Goal: Task Accomplishment & Management: Manage account settings

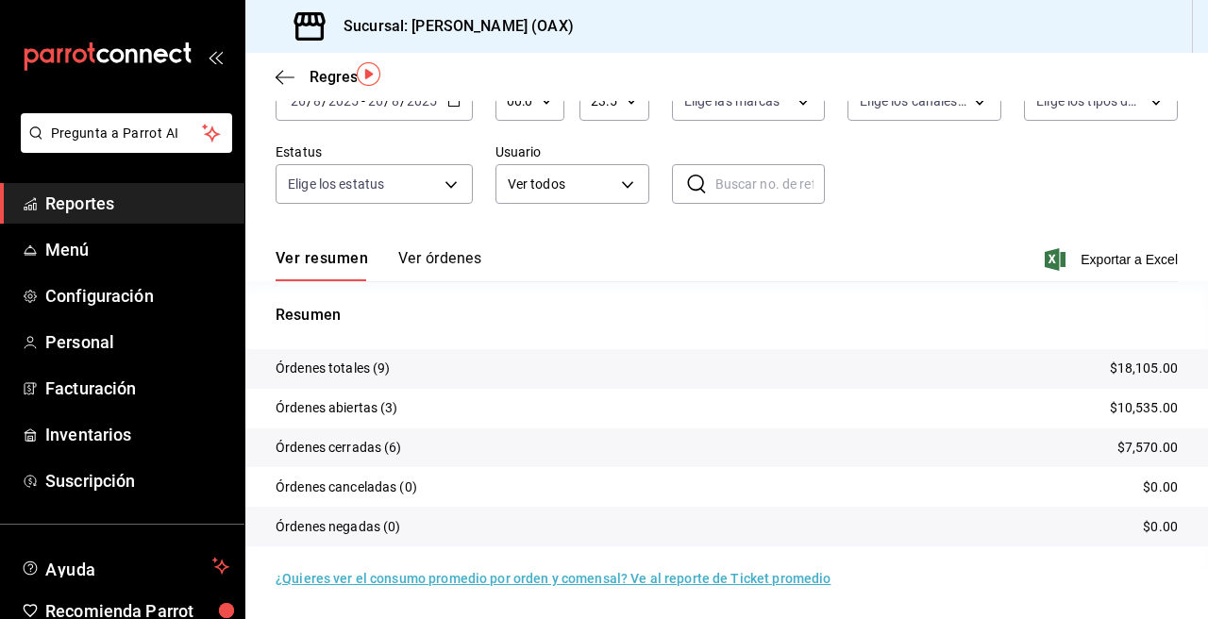
scroll to position [11, 0]
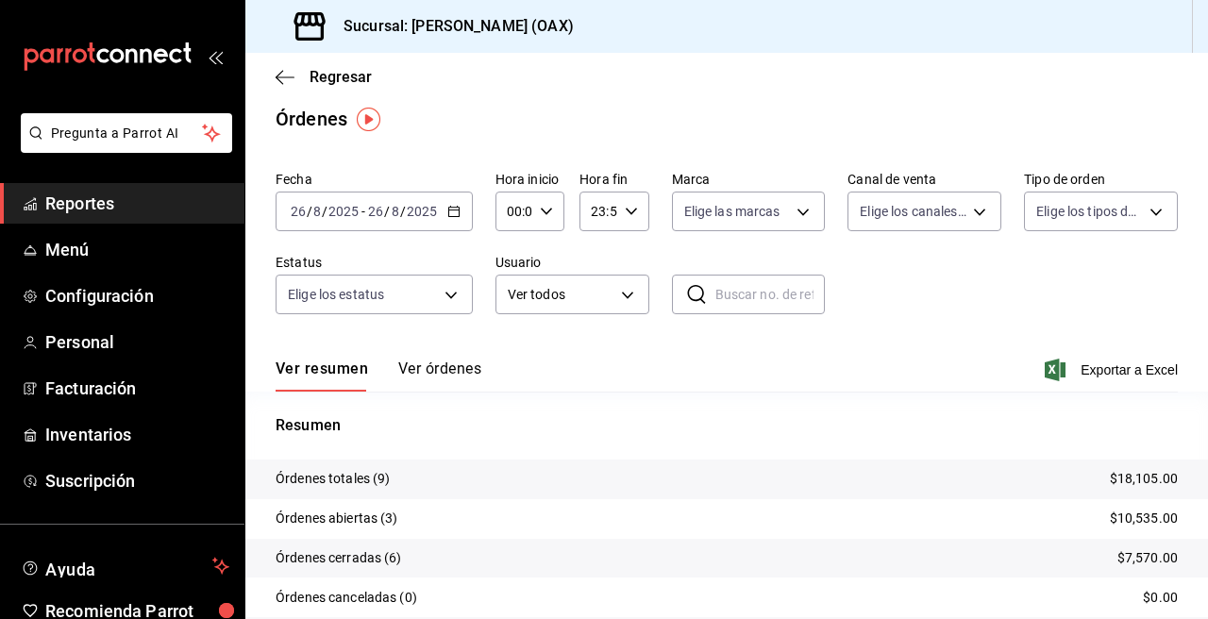
click at [90, 206] on span "Reportes" at bounding box center [137, 203] width 184 height 25
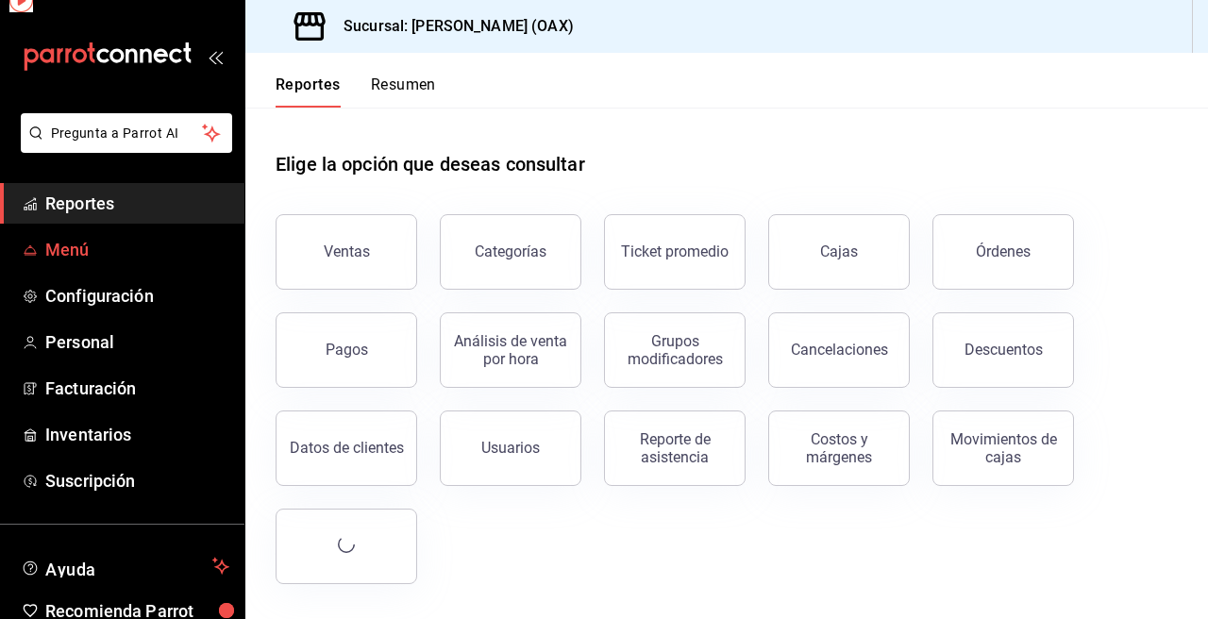
click at [75, 253] on span "Menú" at bounding box center [137, 249] width 184 height 25
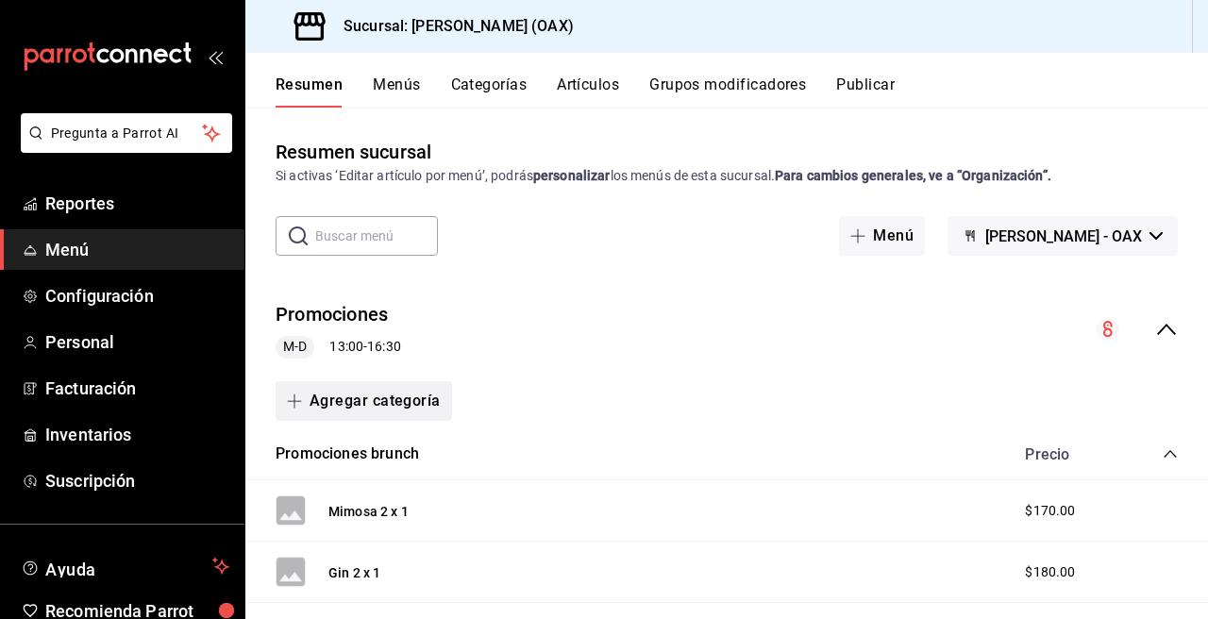
click at [405, 396] on button "Agregar categoría" at bounding box center [363, 401] width 176 height 40
click at [366, 458] on li "Categoría existente" at bounding box center [355, 451] width 161 height 46
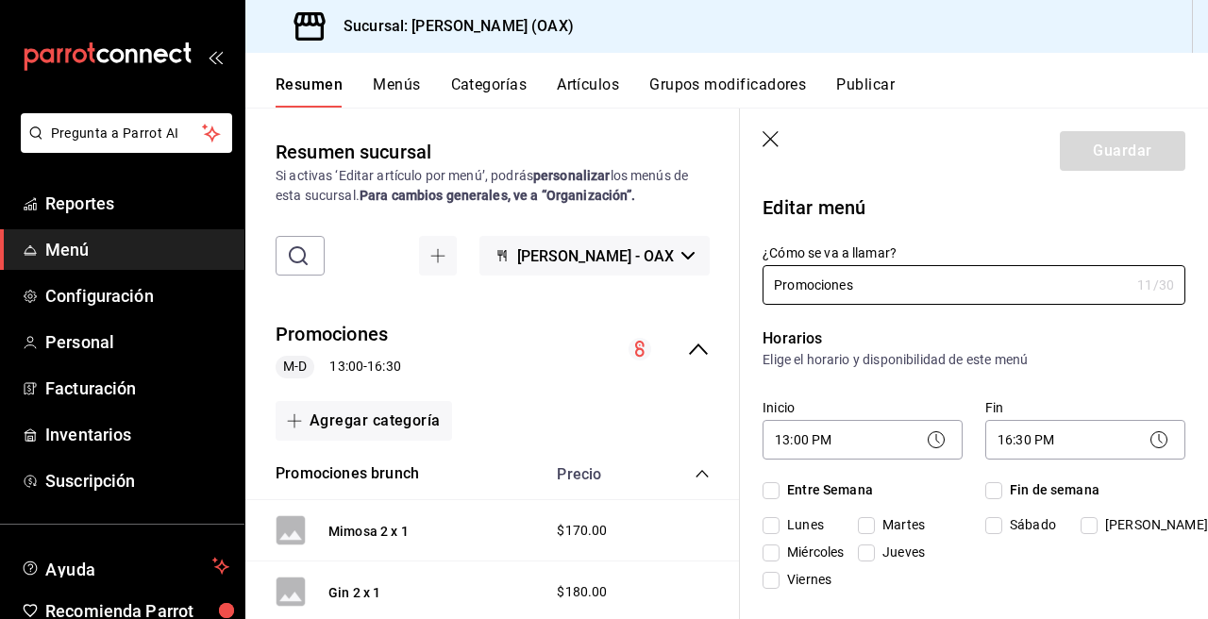
checkbox input "true"
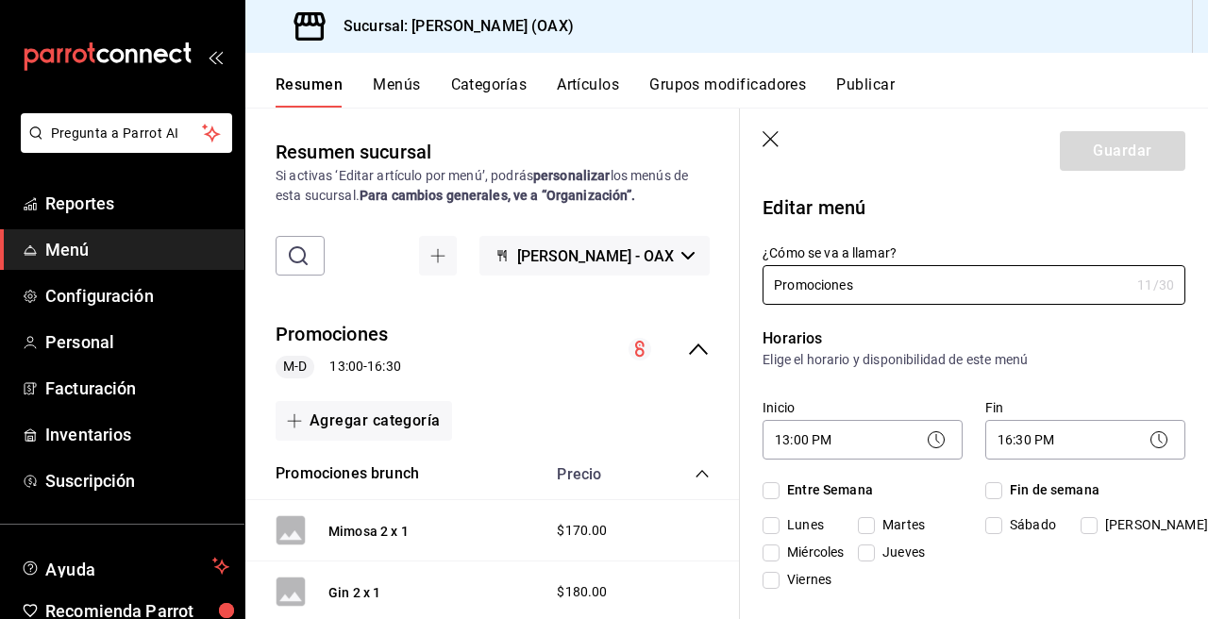
checkbox input "true"
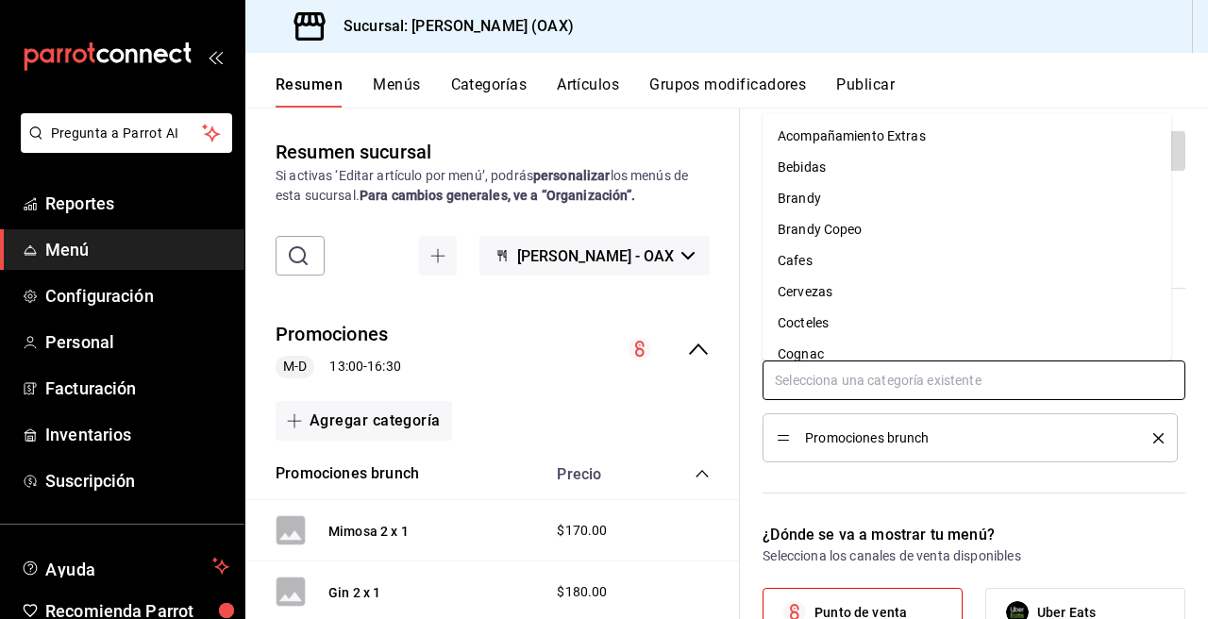
click at [869, 387] on input "text" at bounding box center [973, 380] width 423 height 40
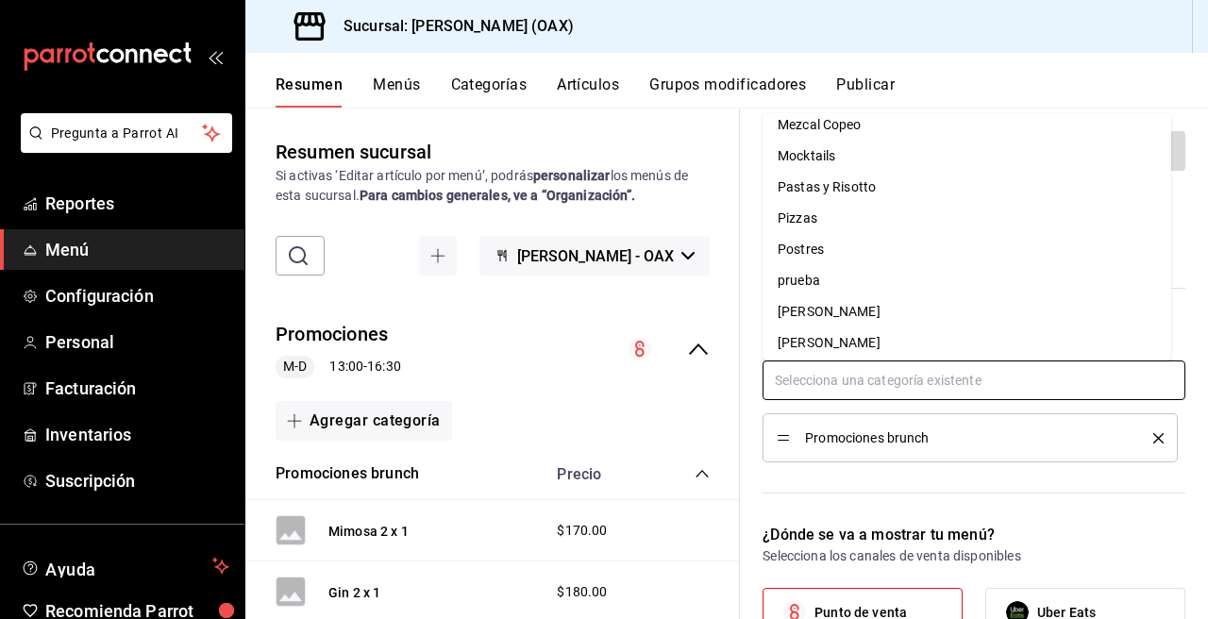
scroll to position [700, 0]
click at [809, 251] on li "Postres" at bounding box center [966, 245] width 409 height 31
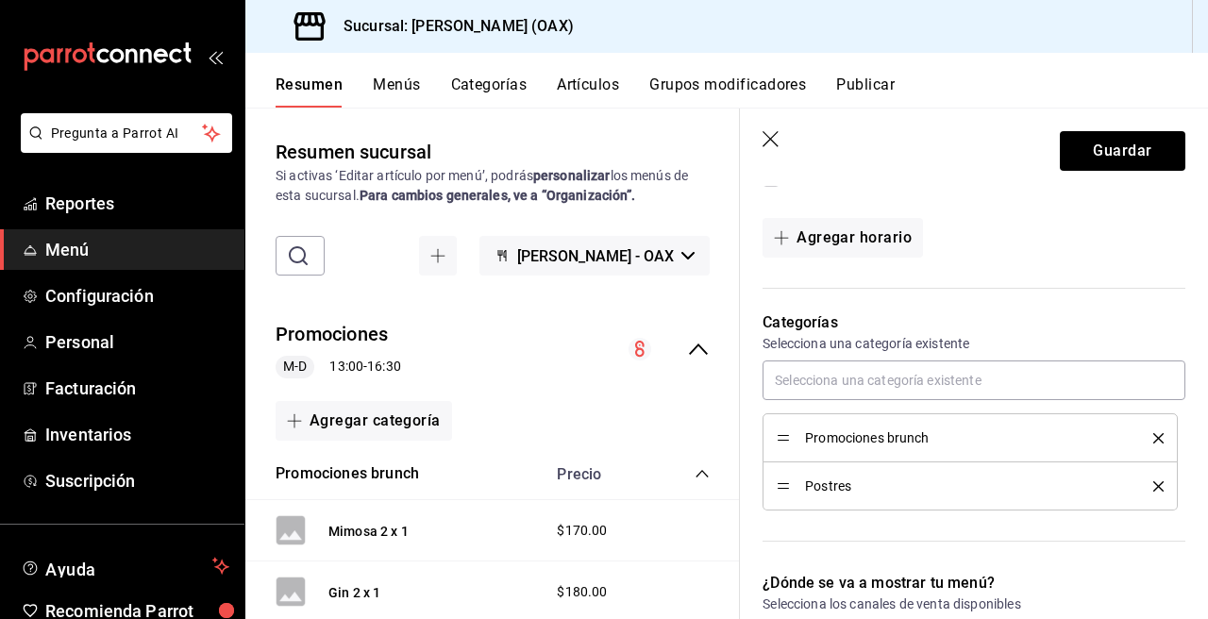
click at [1153, 435] on icon "delete" at bounding box center [1158, 438] width 10 height 10
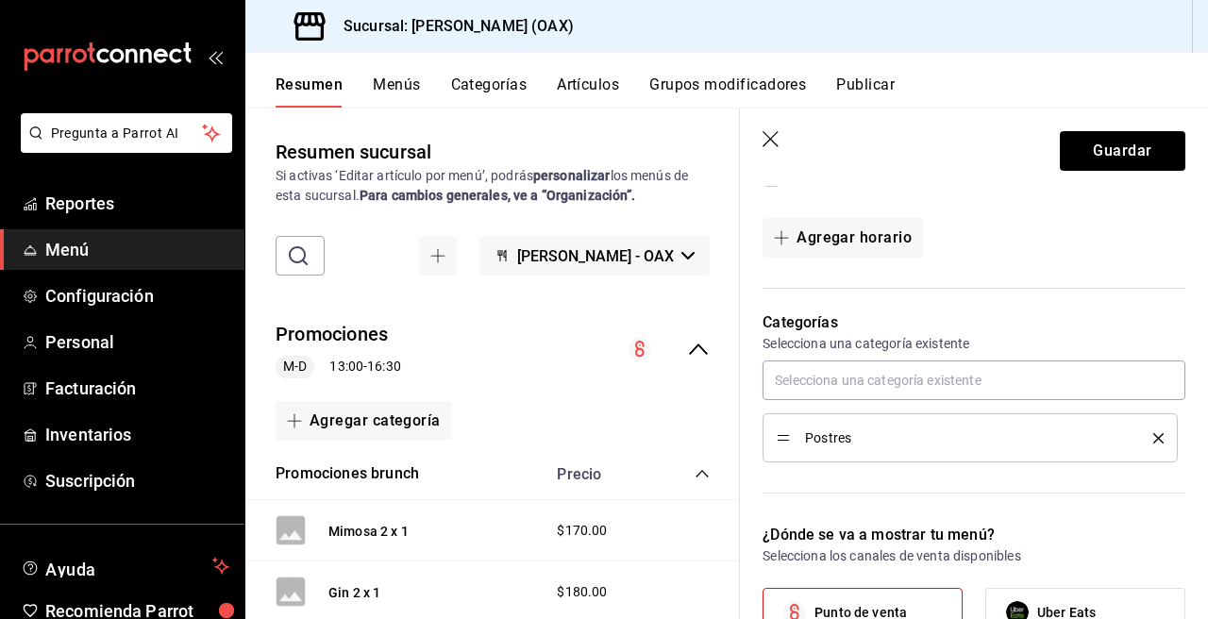
click at [852, 431] on span "Postres" at bounding box center [965, 437] width 320 height 13
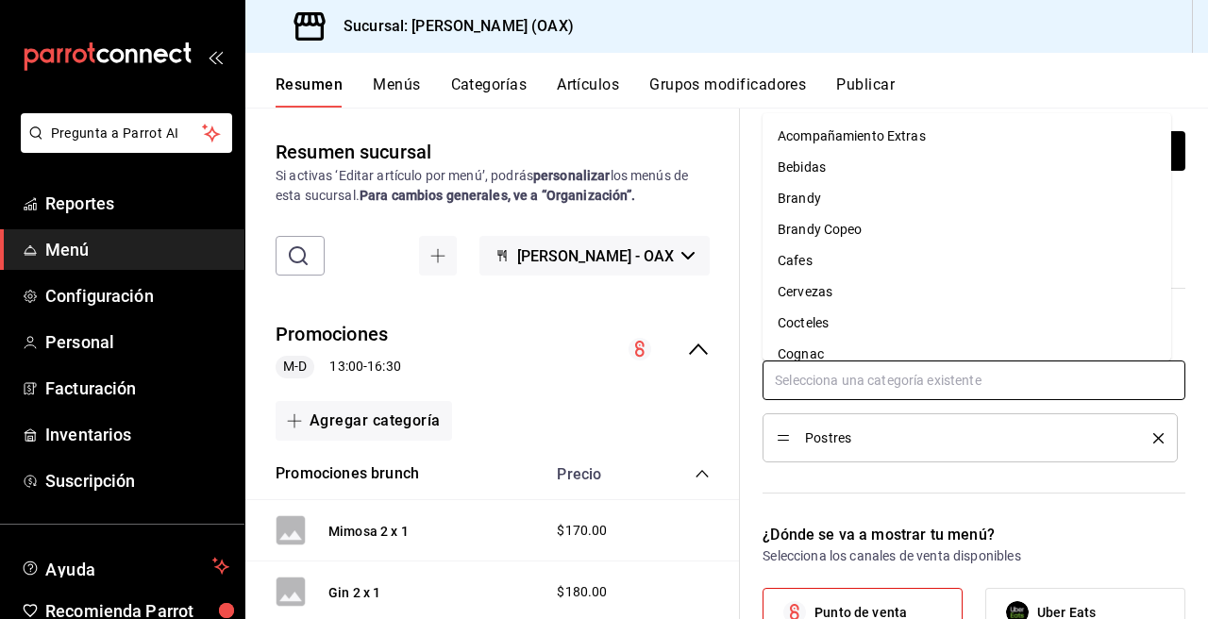
click at [846, 391] on input "text" at bounding box center [973, 380] width 423 height 40
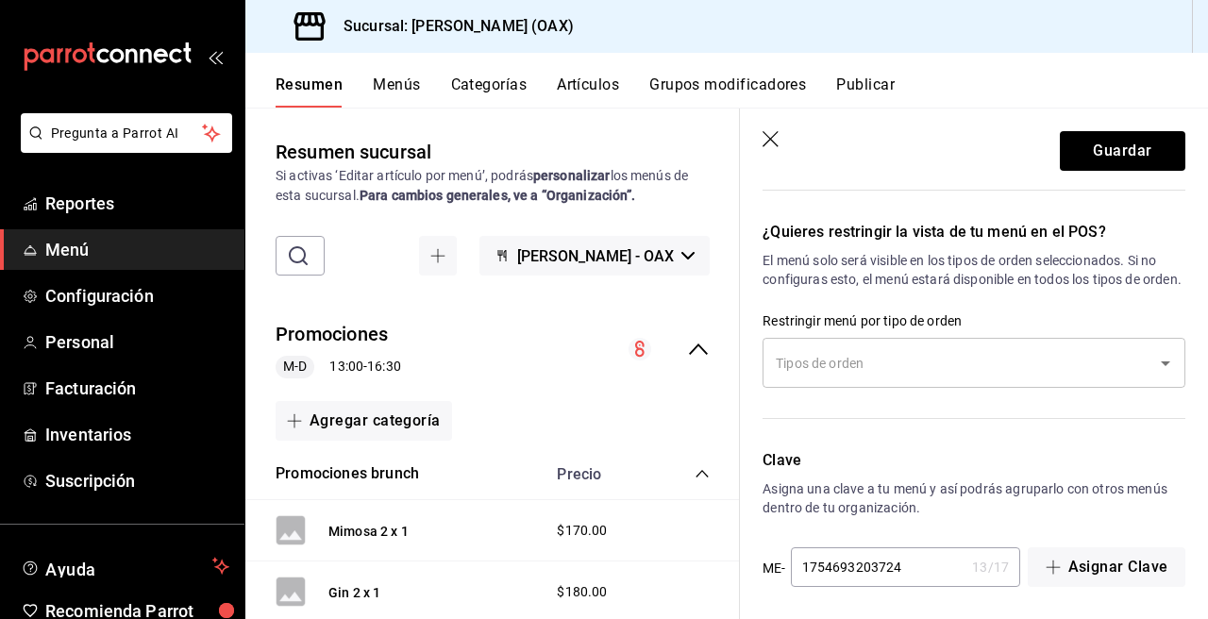
scroll to position [1317, 0]
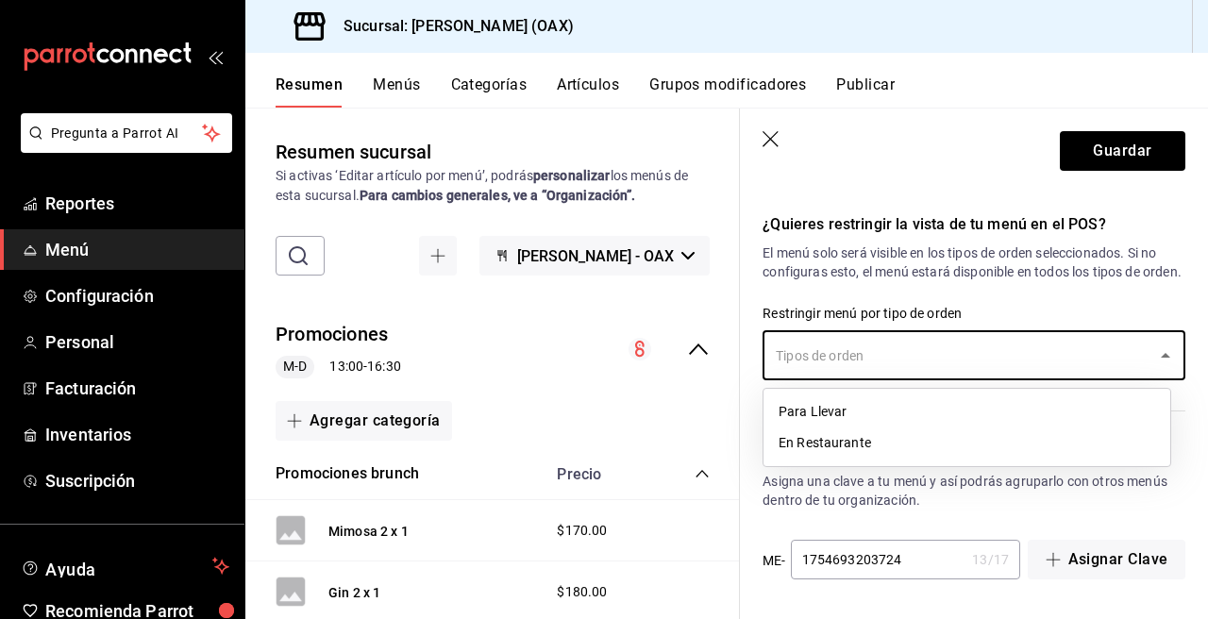
click at [1112, 345] on input "text" at bounding box center [959, 355] width 377 height 33
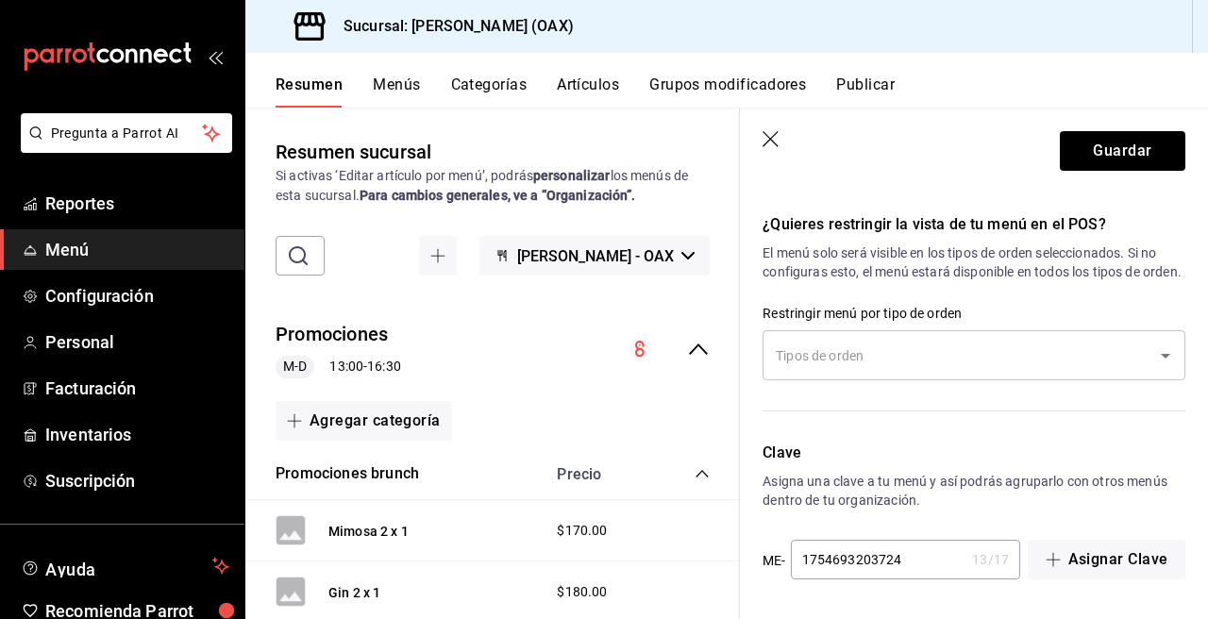
click at [1154, 356] on icon "Open" at bounding box center [1165, 355] width 23 height 23
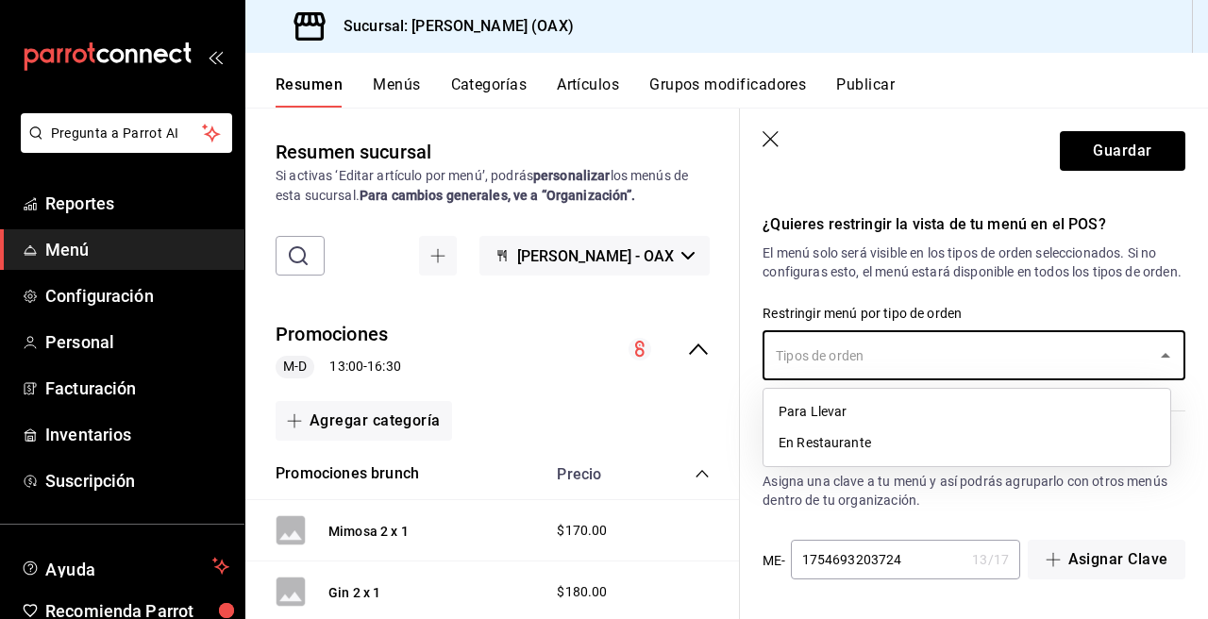
click at [819, 439] on li "En Restaurante" at bounding box center [966, 442] width 407 height 31
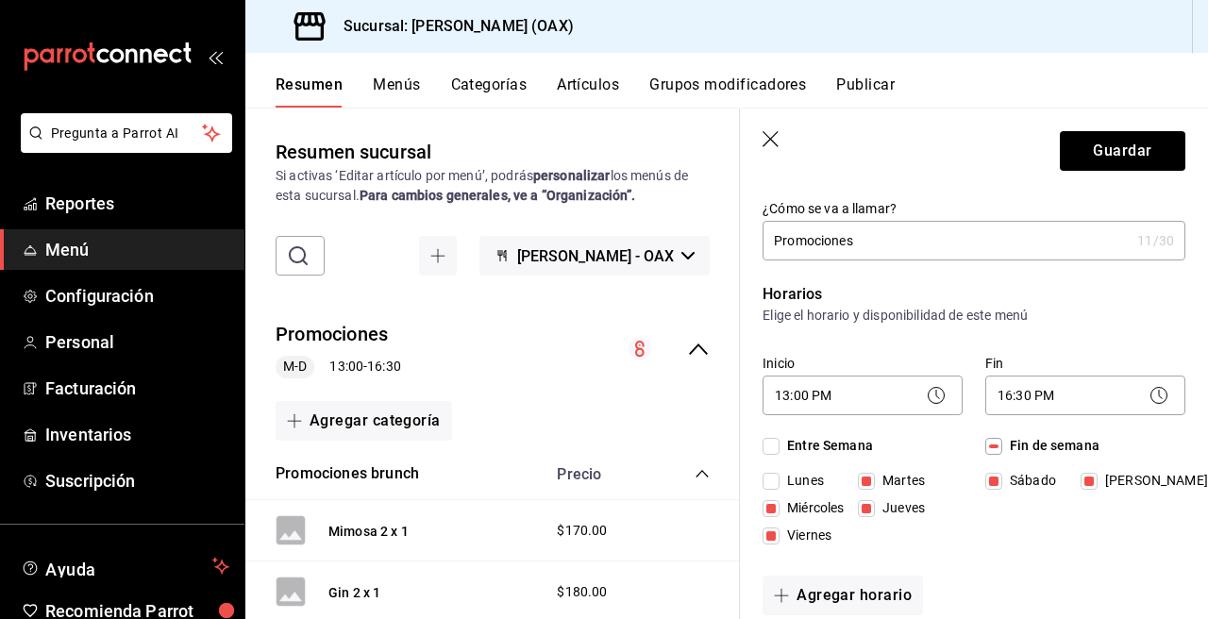
scroll to position [0, 0]
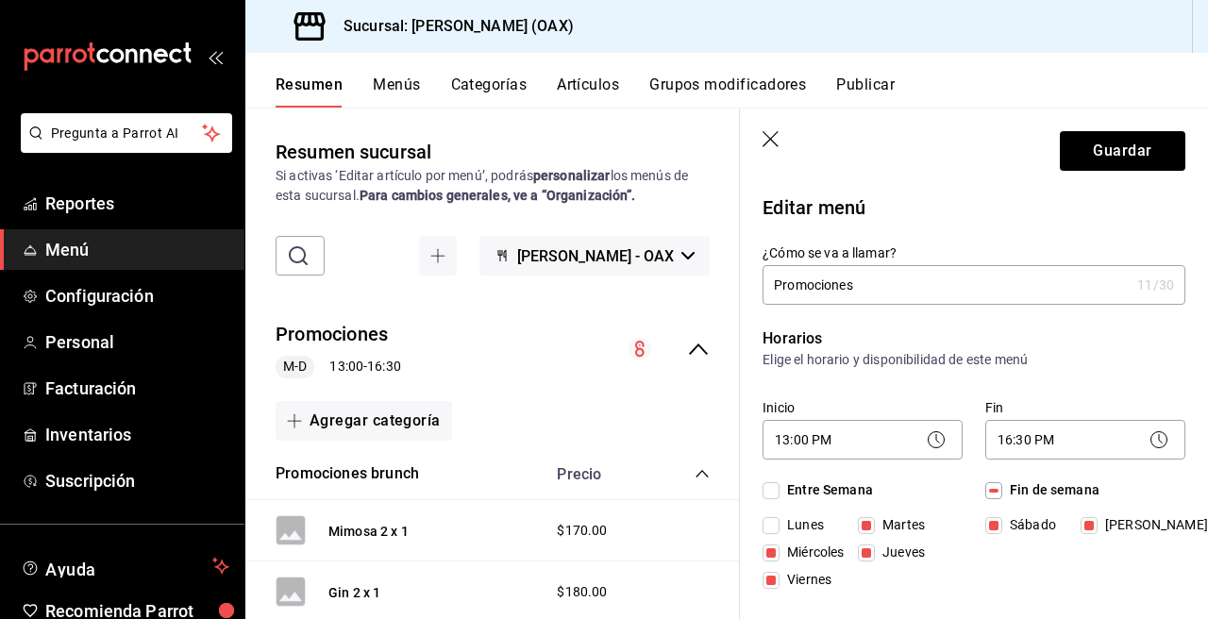
click at [891, 290] on input "Promociones" at bounding box center [945, 285] width 367 height 38
drag, startPoint x: 919, startPoint y: 291, endPoint x: 708, endPoint y: 267, distance: 212.6
click at [708, 267] on main "Resumen sucursal Si activas ‘Editar artículo por menú’, podrás personalizar los…" at bounding box center [726, 363] width 962 height 511
type input "p"
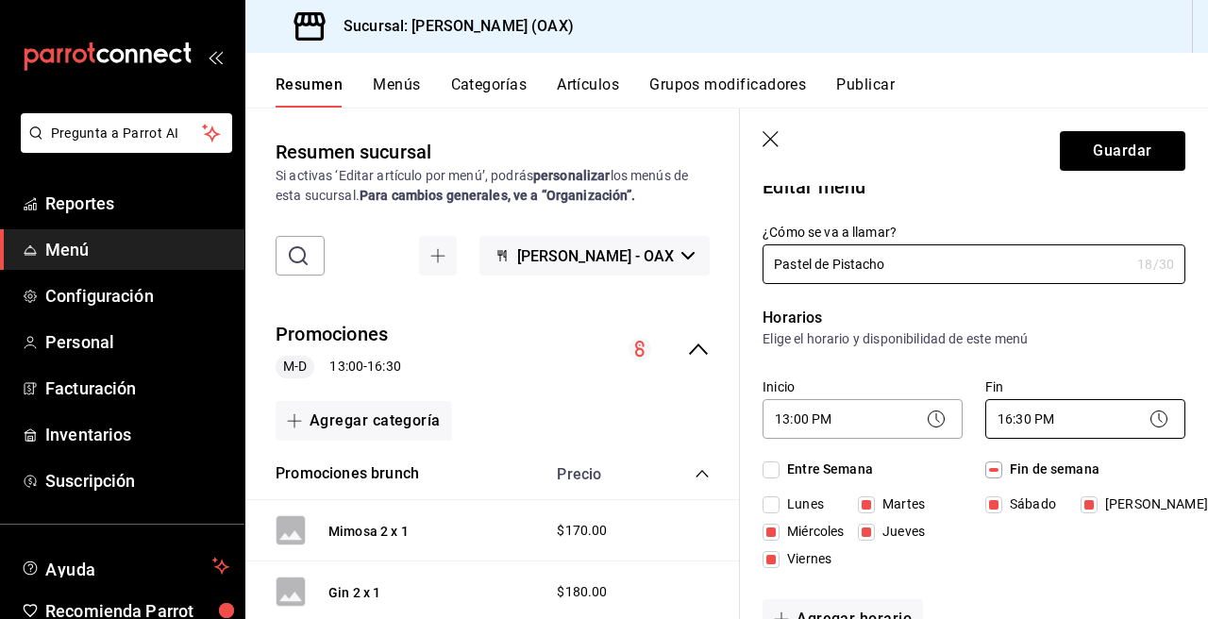
type input "Pastel de Pistacho"
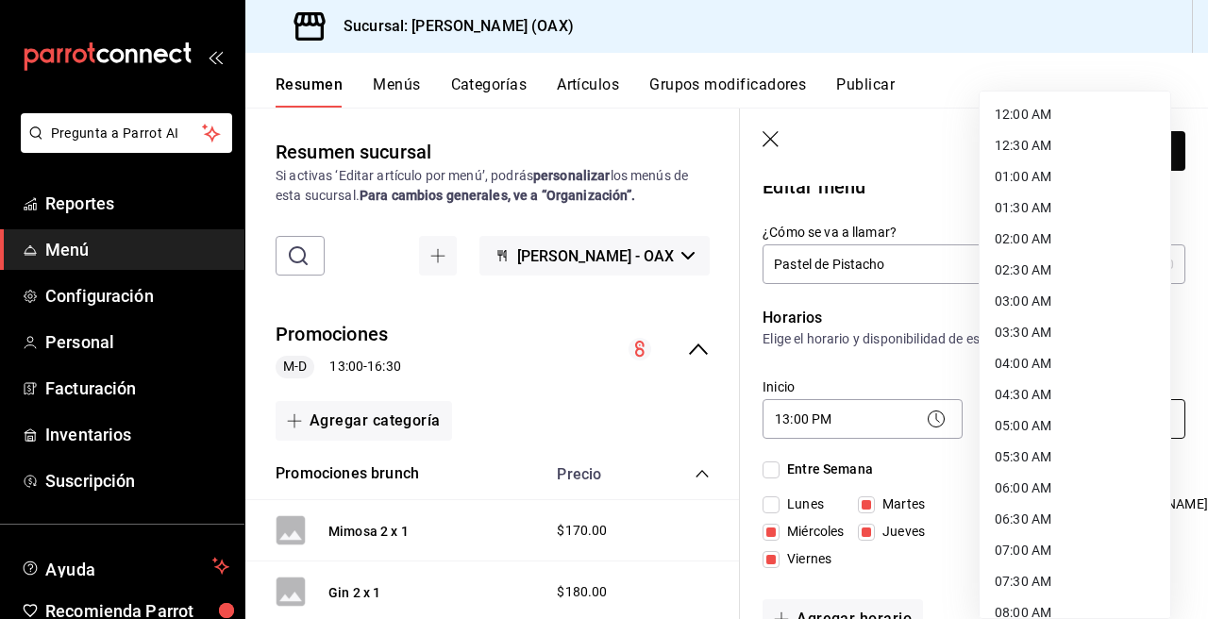
click at [1003, 419] on body "Pregunta a Parrot AI Reportes Menú Configuración Personal Facturación Inventari…" at bounding box center [604, 309] width 1208 height 619
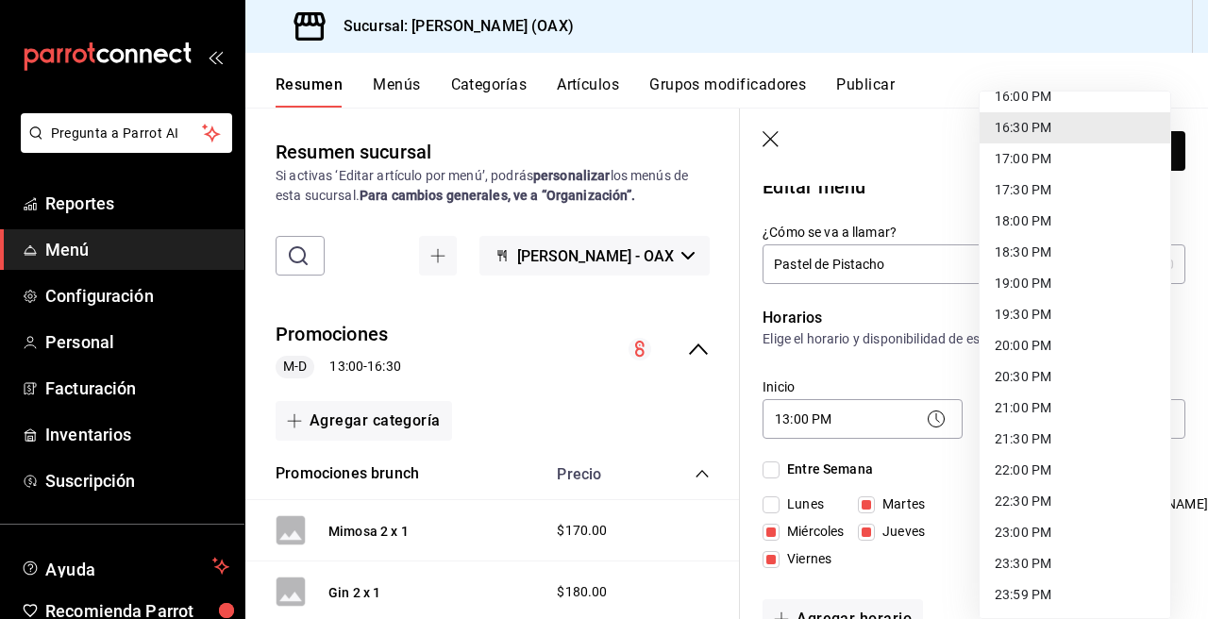
click at [1006, 535] on li "23:00 PM" at bounding box center [1074, 532] width 191 height 31
type input "23:00"
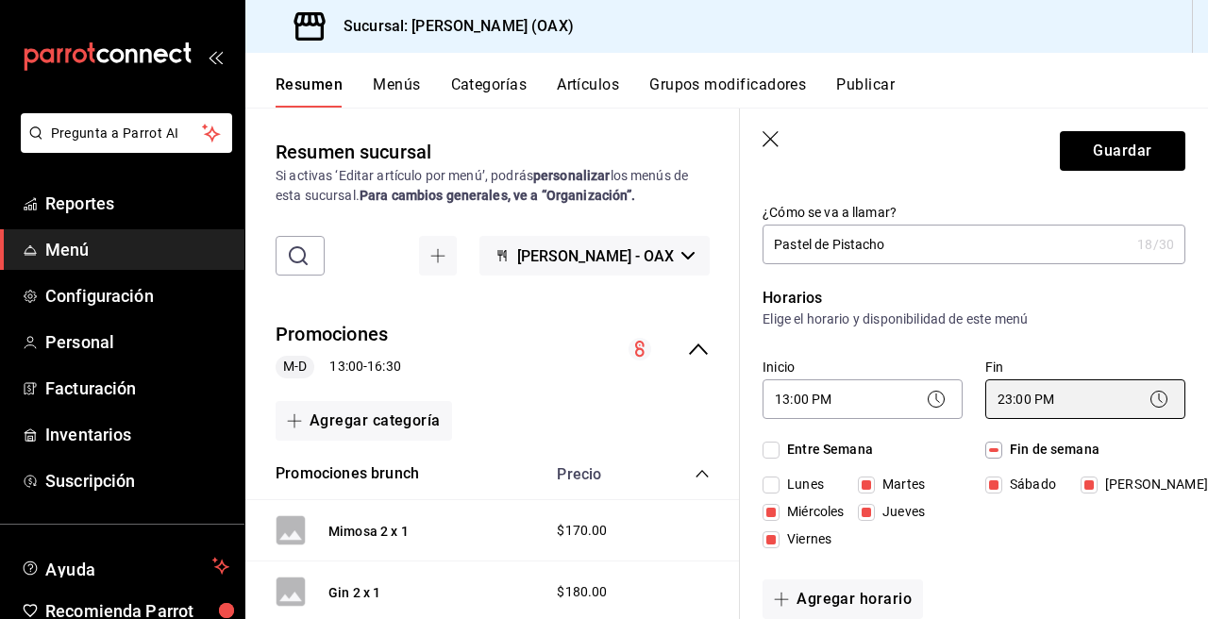
scroll to position [0, 0]
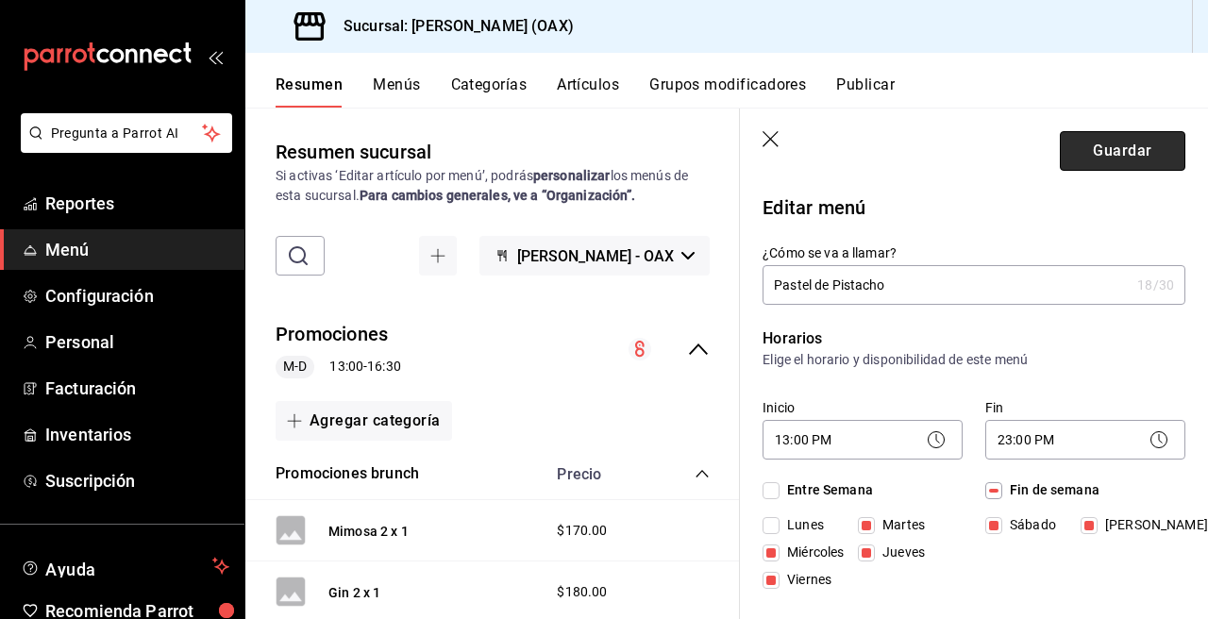
click at [1079, 145] on button "Guardar" at bounding box center [1121, 151] width 125 height 40
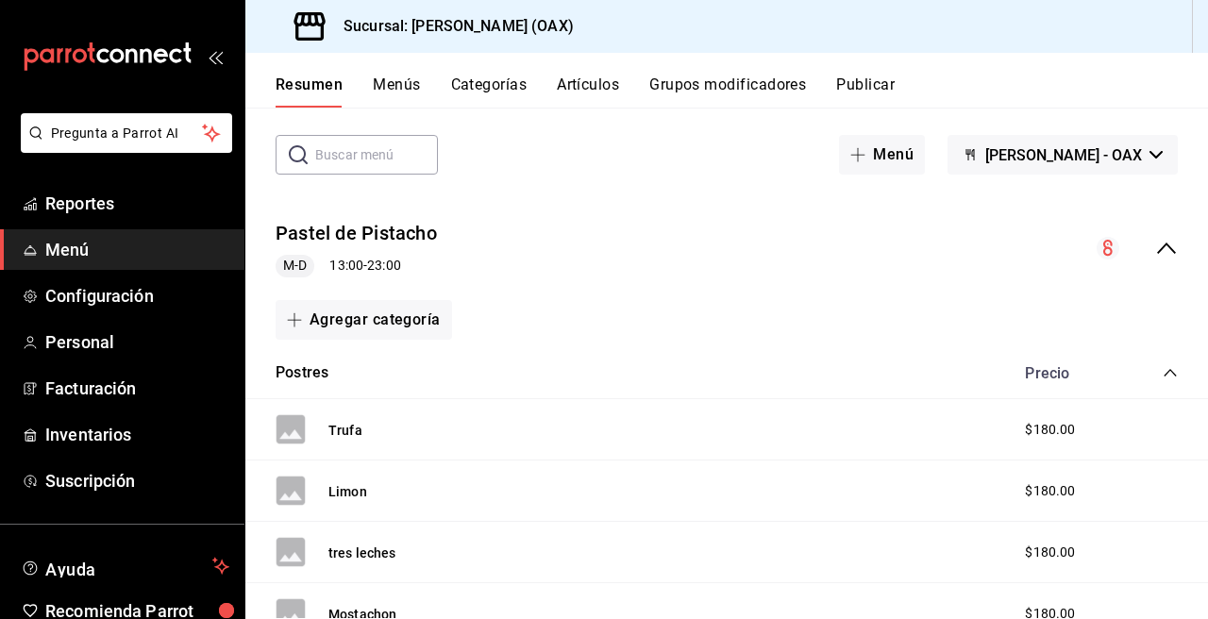
scroll to position [45, 0]
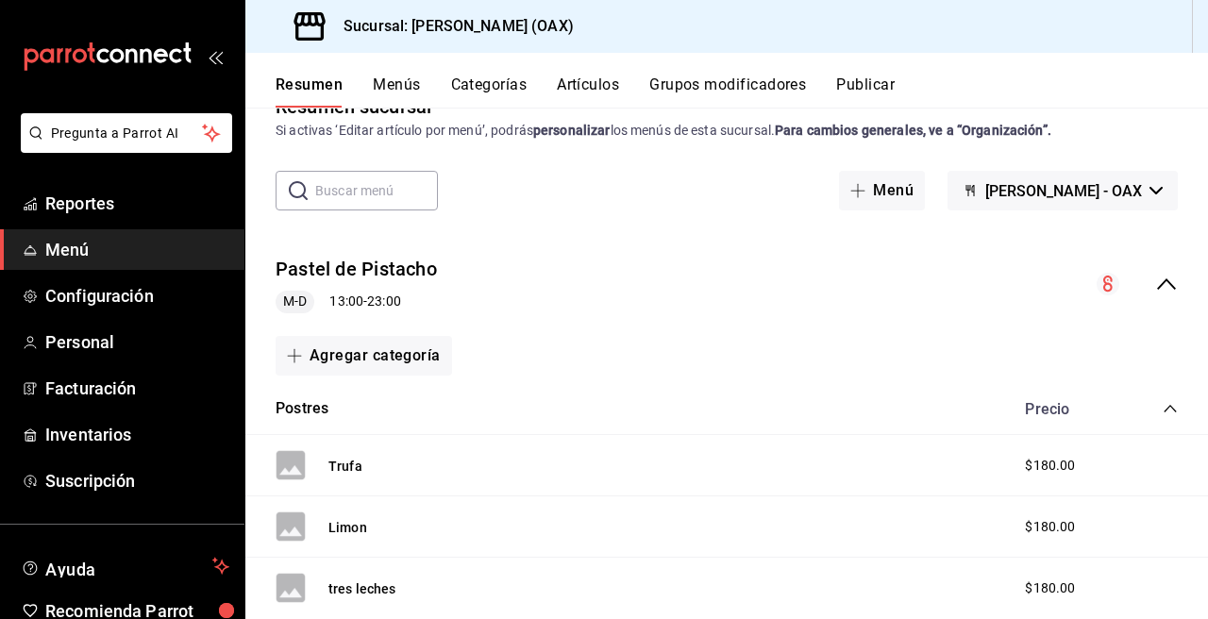
click at [1155, 284] on icon "collapse-menu-row" at bounding box center [1166, 284] width 23 height 23
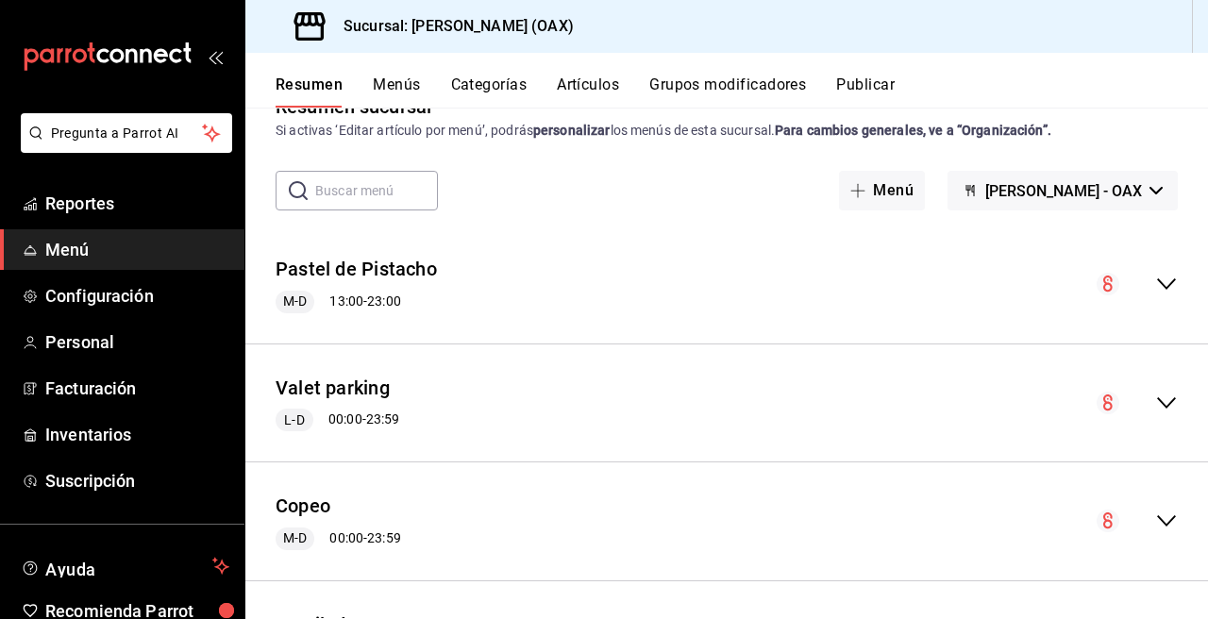
click at [1157, 283] on icon "collapse-menu-row" at bounding box center [1166, 283] width 19 height 11
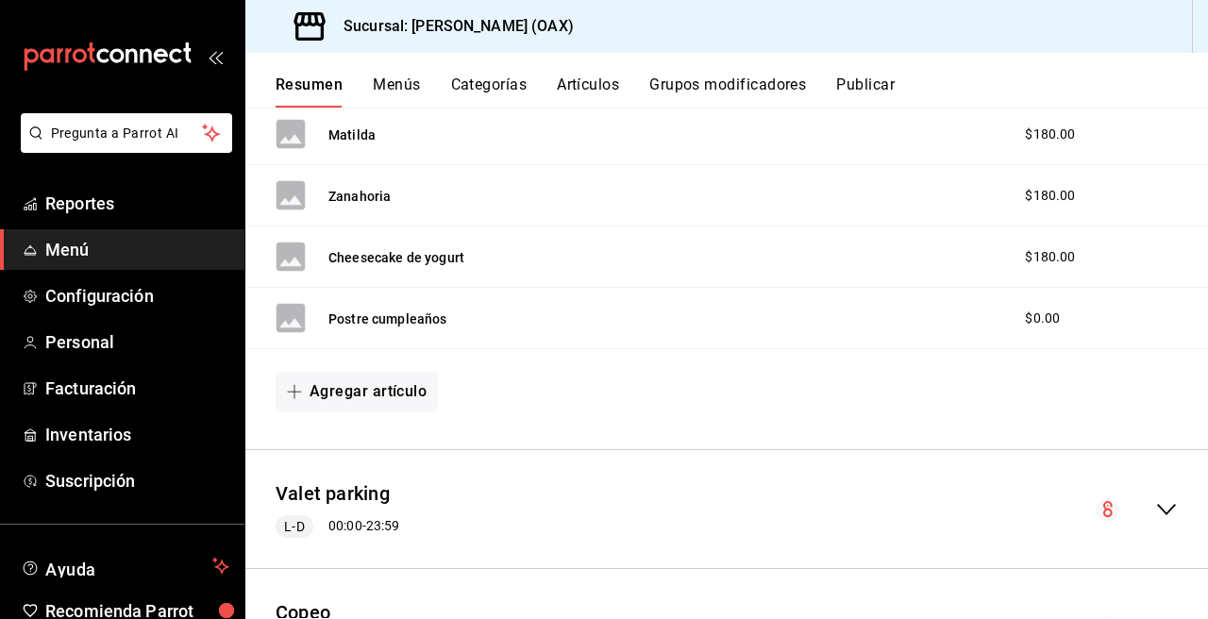
scroll to position [993, 0]
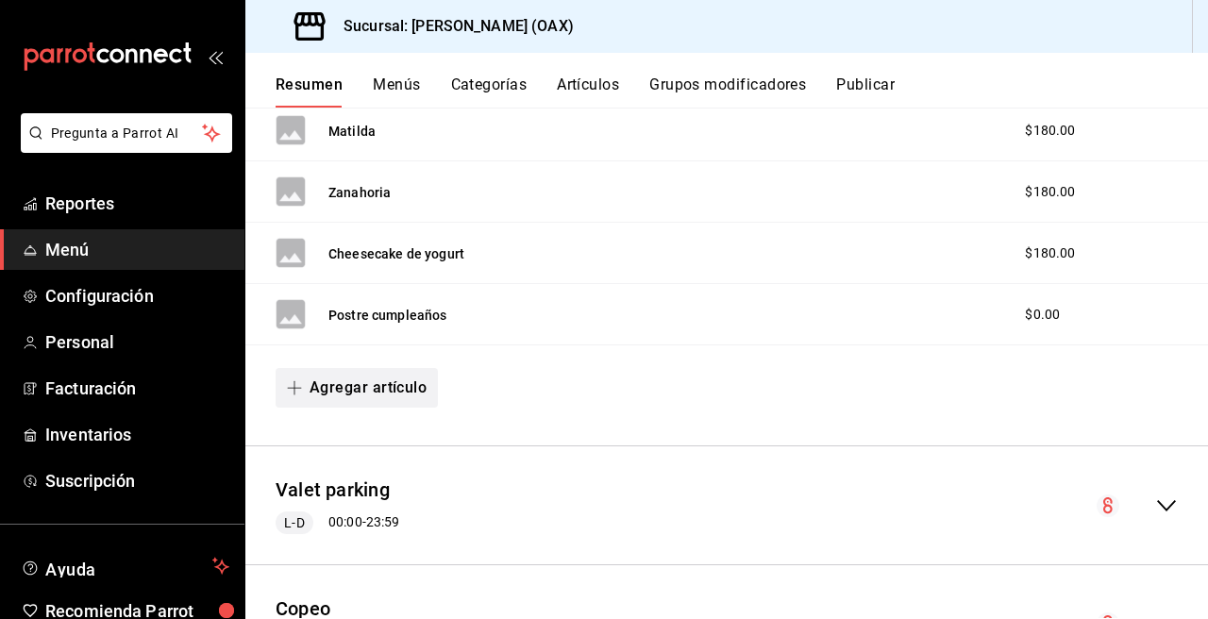
click at [392, 389] on button "Agregar artículo" at bounding box center [356, 388] width 162 height 40
click at [353, 480] on li "Artículo nuevo" at bounding box center [349, 484] width 148 height 46
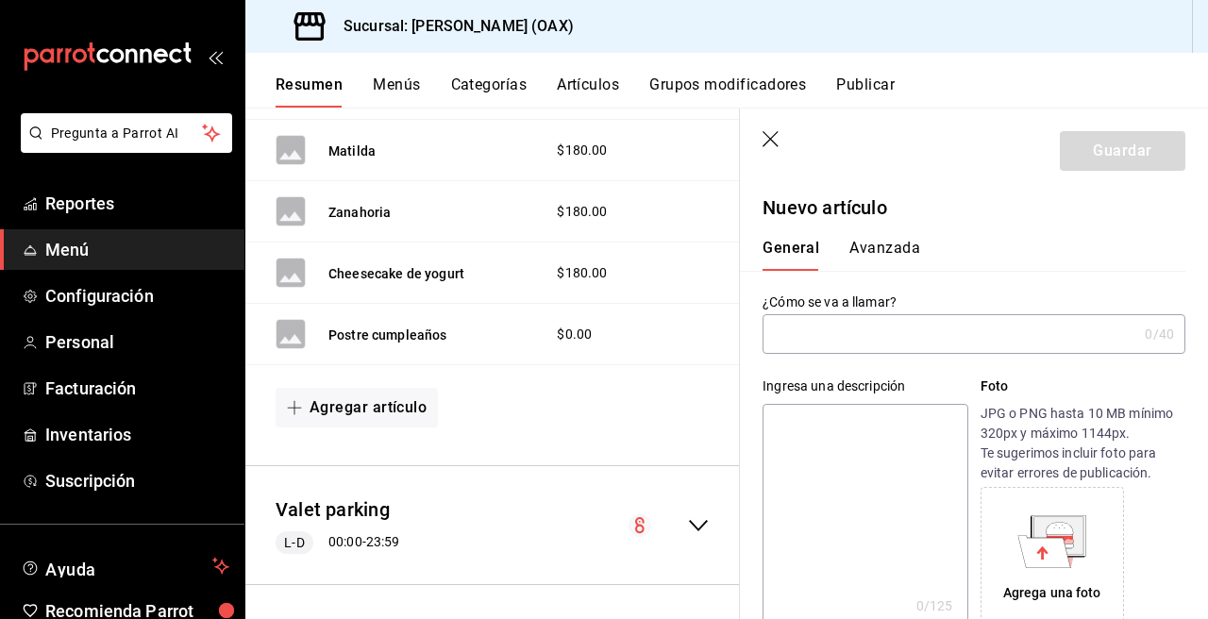
click at [835, 331] on input "text" at bounding box center [949, 334] width 375 height 38
click at [858, 332] on input "Pastel de Pisctacho" at bounding box center [945, 334] width 367 height 38
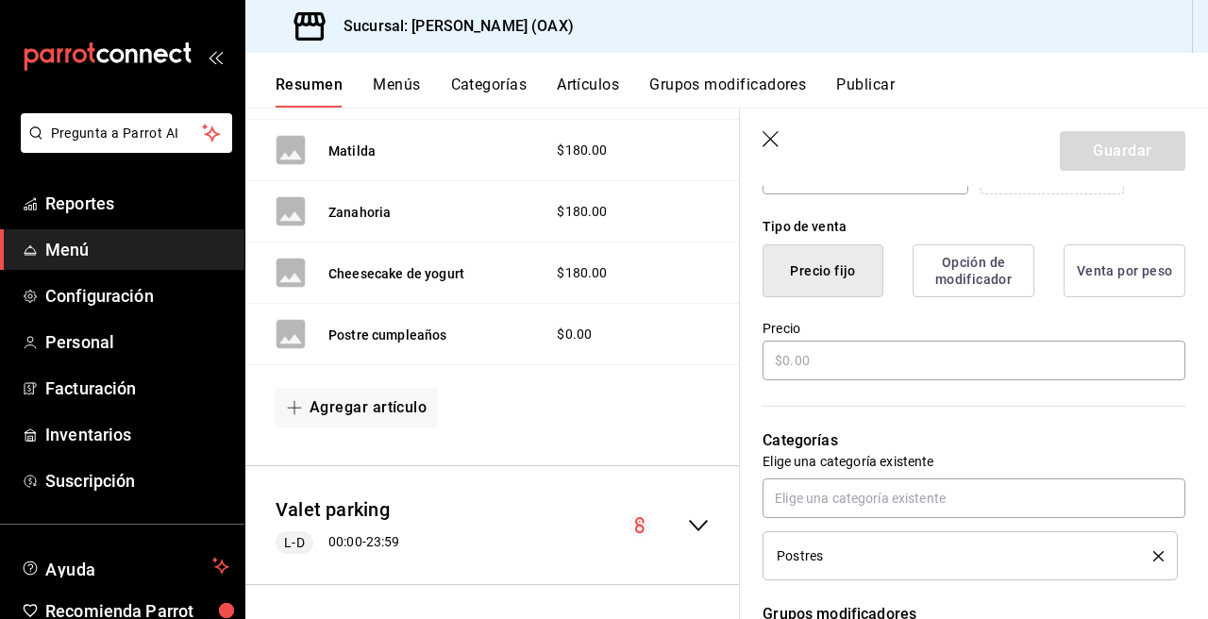
scroll to position [449, 0]
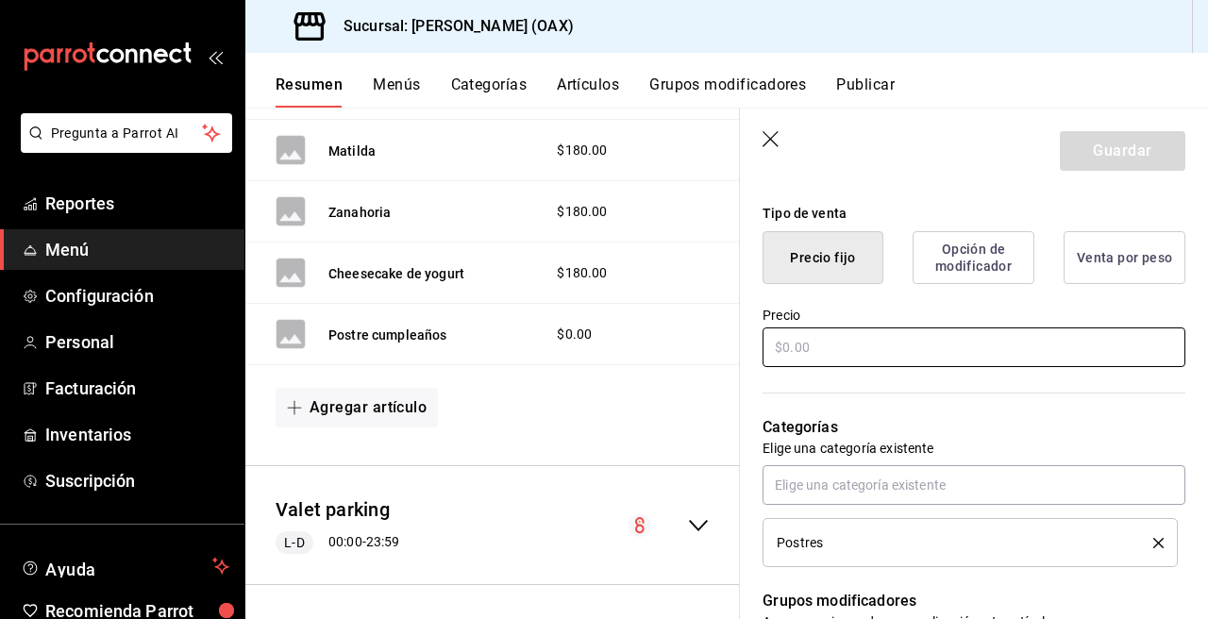
type input "Pastel de Pistacho"
drag, startPoint x: 789, startPoint y: 332, endPoint x: 793, endPoint y: 342, distance: 11.4
click at [789, 332] on input "text" at bounding box center [973, 347] width 423 height 40
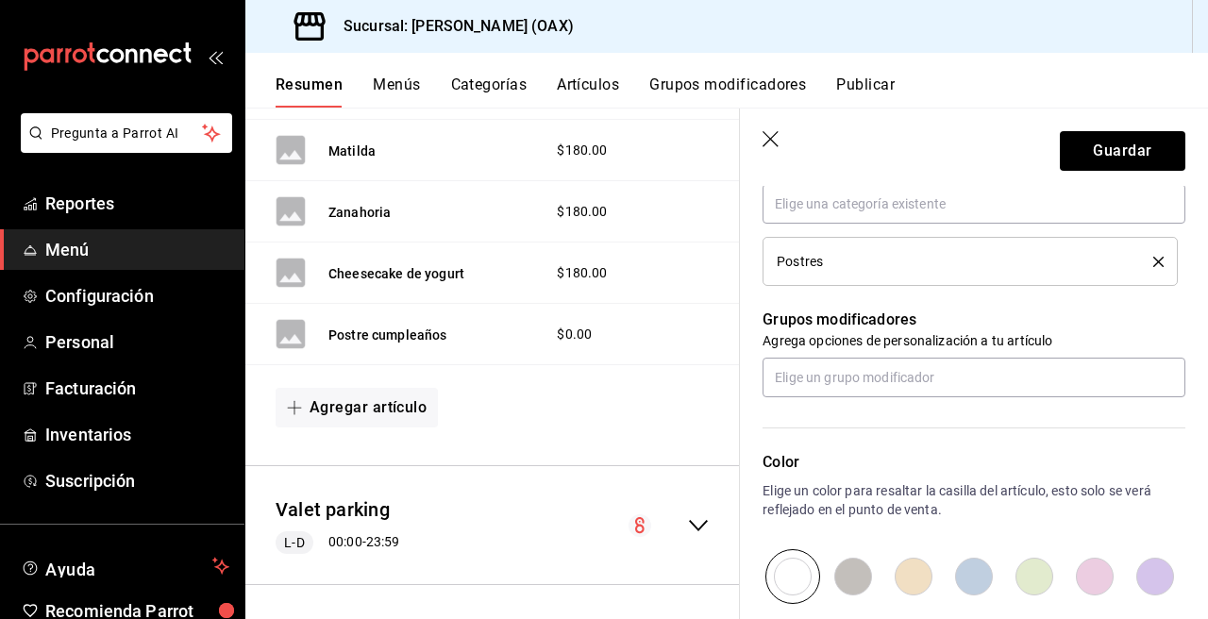
scroll to position [952, 0]
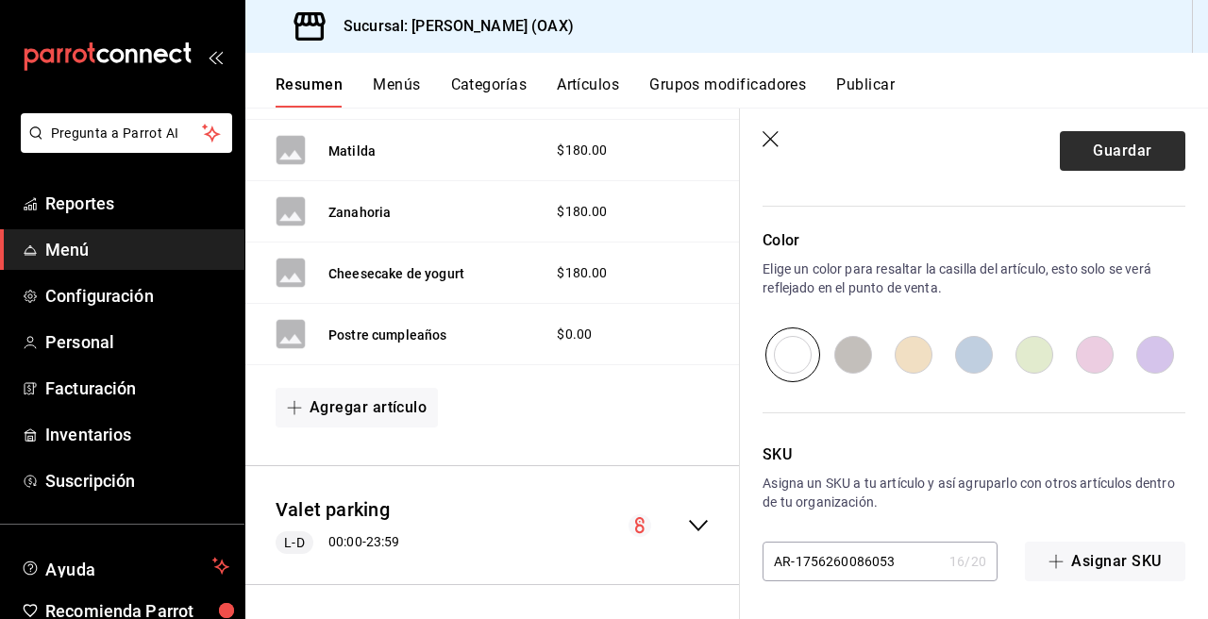
type input "$180.00"
click at [1122, 151] on button "Guardar" at bounding box center [1121, 151] width 125 height 40
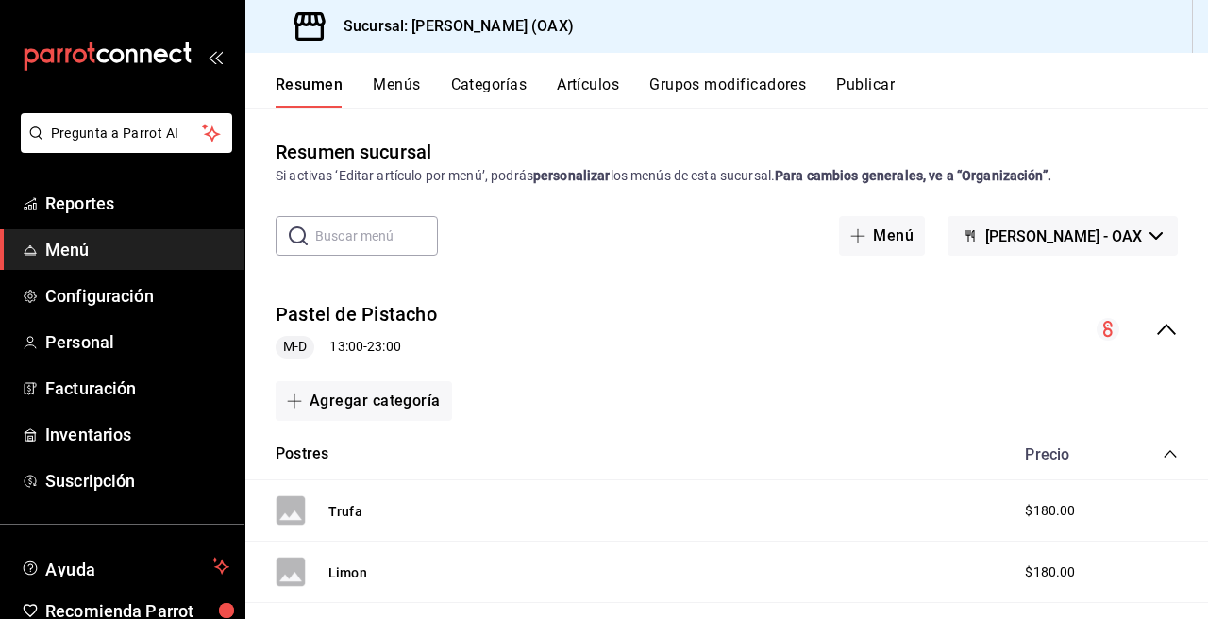
click at [1155, 323] on icon "collapse-menu-row" at bounding box center [1166, 329] width 23 height 23
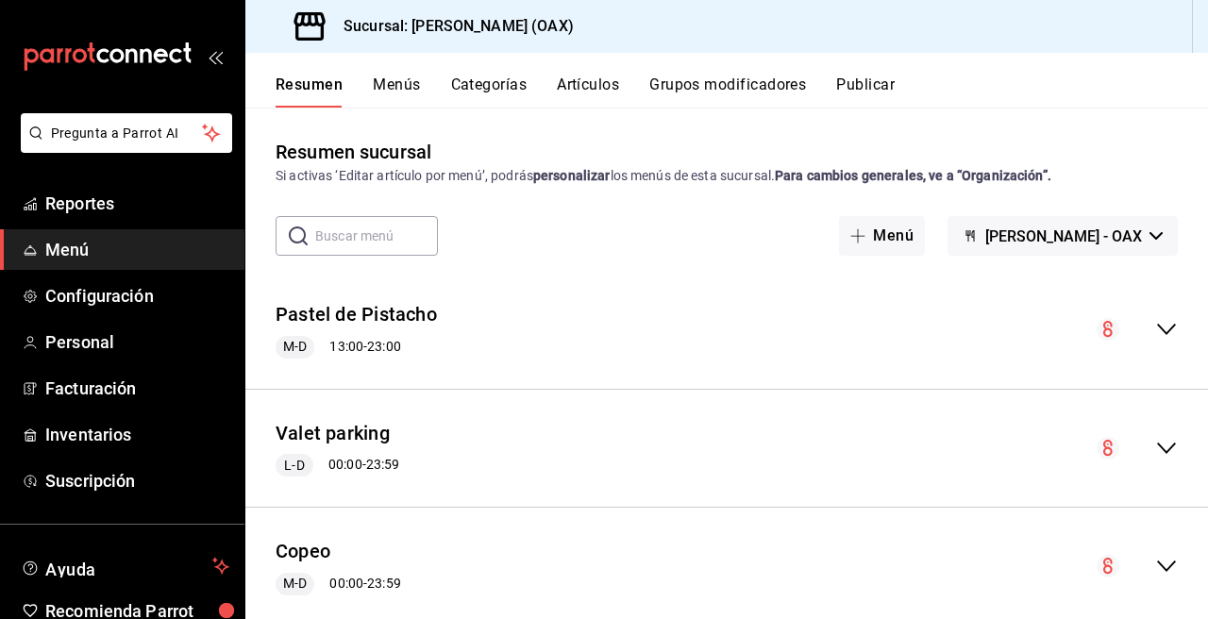
click at [503, 83] on button "Categorías" at bounding box center [489, 91] width 76 height 32
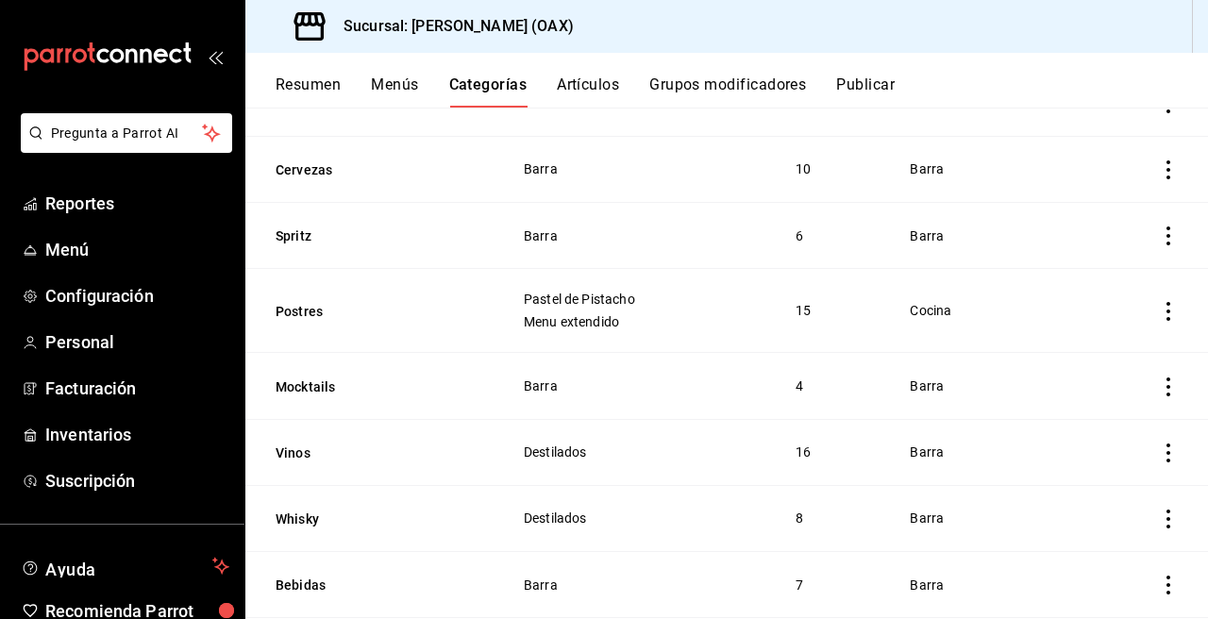
scroll to position [1426, 0]
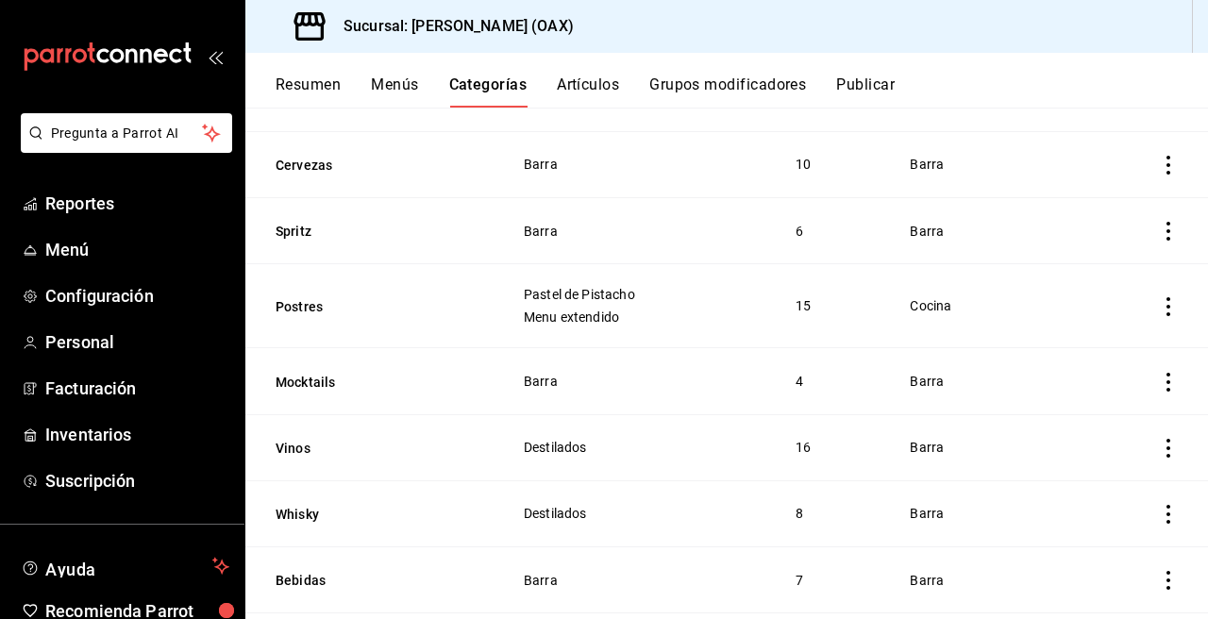
click at [595, 300] on span "Pastel de Pistacho" at bounding box center [636, 294] width 225 height 13
click at [1159, 308] on icon "actions" at bounding box center [1168, 306] width 19 height 19
click at [1073, 358] on span "Editar" at bounding box center [1097, 351] width 49 height 20
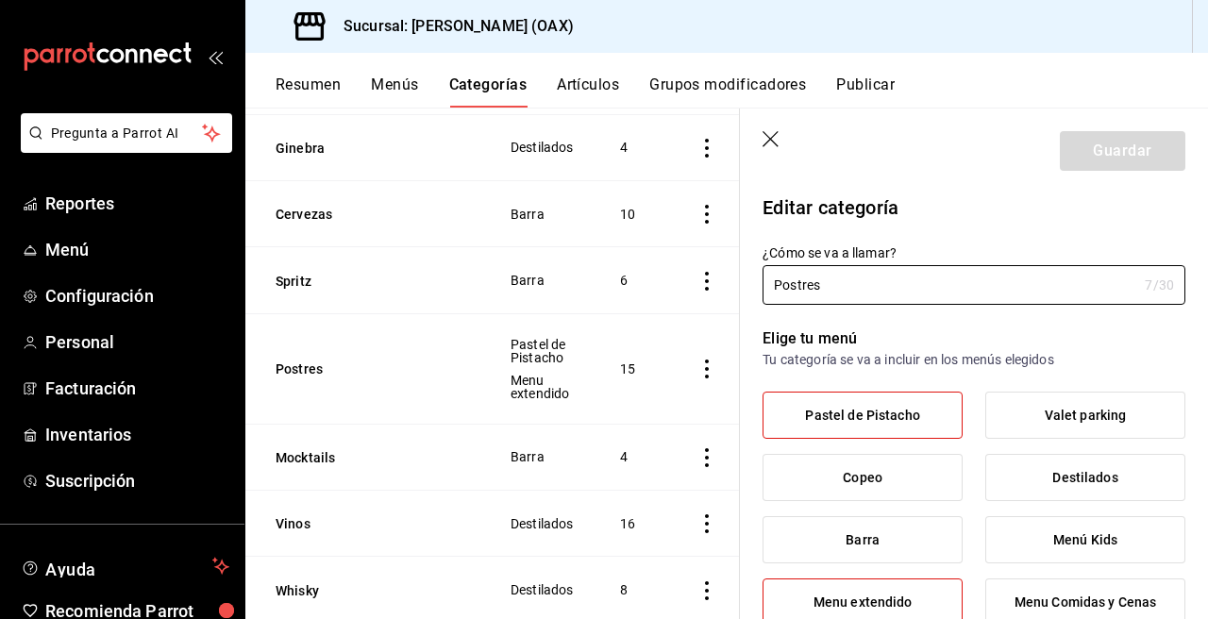
click at [925, 404] on label "Pastel de Pistacho" at bounding box center [862, 414] width 198 height 45
click at [0, 0] on input "Pastel de Pistacho" at bounding box center [0, 0] width 0 height 0
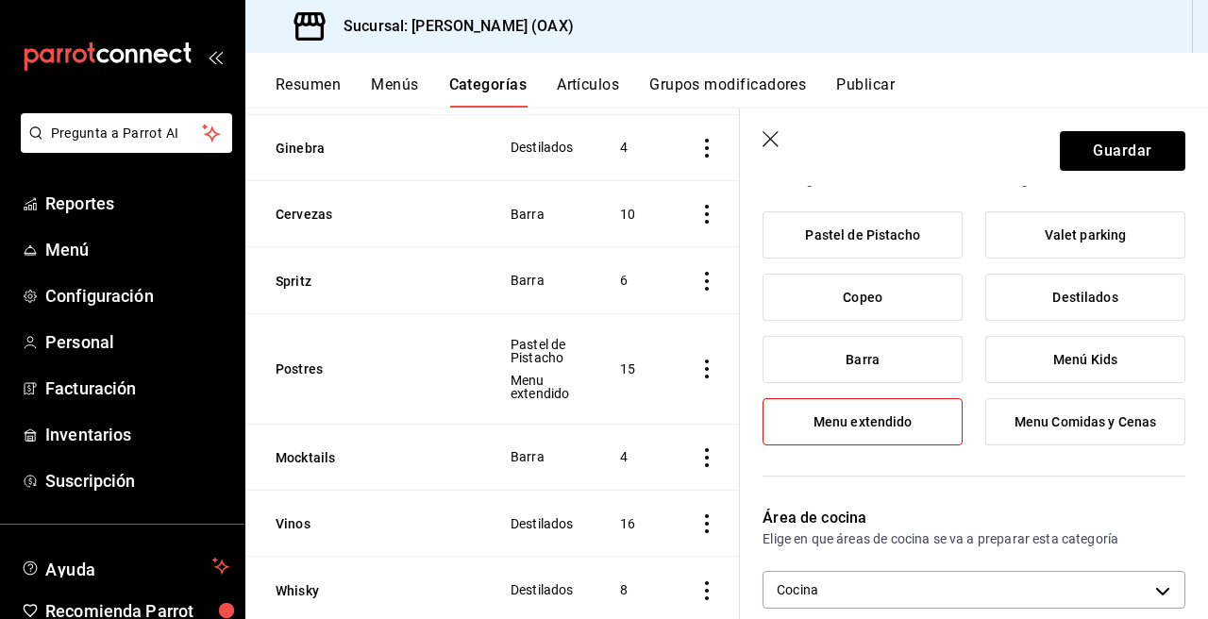
scroll to position [263, 0]
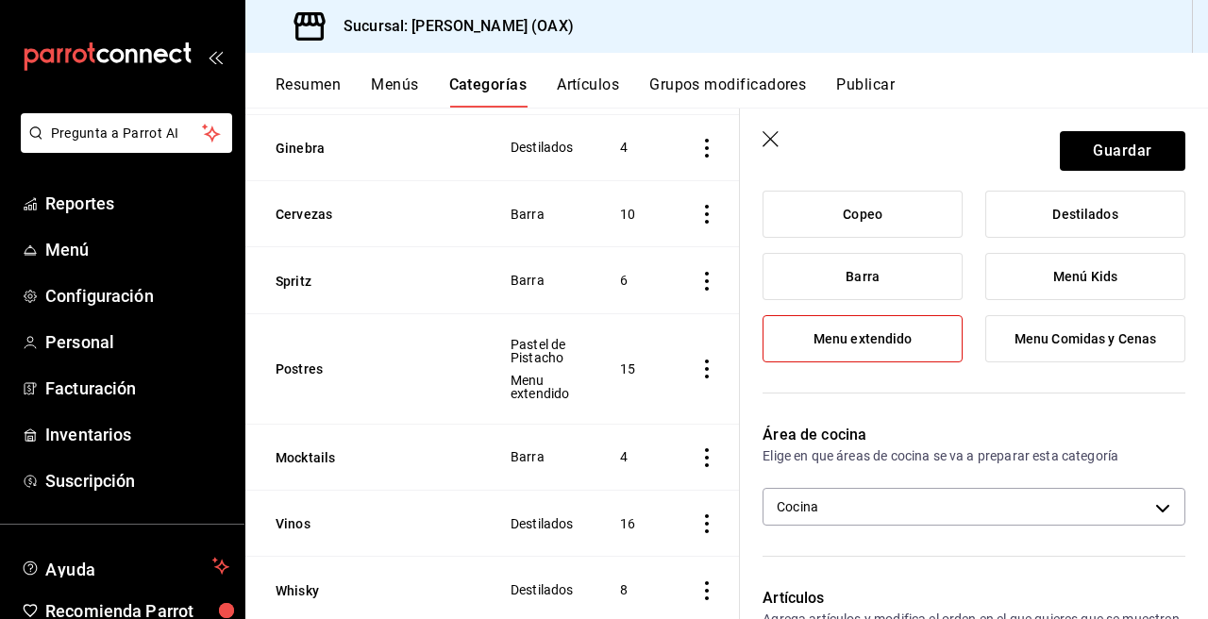
click at [850, 335] on span "Menu extendido" at bounding box center [862, 339] width 99 height 16
click at [0, 0] on input "Menu extendido" at bounding box center [0, 0] width 0 height 0
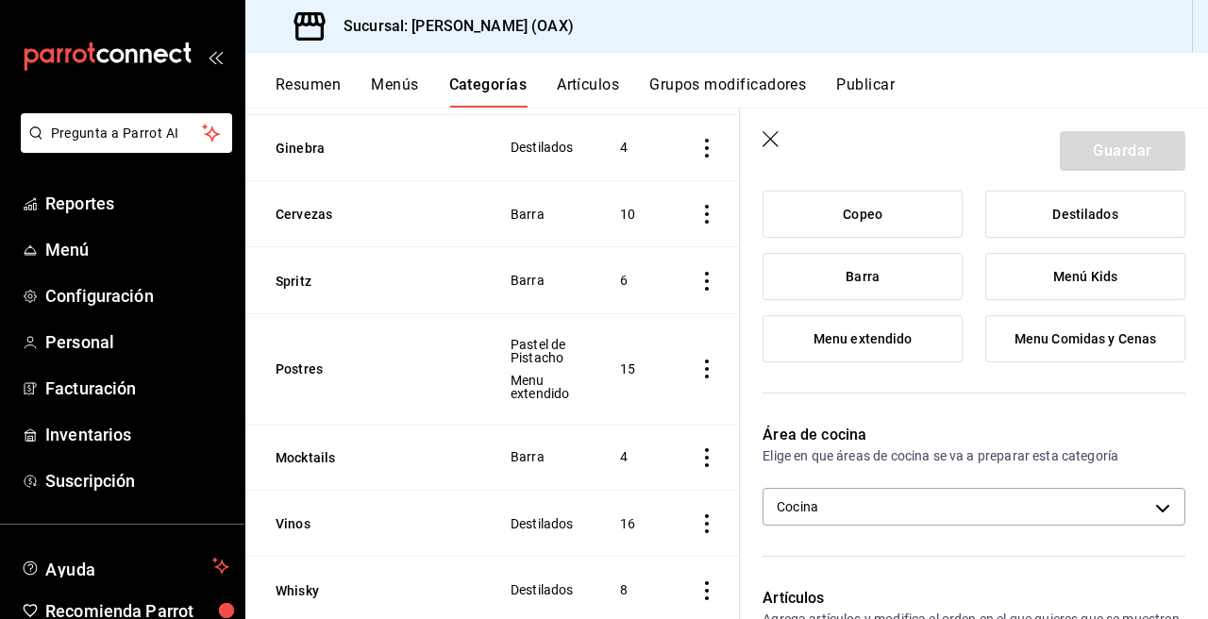
click at [1098, 146] on div "Guardar" at bounding box center [1121, 151] width 125 height 40
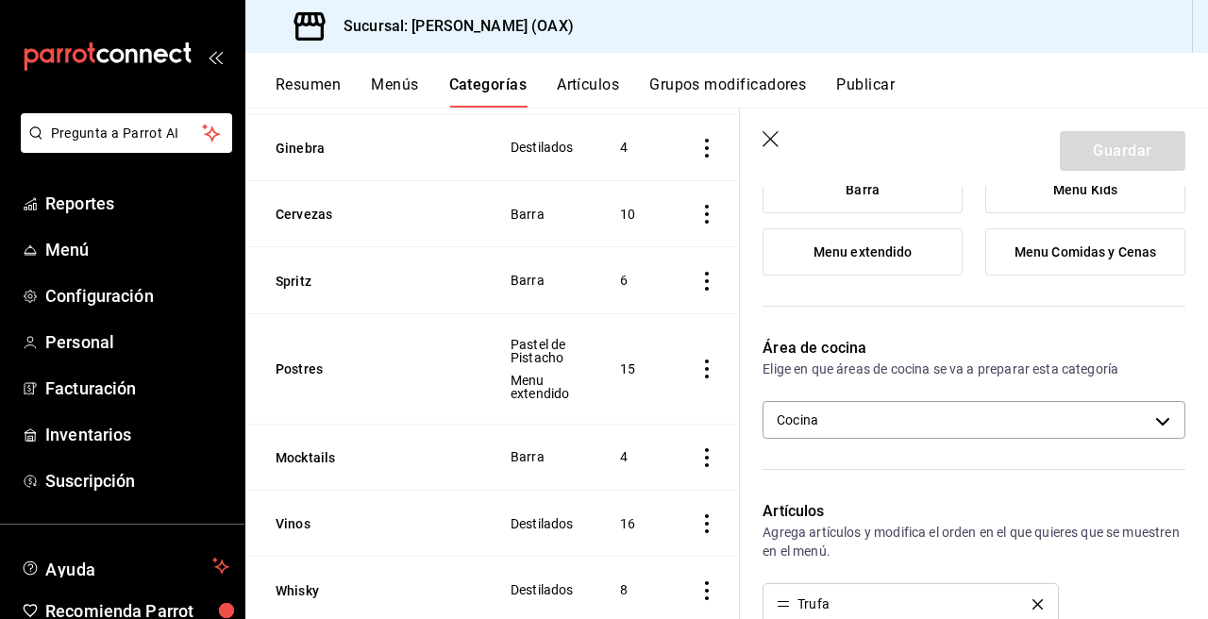
scroll to position [0, 0]
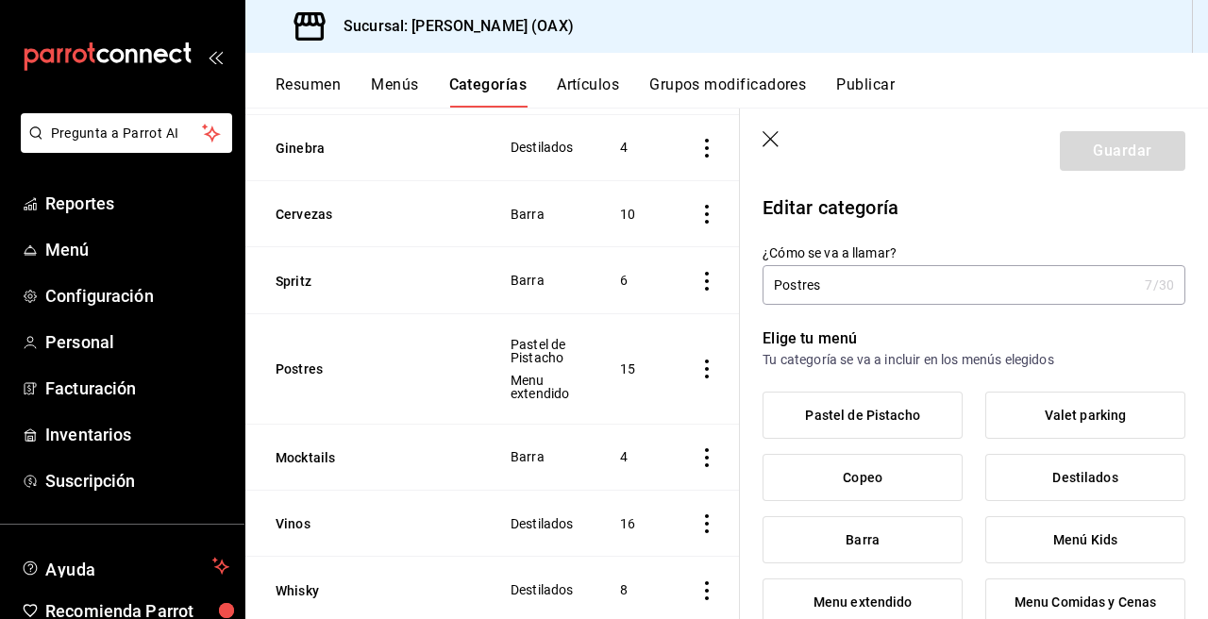
click at [771, 128] on header "Guardar" at bounding box center [974, 146] width 468 height 77
click at [769, 137] on icon "button" at bounding box center [770, 139] width 16 height 16
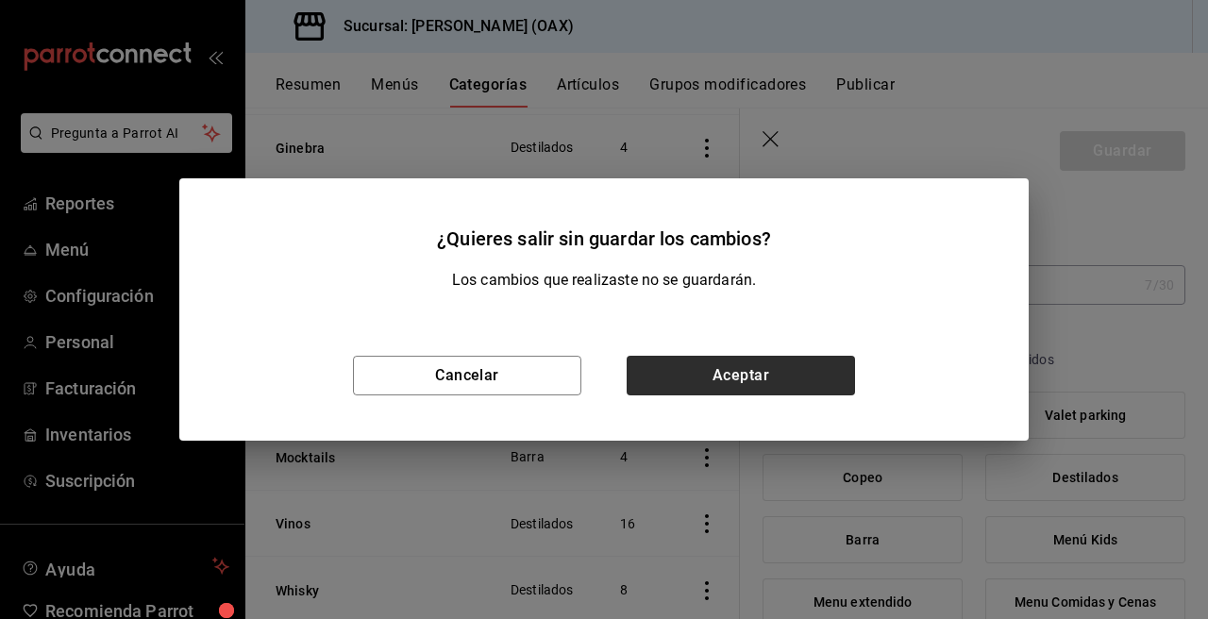
click at [719, 350] on div "Cancelar Aceptar" at bounding box center [603, 375] width 849 height 130
click at [716, 364] on button "Aceptar" at bounding box center [740, 376] width 228 height 40
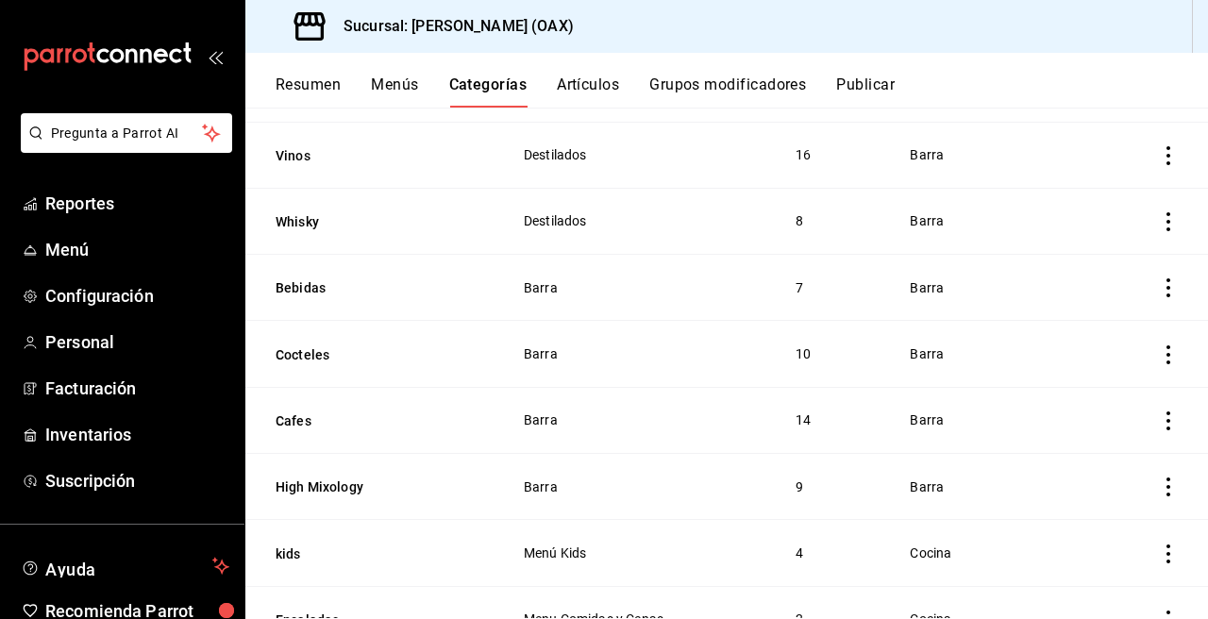
scroll to position [1651, 0]
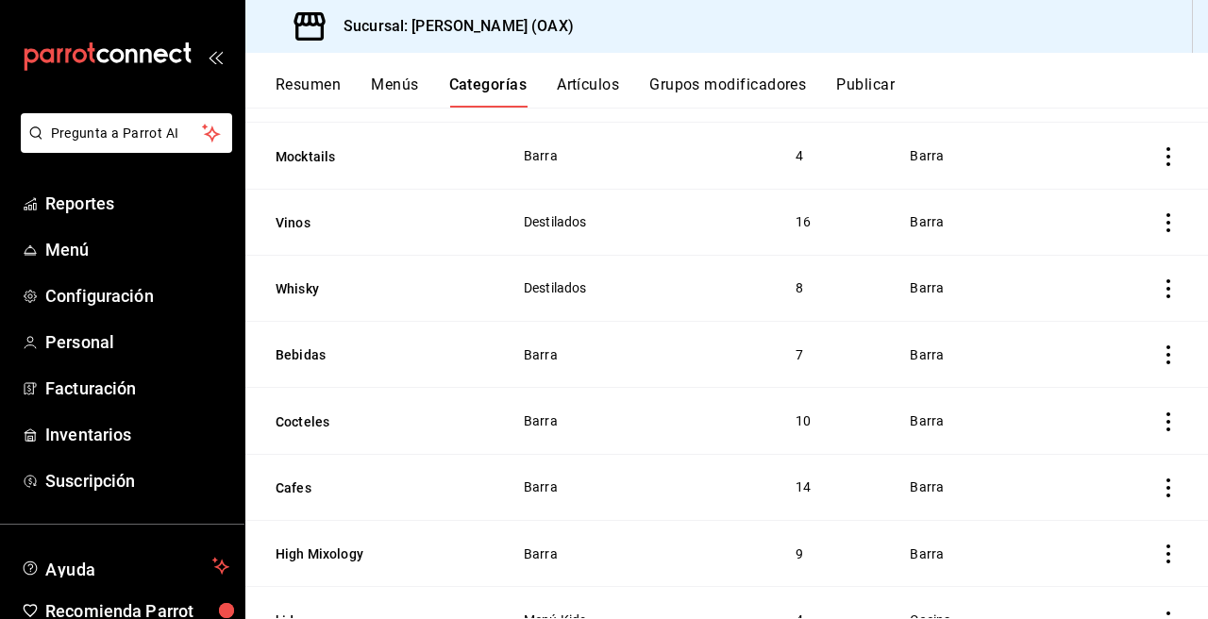
click at [876, 86] on button "Publicar" at bounding box center [865, 91] width 58 height 32
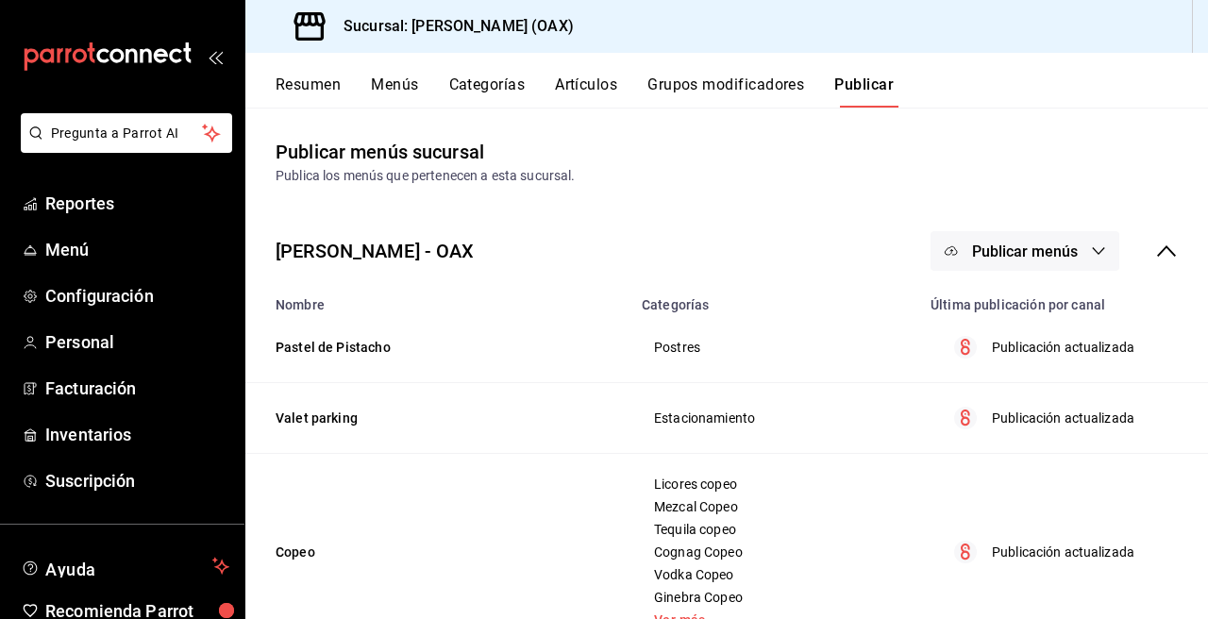
click at [1020, 259] on span "Publicar menús" at bounding box center [1025, 251] width 106 height 18
click at [1017, 241] on div at bounding box center [604, 309] width 1208 height 619
click at [1012, 262] on body "Pregunta a Parrot AI Reportes Menú Configuración Personal Facturación Inventari…" at bounding box center [604, 309] width 1208 height 619
click at [1009, 250] on span "Publicar menús" at bounding box center [1025, 251] width 106 height 18
click at [1038, 318] on span "Punto de venta" at bounding box center [1038, 313] width 91 height 20
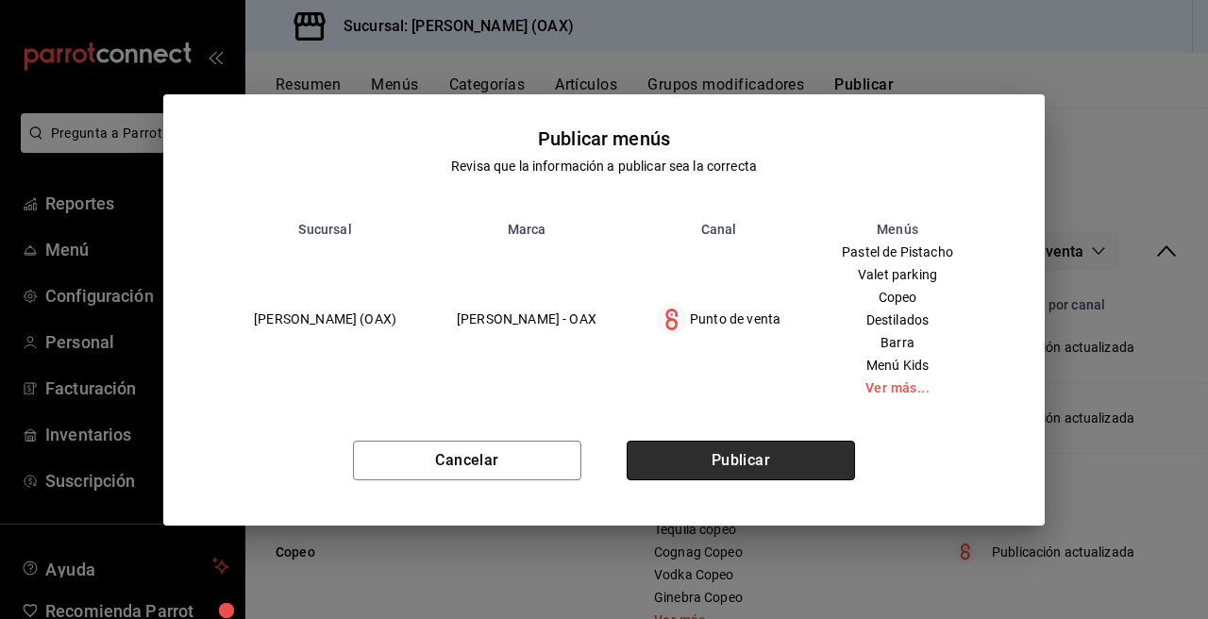
click at [770, 466] on button "Publicar" at bounding box center [740, 461] width 228 height 40
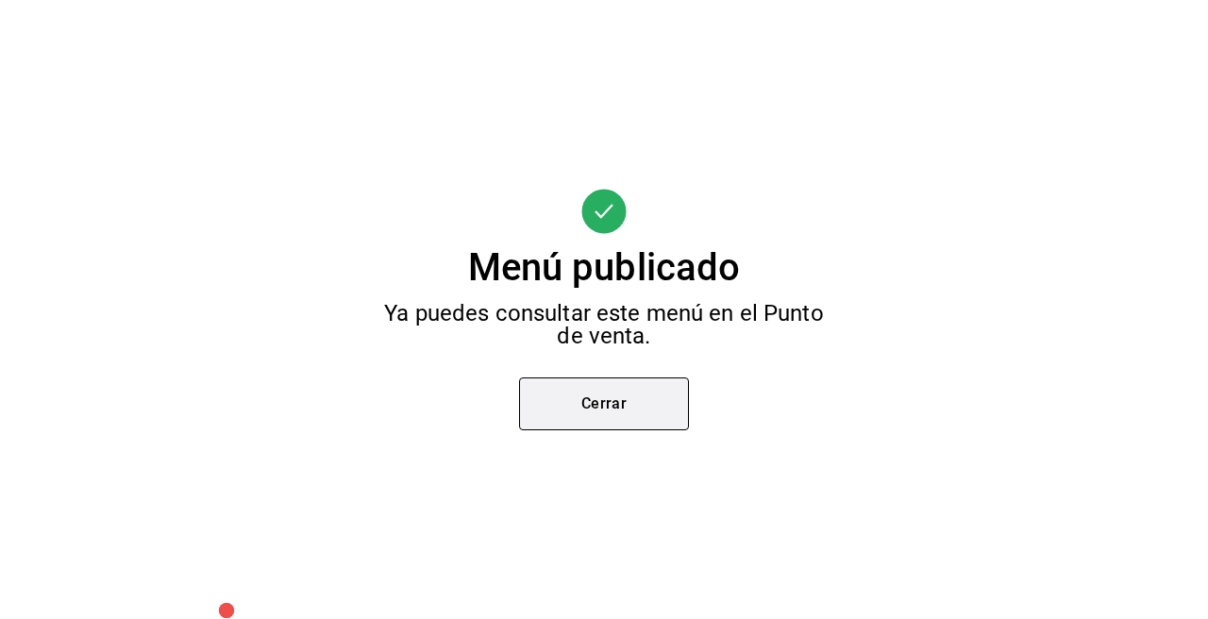
click at [576, 398] on button "Cerrar" at bounding box center [604, 403] width 170 height 53
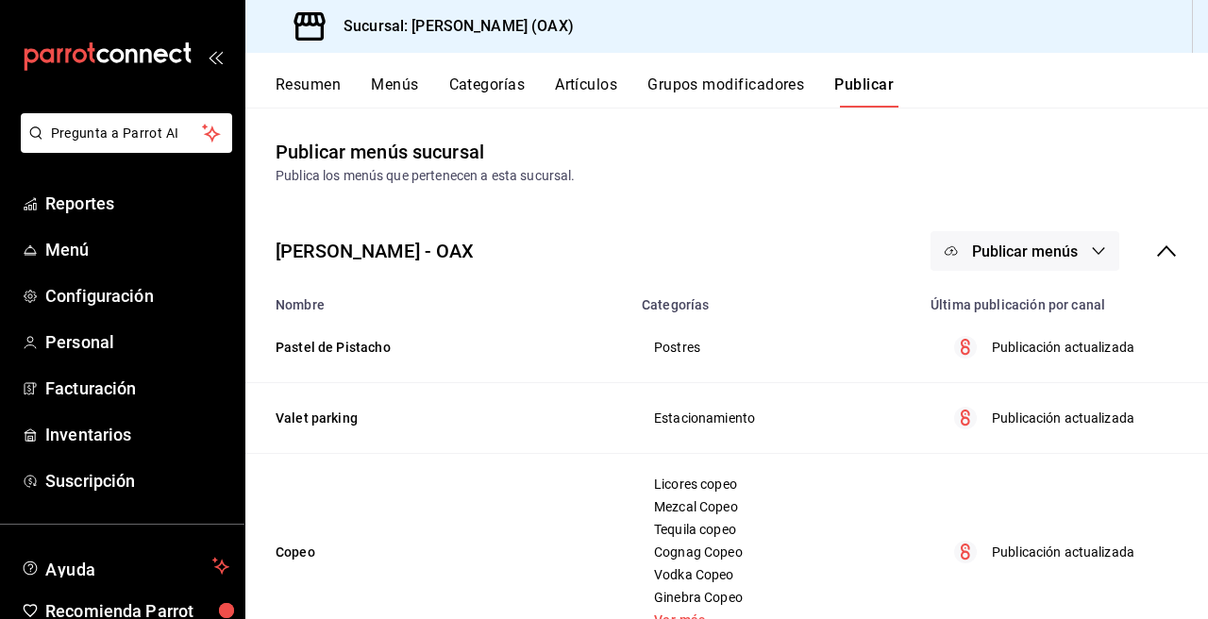
click at [397, 85] on button "Menús" at bounding box center [394, 91] width 47 height 32
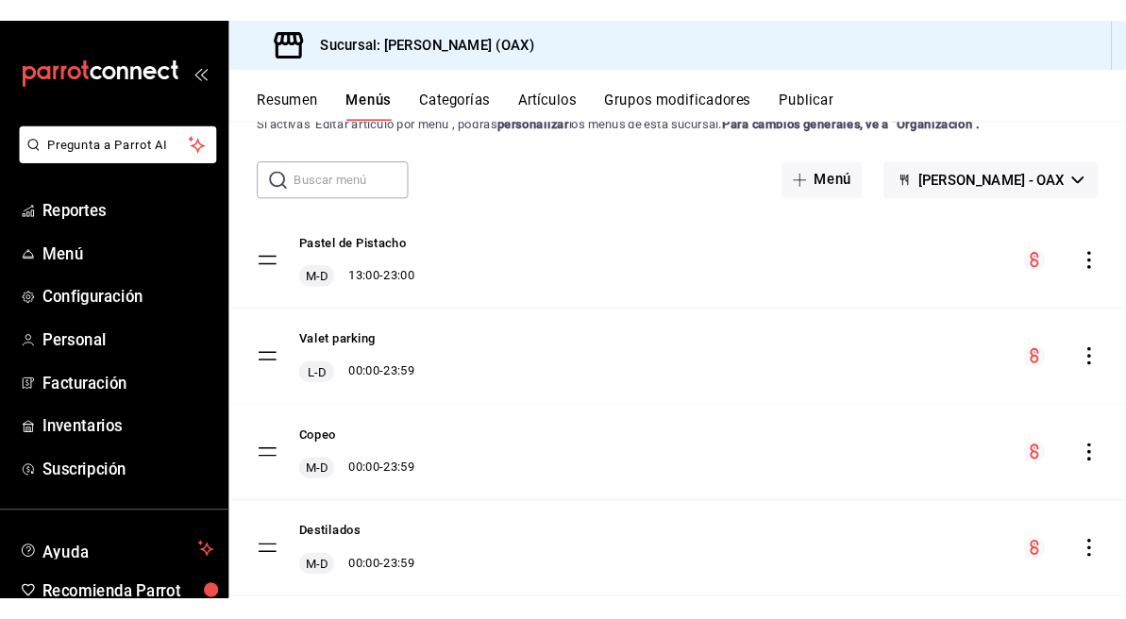
scroll to position [61, 0]
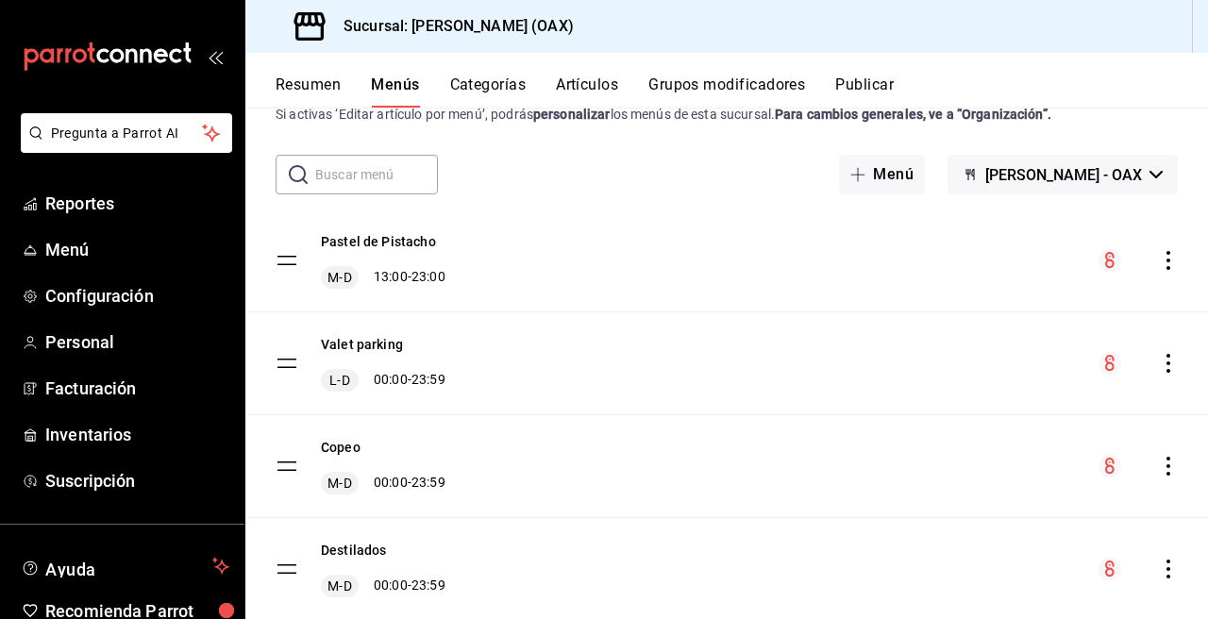
click at [497, 93] on button "Categorías" at bounding box center [488, 91] width 76 height 32
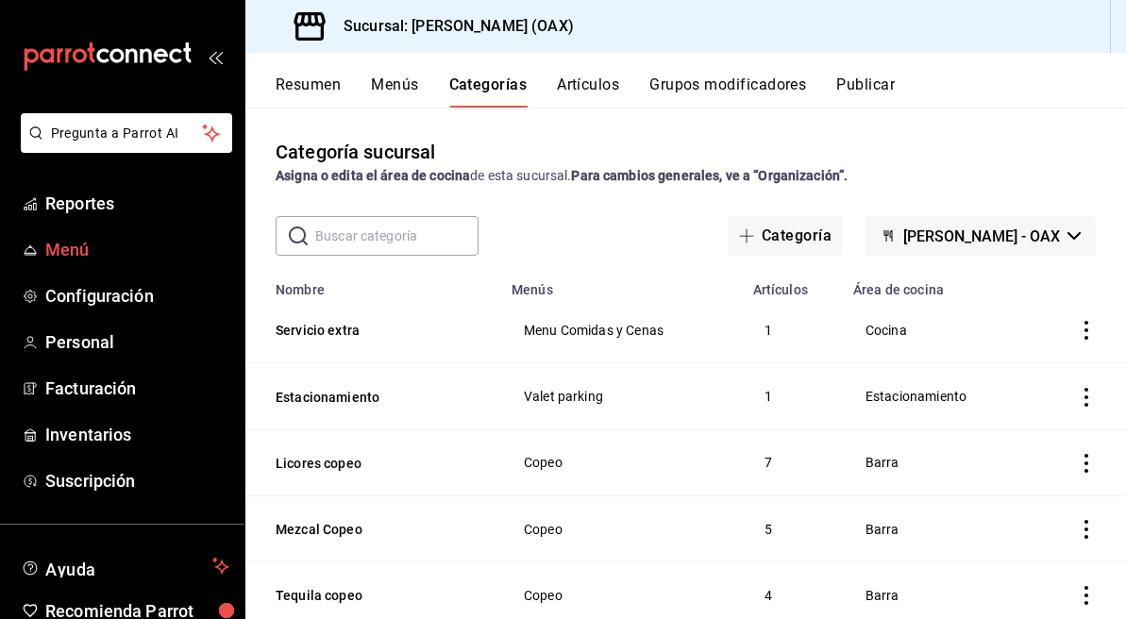
click at [68, 256] on span "Menú" at bounding box center [137, 249] width 184 height 25
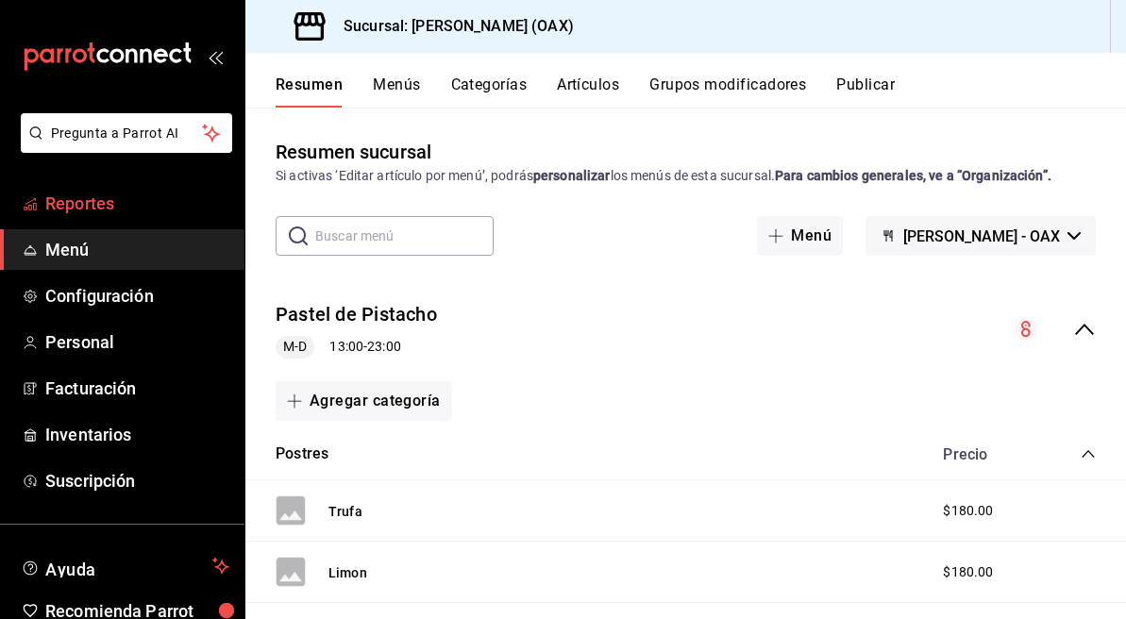
click at [80, 199] on span "Reportes" at bounding box center [137, 203] width 184 height 25
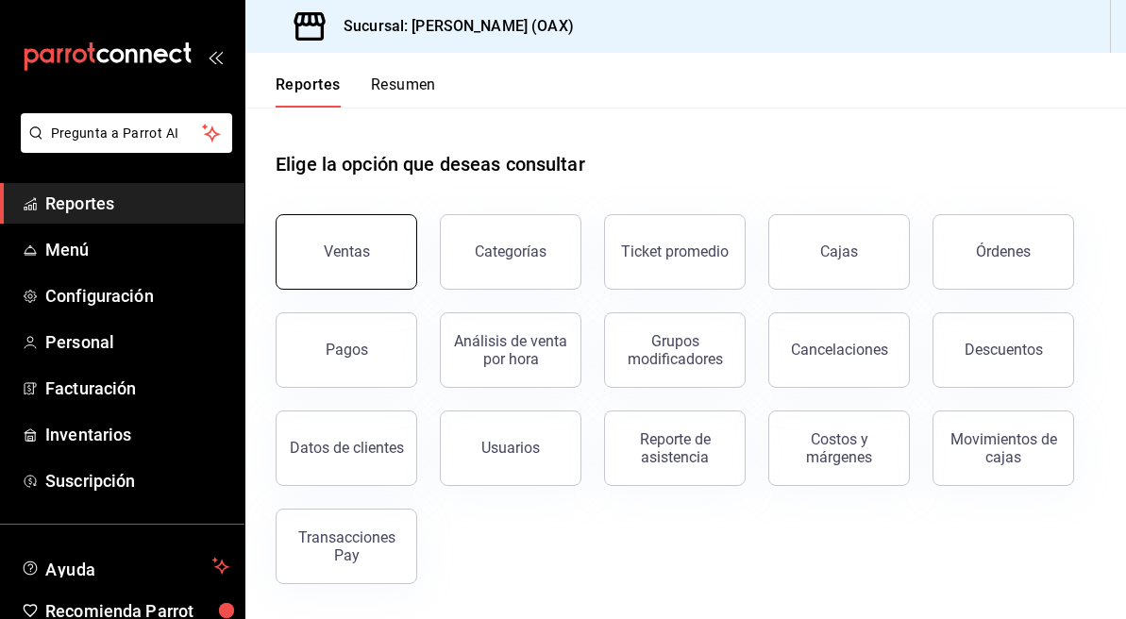
click at [343, 259] on div "Ventas" at bounding box center [347, 251] width 46 height 18
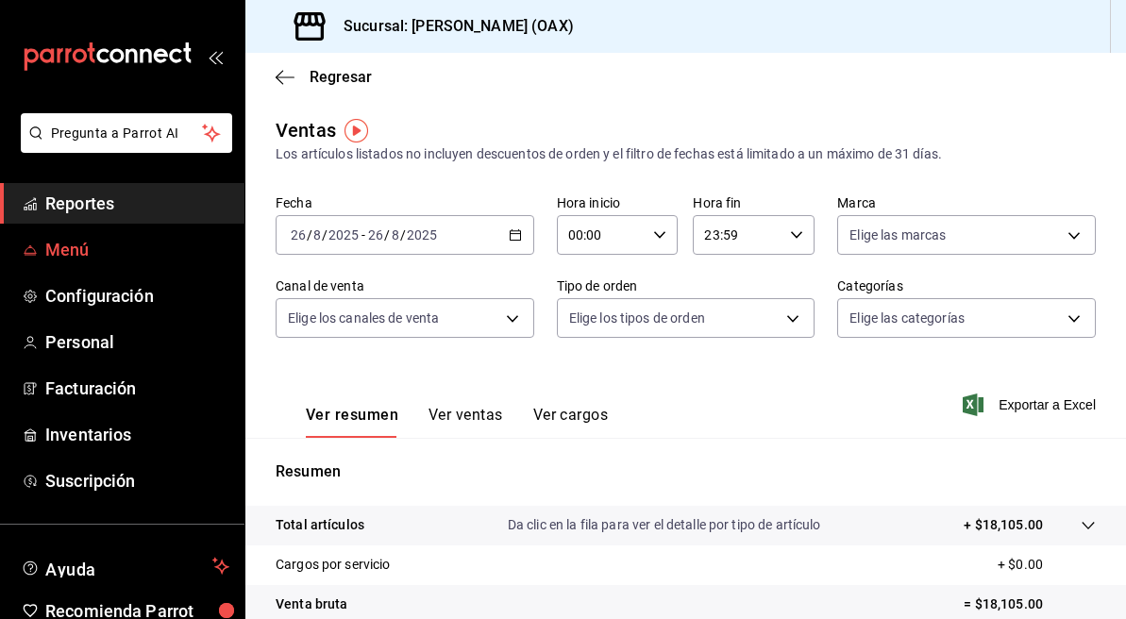
click at [63, 258] on span "Menú" at bounding box center [137, 249] width 184 height 25
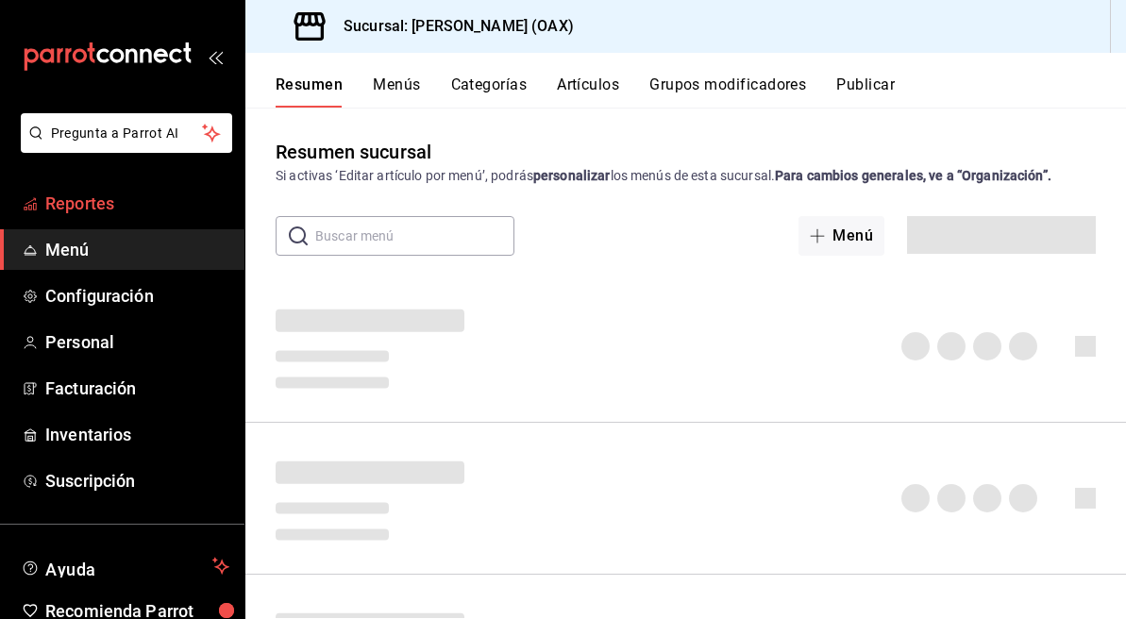
click at [92, 209] on span "Reportes" at bounding box center [137, 203] width 184 height 25
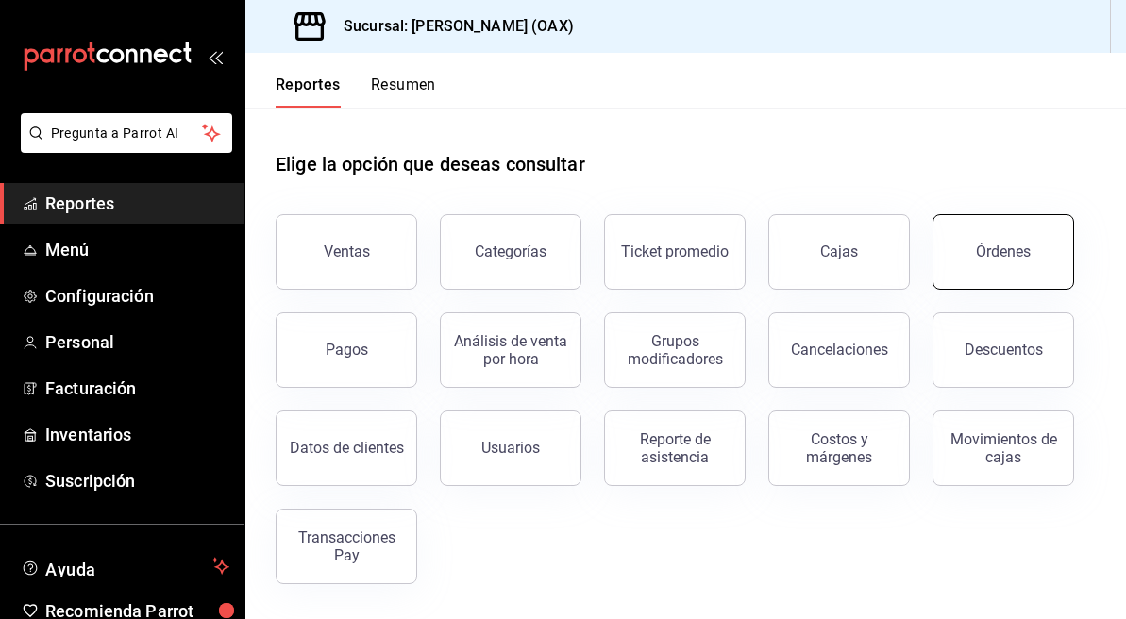
click at [1009, 260] on button "Órdenes" at bounding box center [1003, 251] width 142 height 75
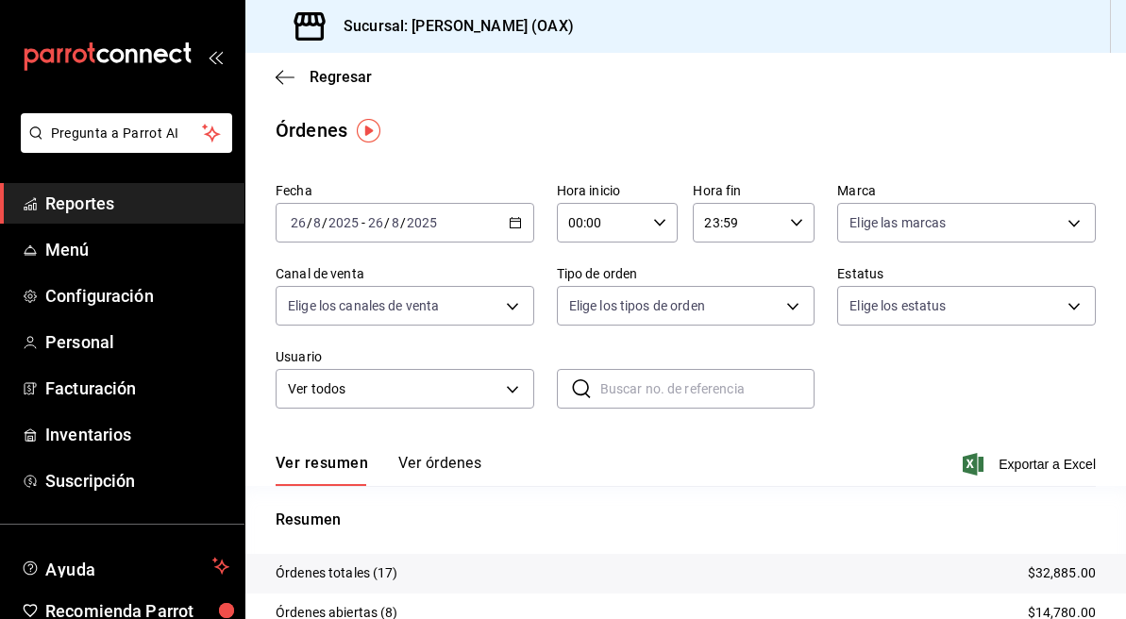
click at [897, 110] on main "Regresar Órdenes Fecha [DATE] [DATE] - [DATE] [DATE] Hora inicio 00:00 Hora ini…" at bounding box center [685, 438] width 880 height 771
click at [86, 194] on span "Reportes" at bounding box center [137, 203] width 184 height 25
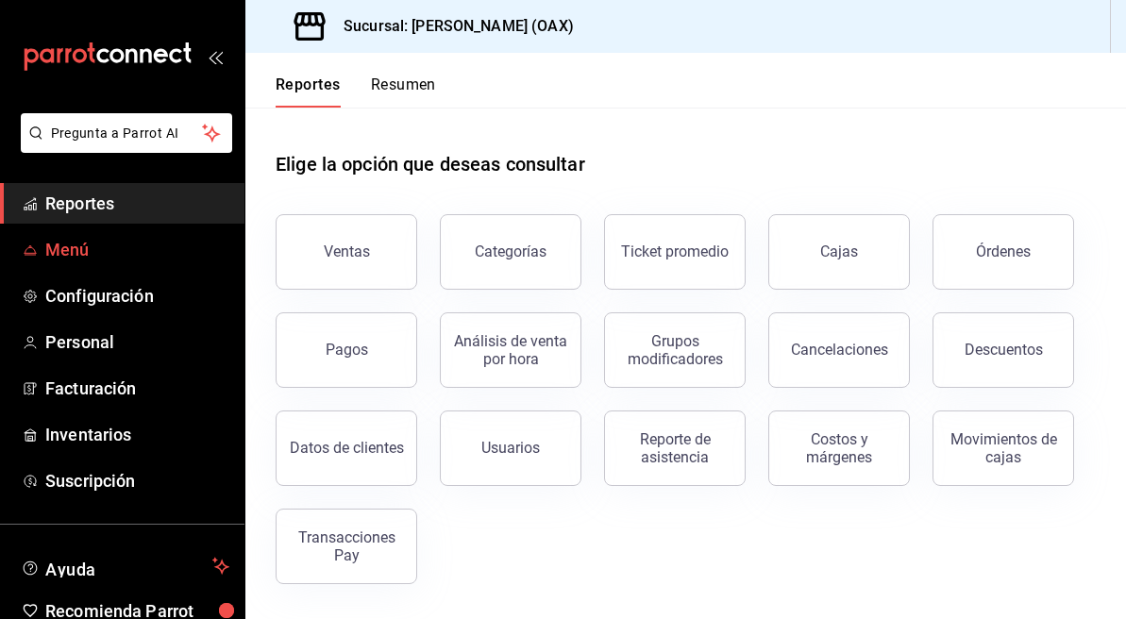
click at [77, 256] on span "Menú" at bounding box center [137, 249] width 184 height 25
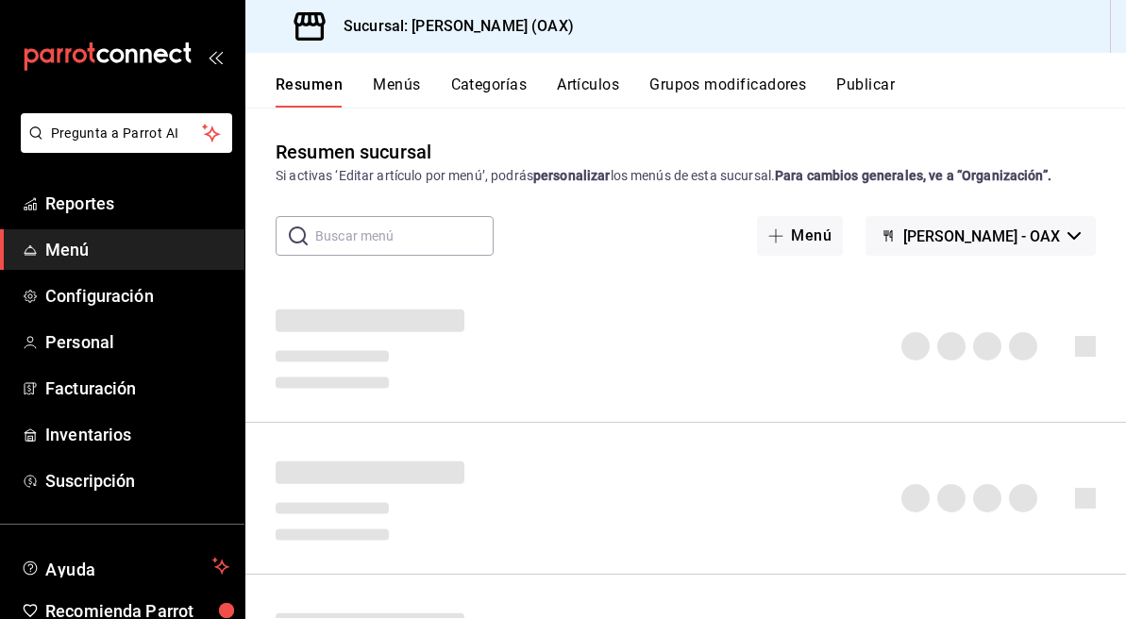
click at [572, 81] on button "Artículos" at bounding box center [588, 91] width 62 height 32
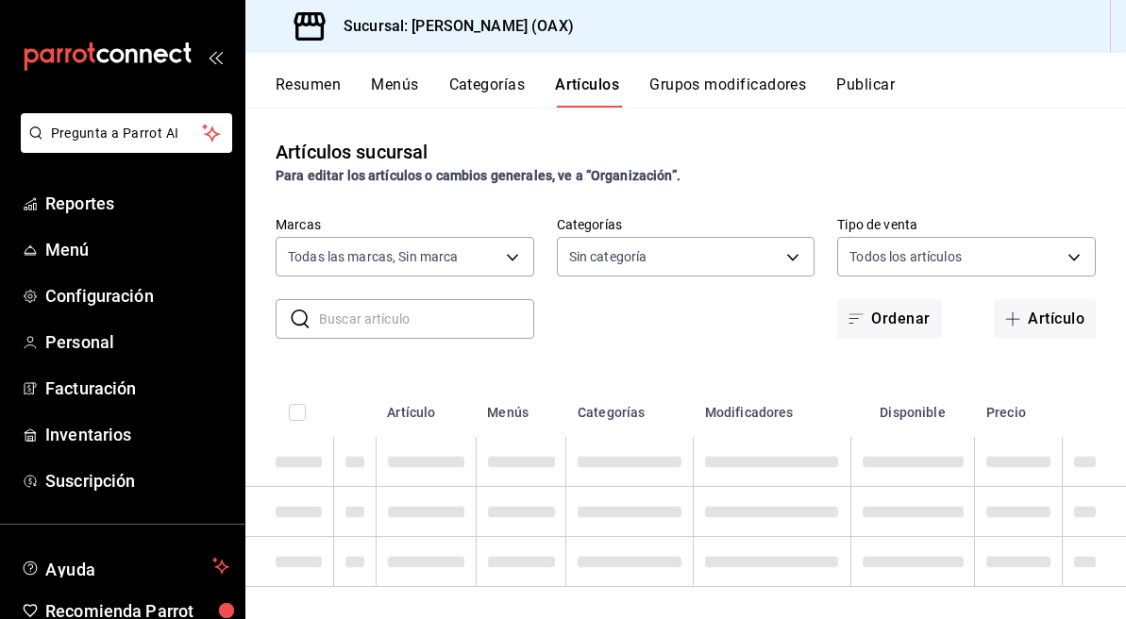
type input "654858c8-f9e8-4674-8848-47898b4d361c"
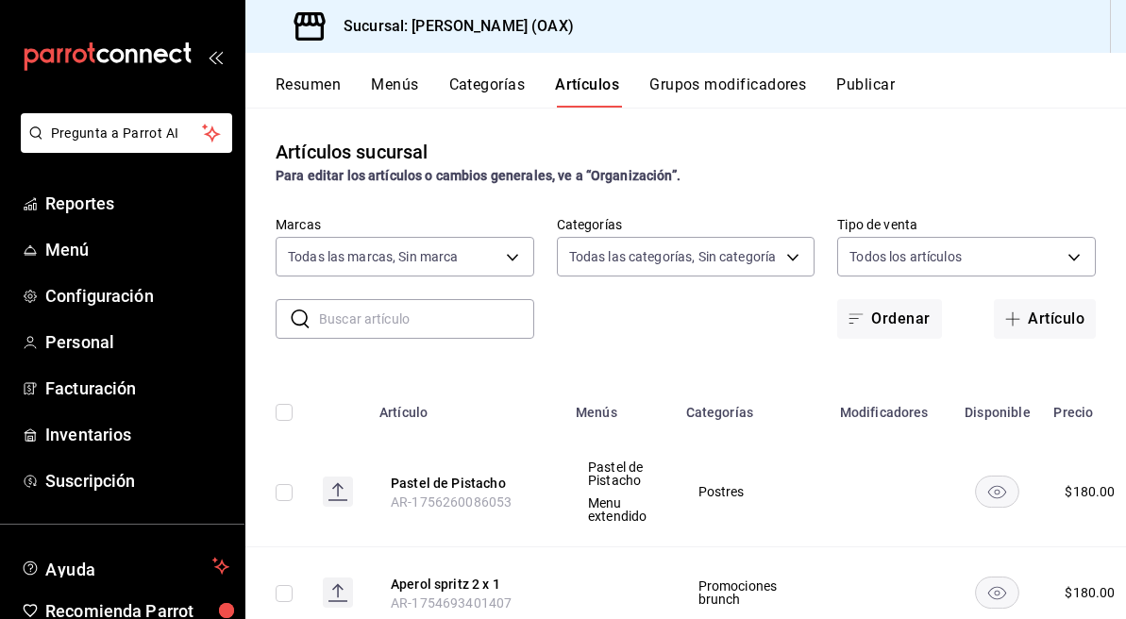
type input "463459c9-37eb-4576-8402-f641077c2631,cf85e954-8913-478f-8e45-d6559c5c5af7,b9b3d…"
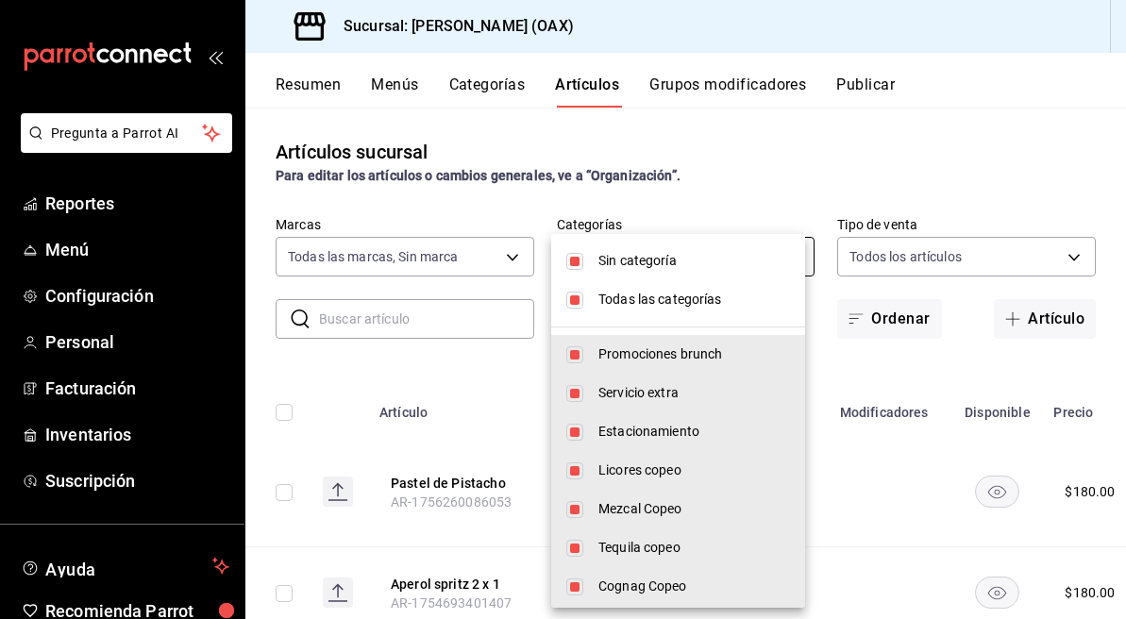
click at [773, 256] on body "Pregunta a Parrot AI Reportes Menú Configuración Personal Facturación Inventari…" at bounding box center [563, 309] width 1126 height 619
click at [956, 131] on div at bounding box center [563, 309] width 1126 height 619
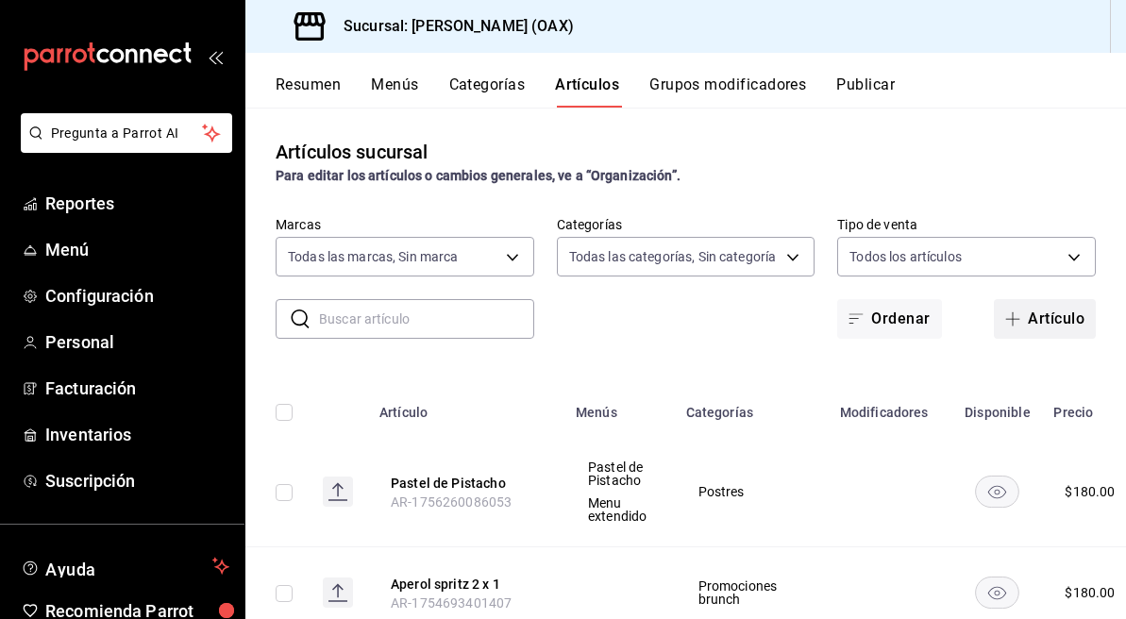
click at [1016, 320] on button "Artículo" at bounding box center [1044, 319] width 102 height 40
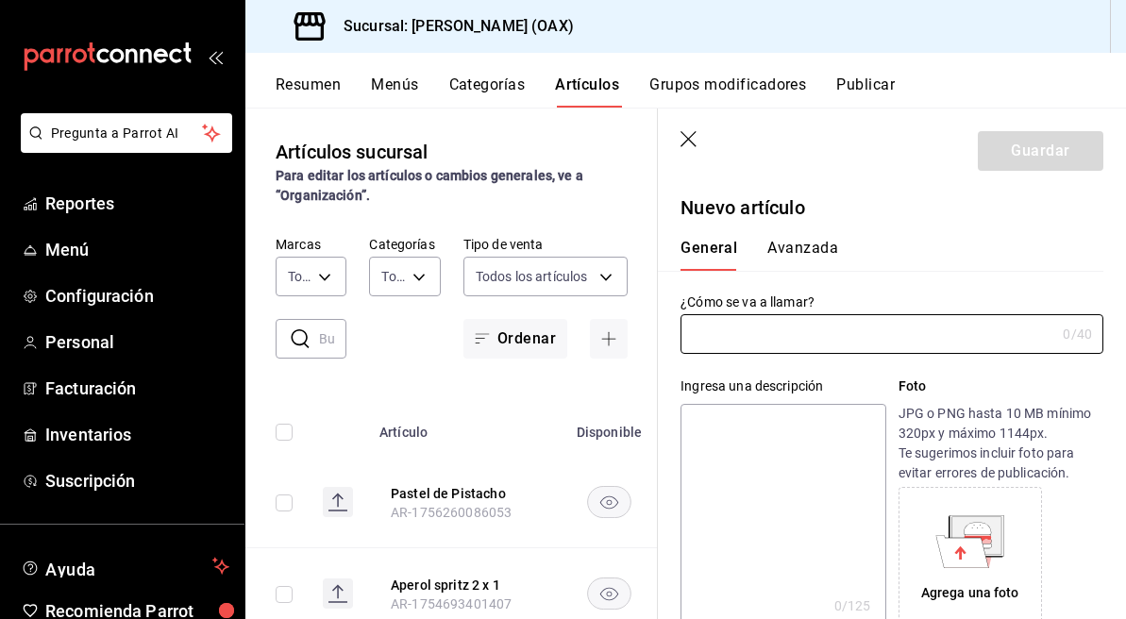
click at [853, 342] on input "text" at bounding box center [867, 334] width 375 height 38
click at [696, 332] on input "cafe irlandes" at bounding box center [863, 334] width 367 height 38
click at [717, 334] on input "Cafe irlandes" at bounding box center [863, 334] width 367 height 38
click at [727, 336] on input "Café irlandes" at bounding box center [863, 334] width 367 height 38
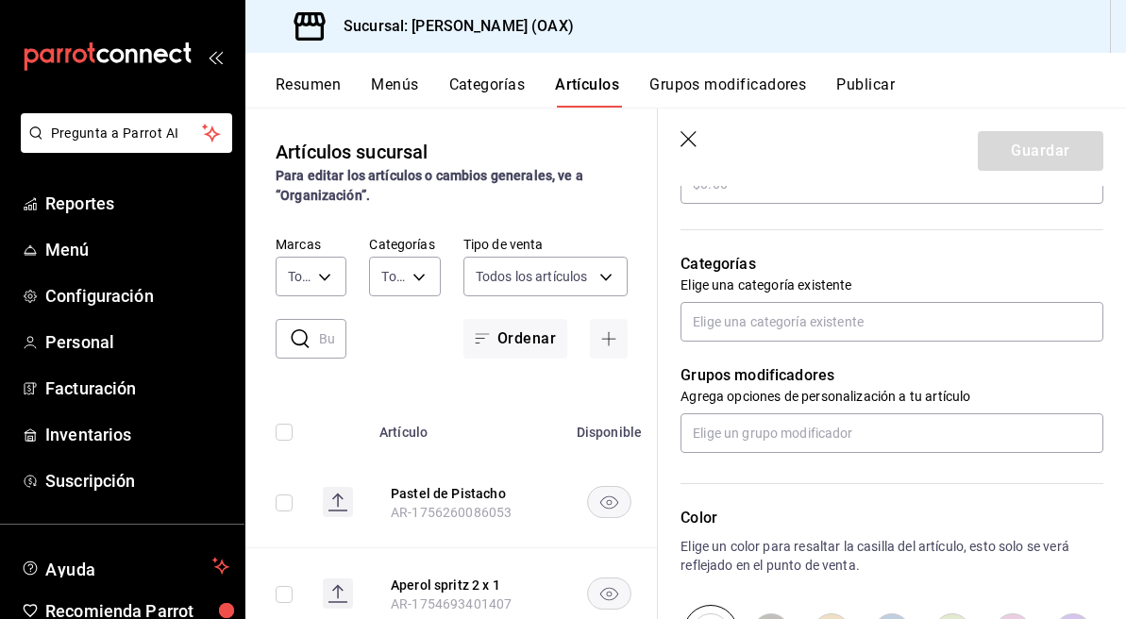
scroll to position [657, 0]
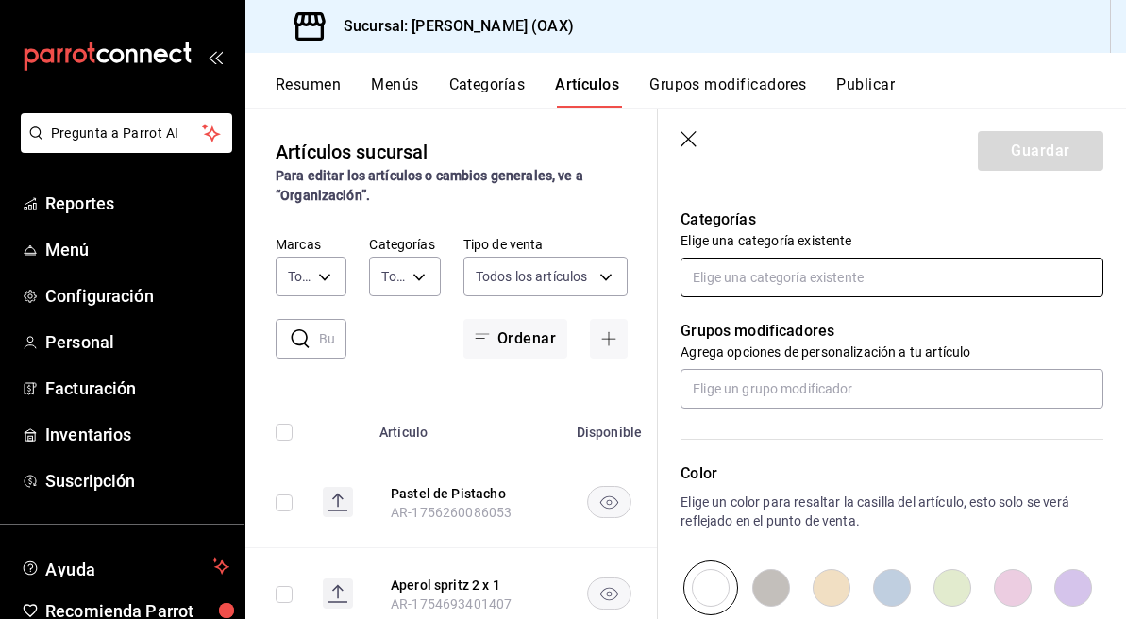
type input "Café Irlandes"
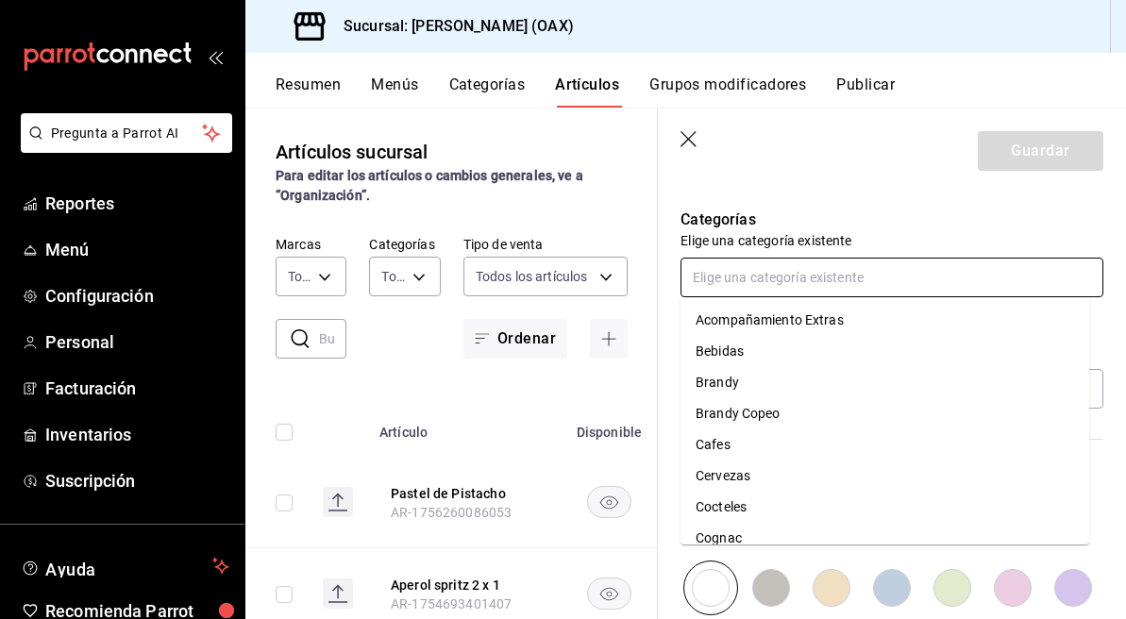
click at [736, 276] on input "text" at bounding box center [891, 278] width 423 height 40
click at [715, 445] on li "Cafes" at bounding box center [884, 444] width 409 height 31
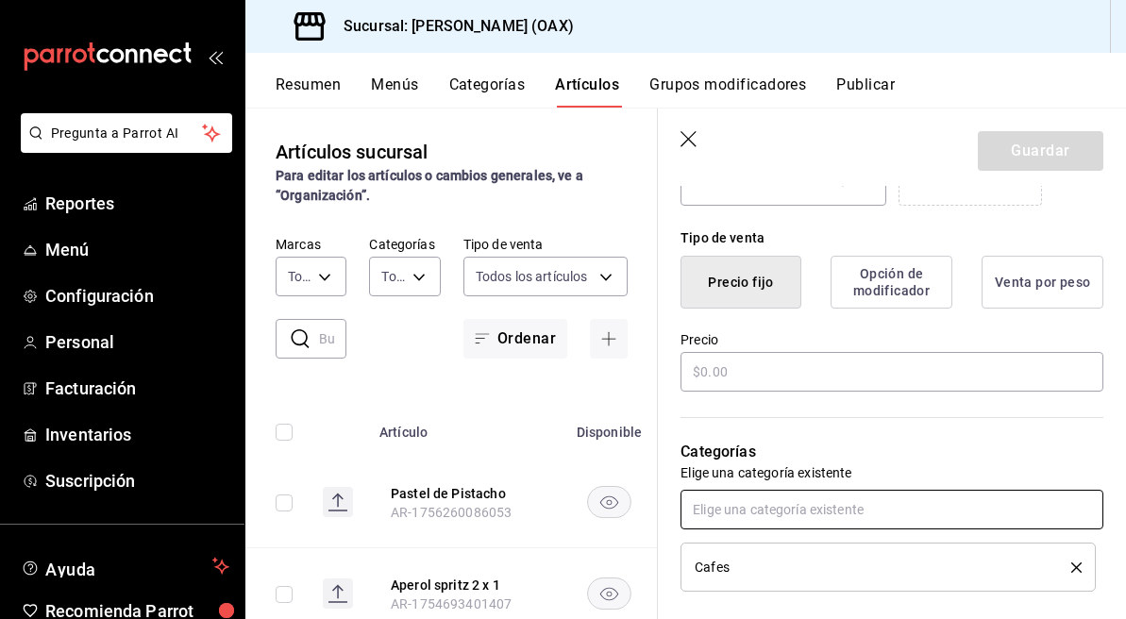
scroll to position [392, 0]
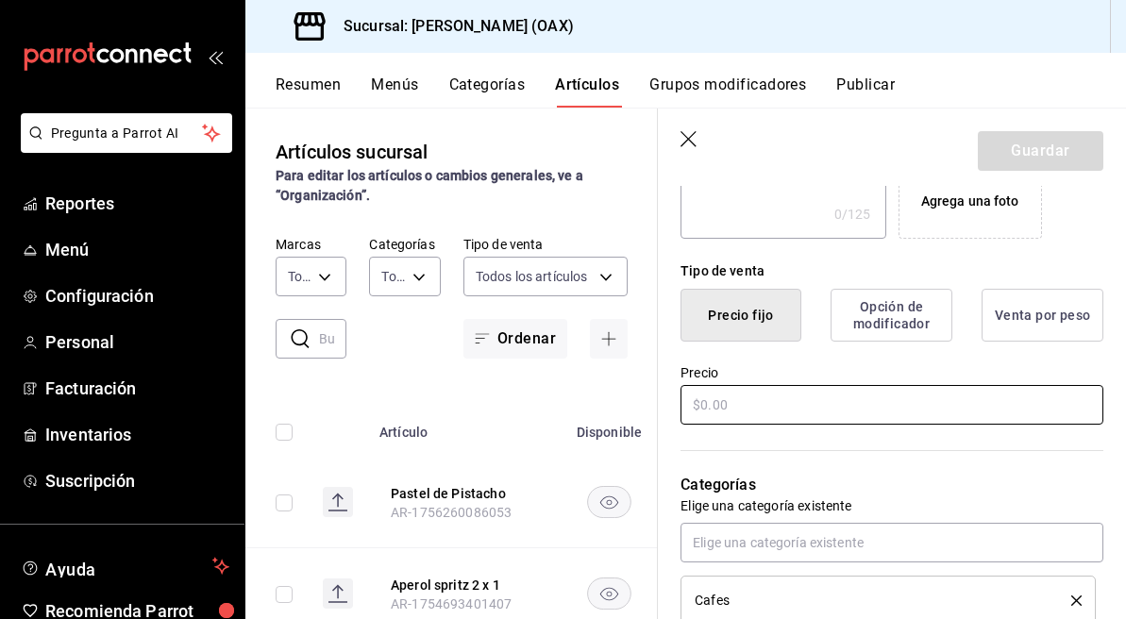
click at [707, 403] on input "text" at bounding box center [891, 405] width 423 height 40
type input "$350.00"
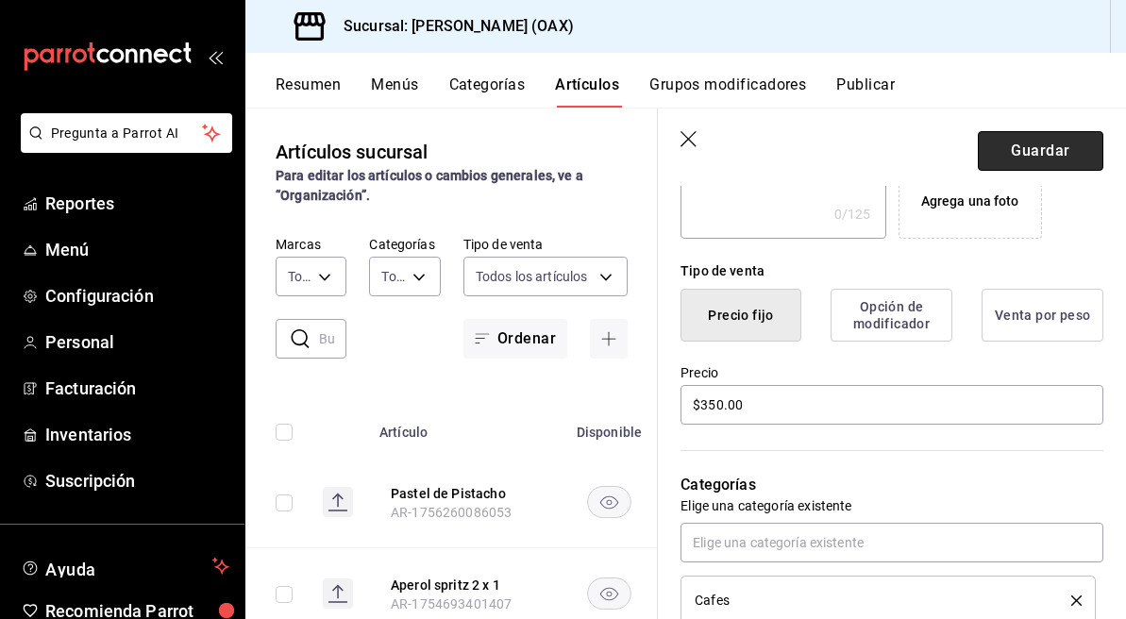
click at [1029, 145] on button "Guardar" at bounding box center [1039, 151] width 125 height 40
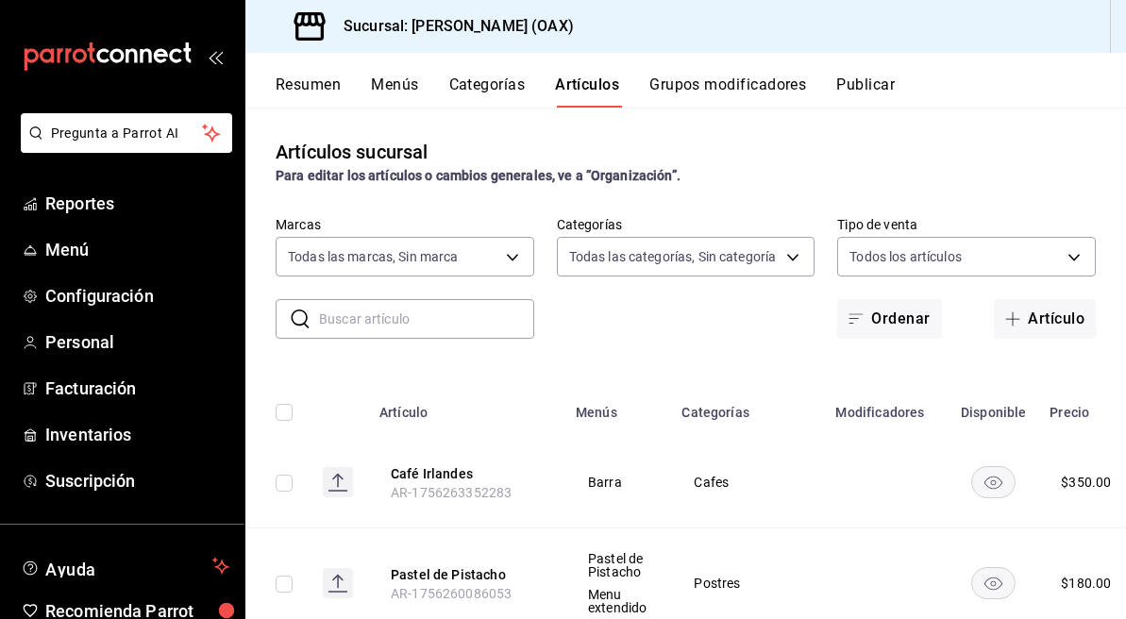
click at [881, 87] on button "Publicar" at bounding box center [865, 91] width 58 height 32
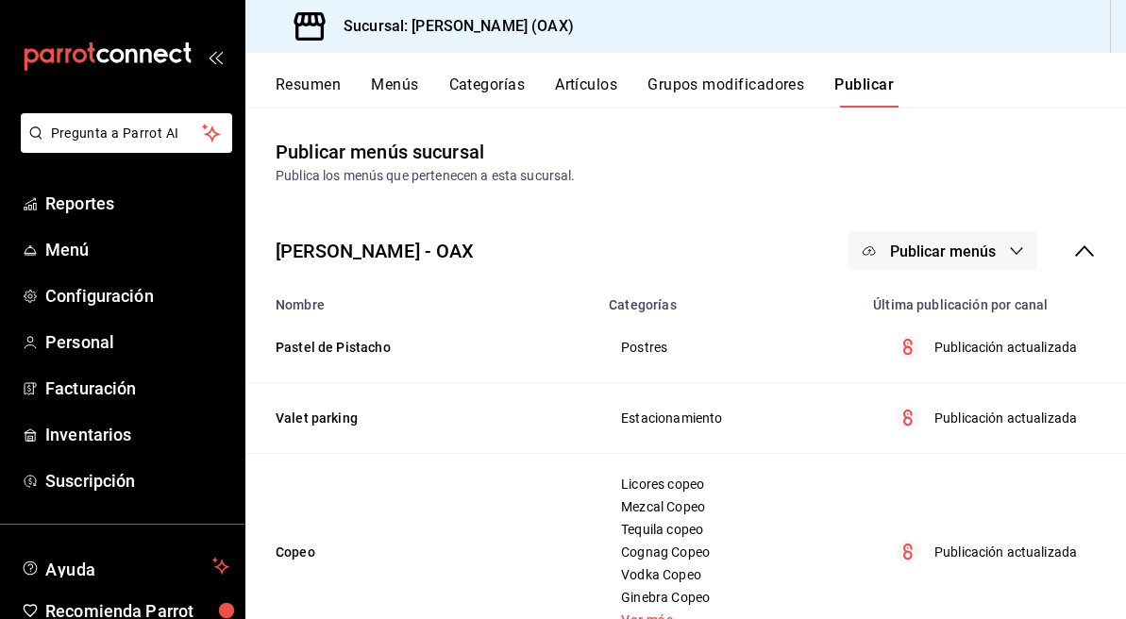
click at [925, 249] on span "Publicar menús" at bounding box center [943, 251] width 106 height 18
click at [931, 316] on span "Punto de venta" at bounding box center [955, 313] width 91 height 20
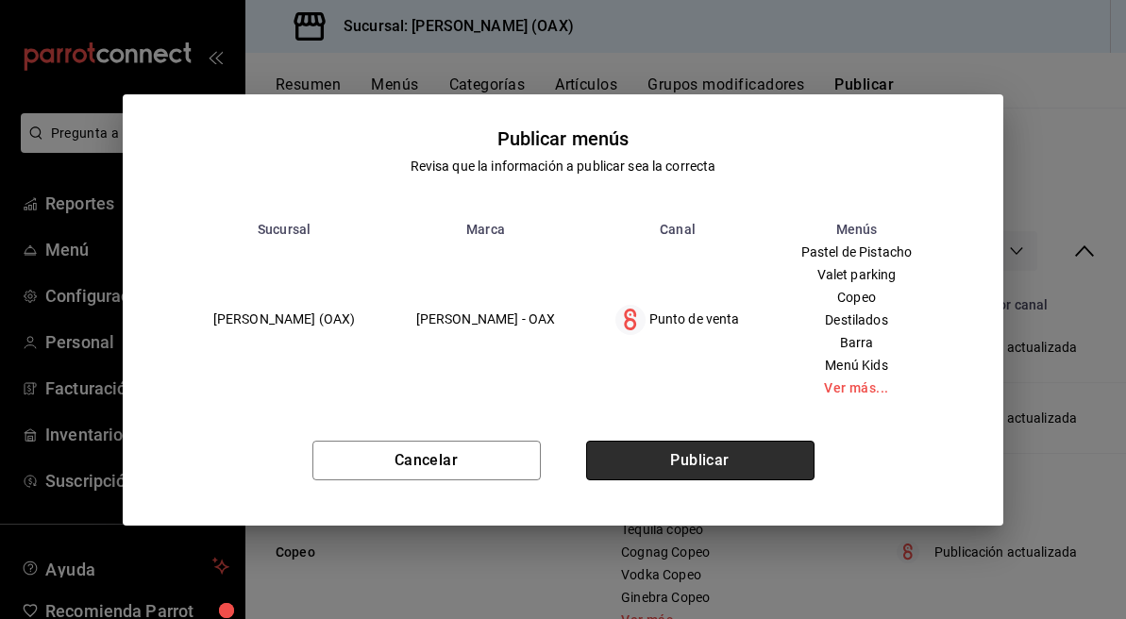
click at [781, 446] on button "Publicar" at bounding box center [700, 461] width 228 height 40
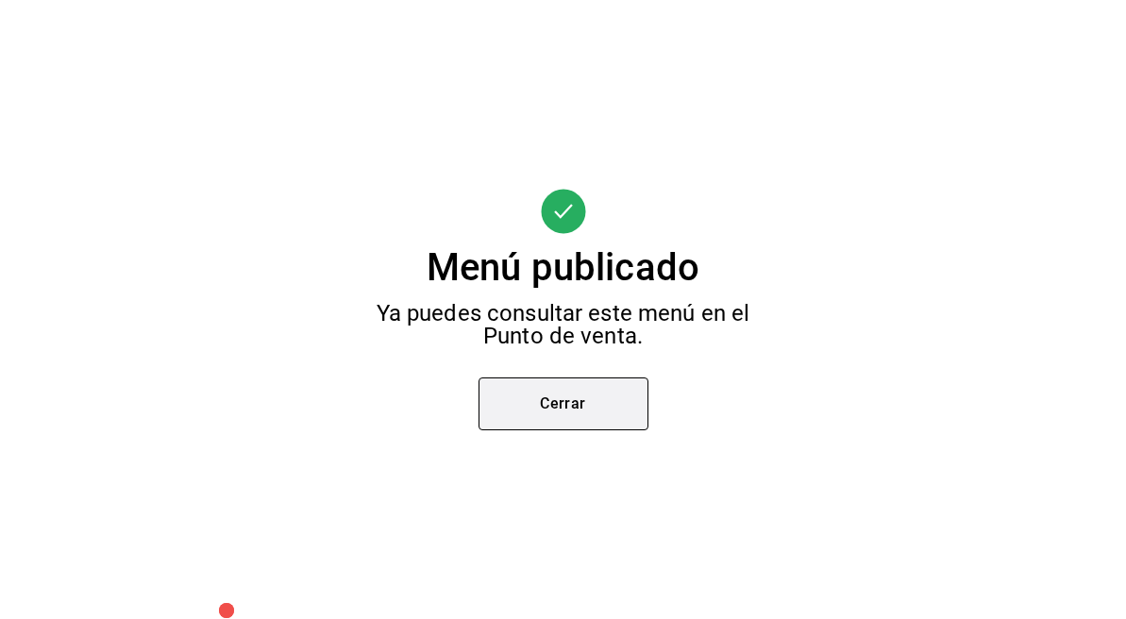
click at [597, 403] on button "Cerrar" at bounding box center [563, 403] width 170 height 53
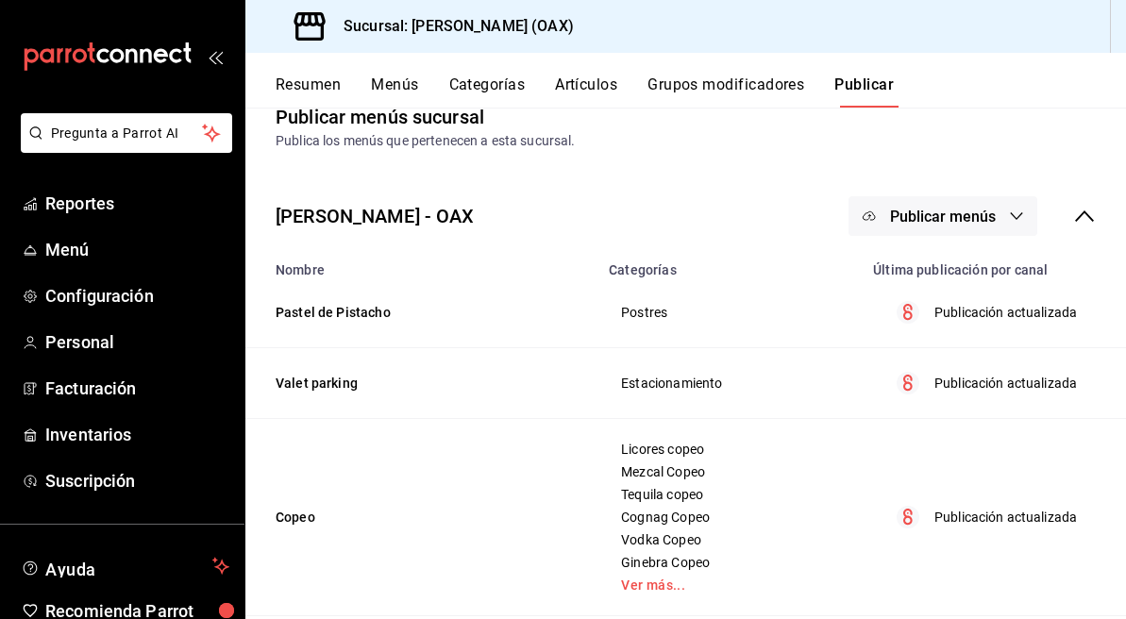
scroll to position [30, 0]
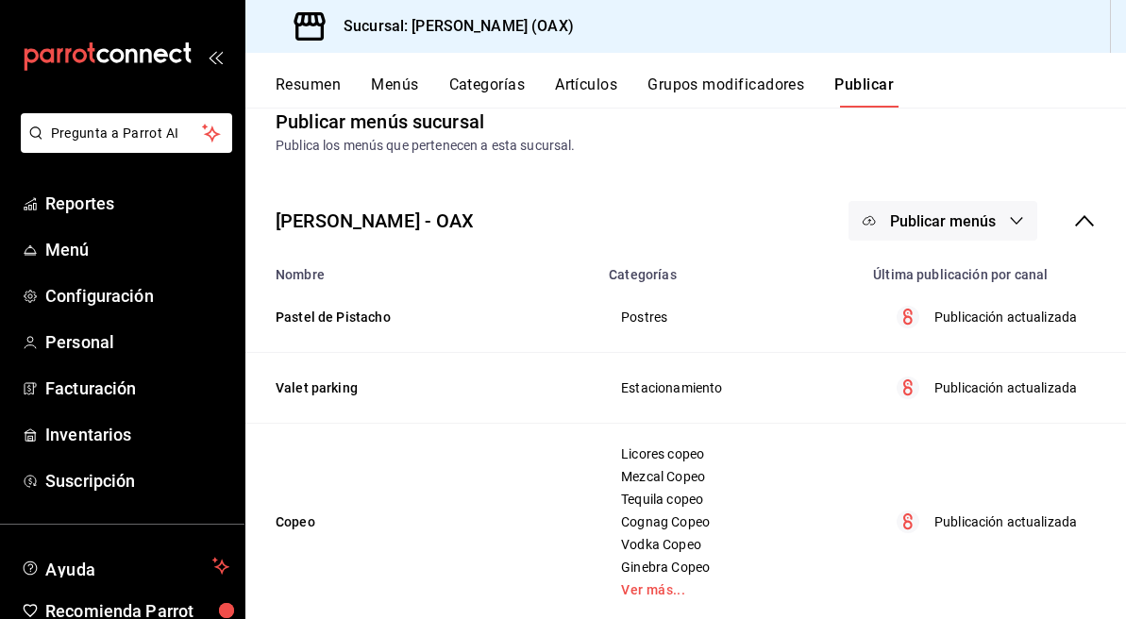
click at [488, 79] on button "Categorías" at bounding box center [487, 91] width 76 height 32
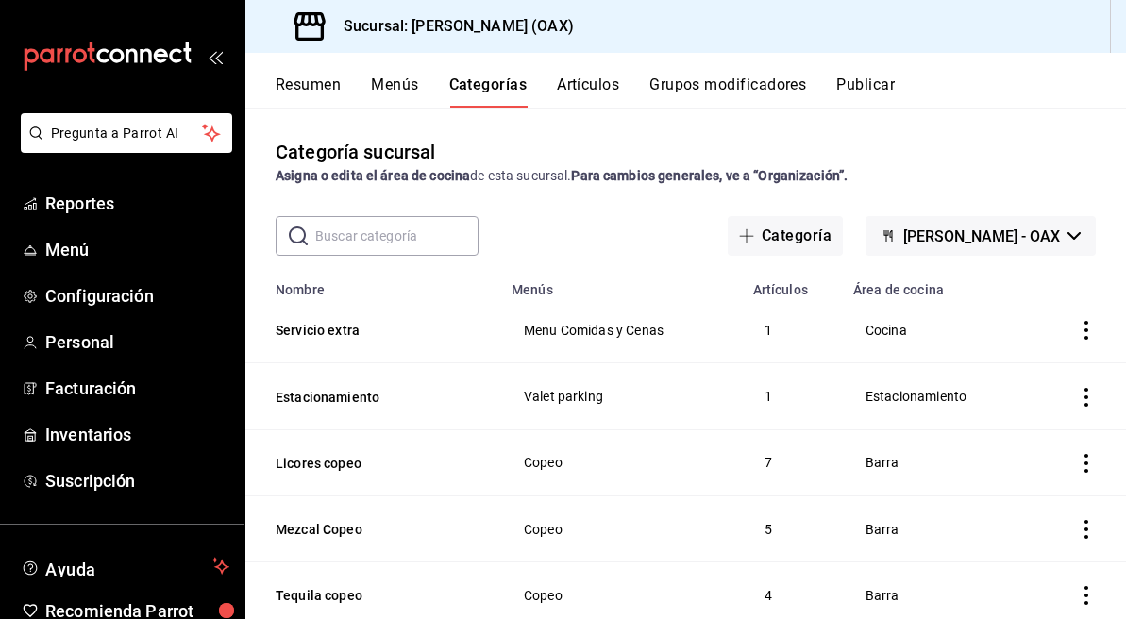
click at [431, 255] on div "​ ​" at bounding box center [376, 236] width 203 height 40
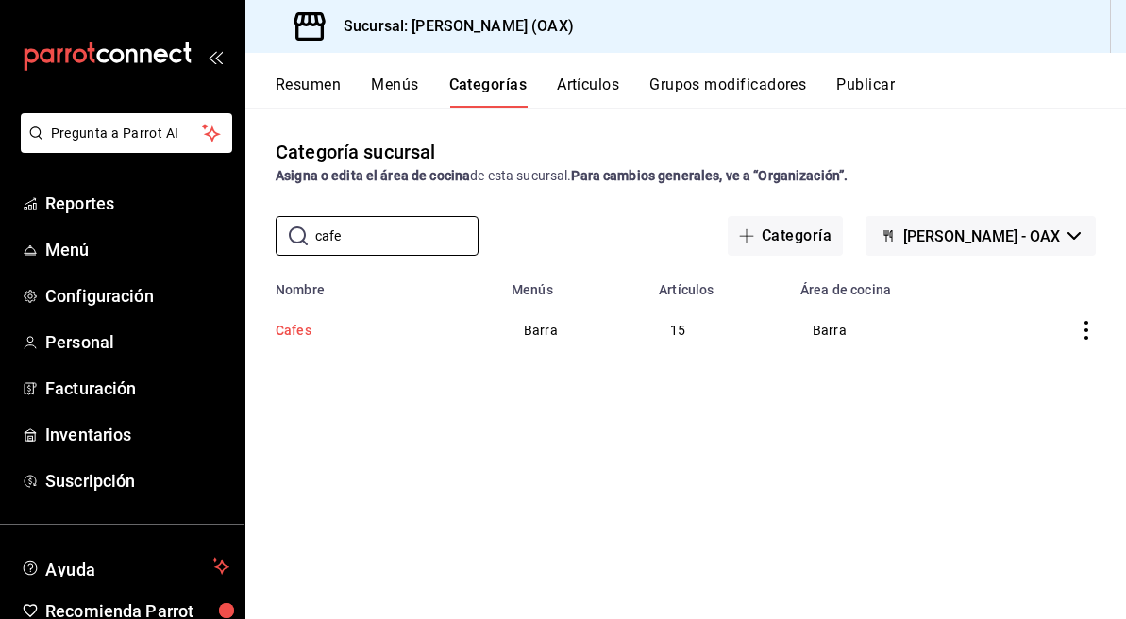
type input "cafe"
click at [304, 331] on button "Cafes" at bounding box center [369, 330] width 189 height 19
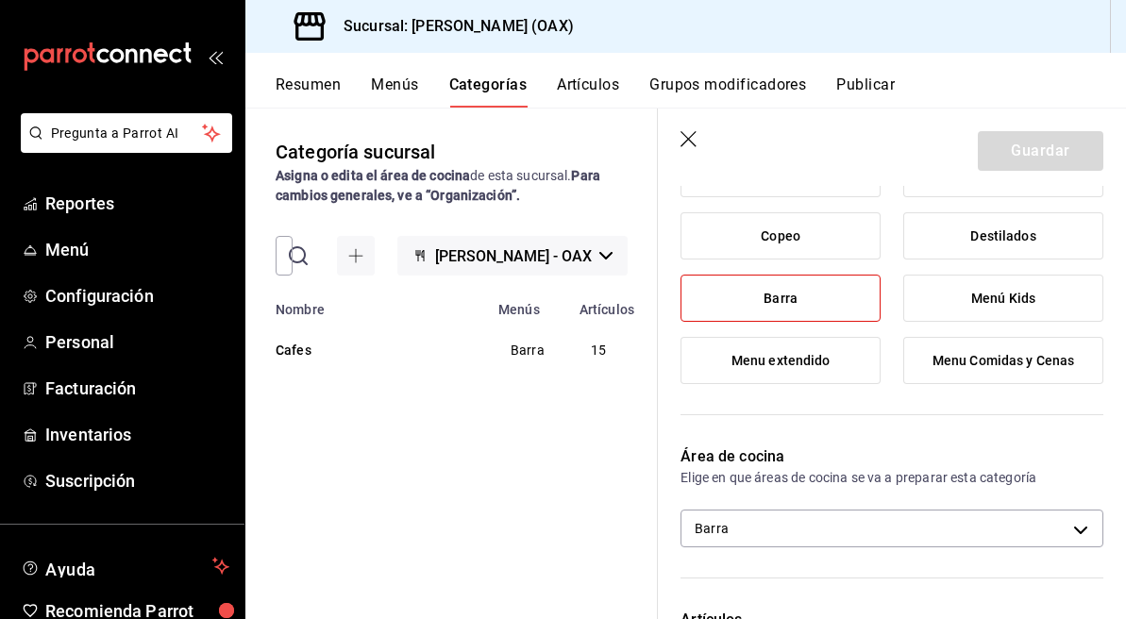
scroll to position [245, 0]
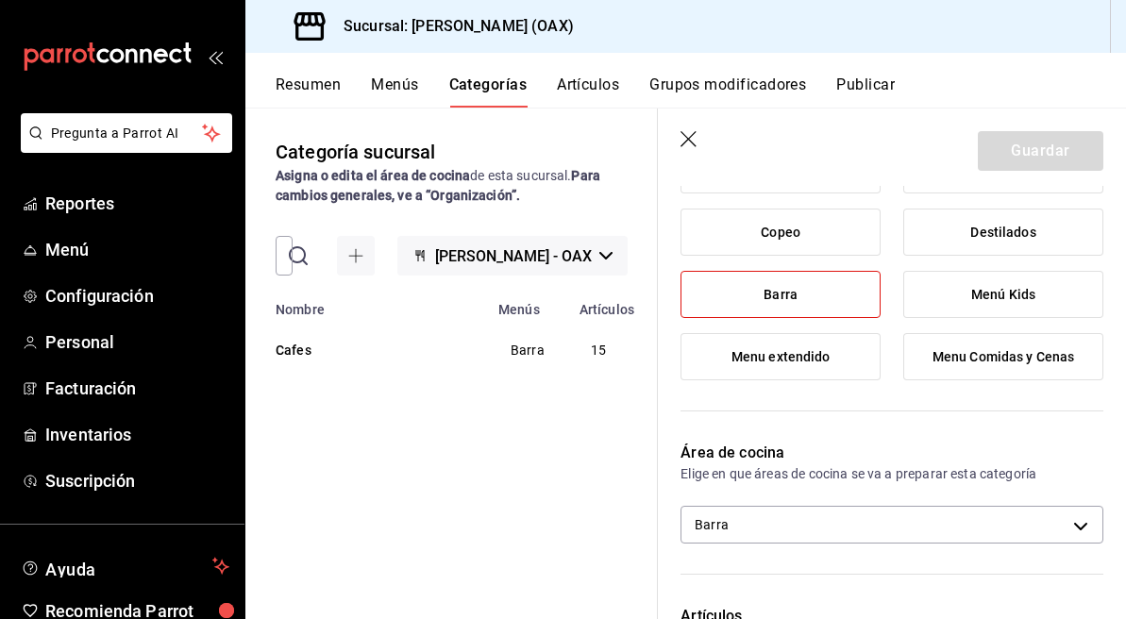
click at [703, 132] on header "Guardar" at bounding box center [892, 146] width 468 height 77
click at [693, 135] on icon "button" at bounding box center [689, 140] width 19 height 19
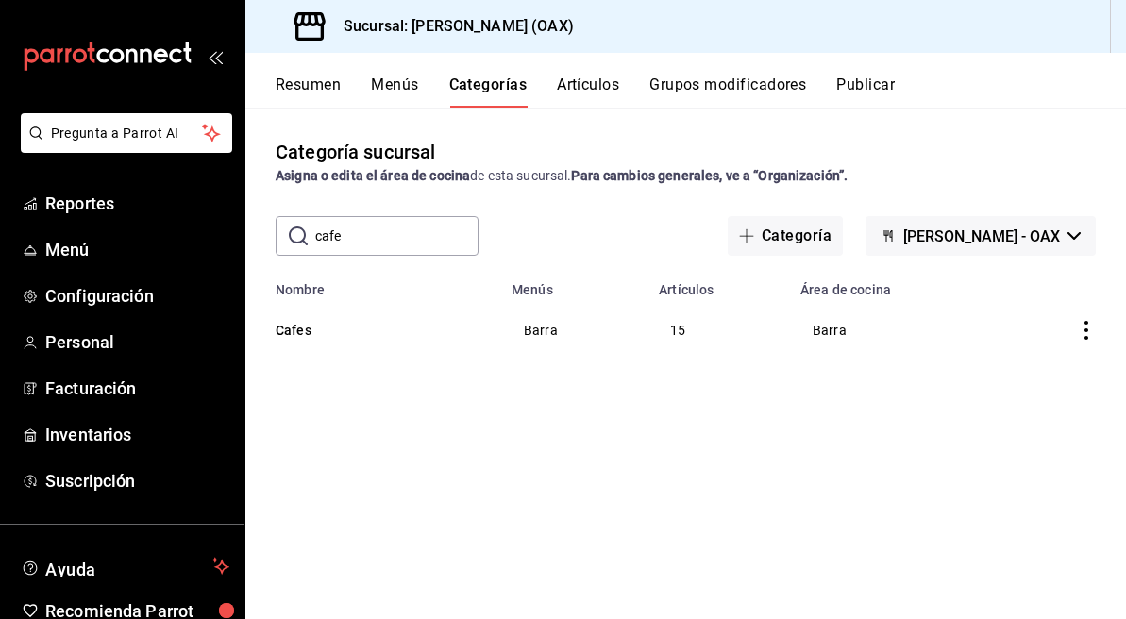
click at [597, 90] on button "Artículos" at bounding box center [588, 91] width 62 height 32
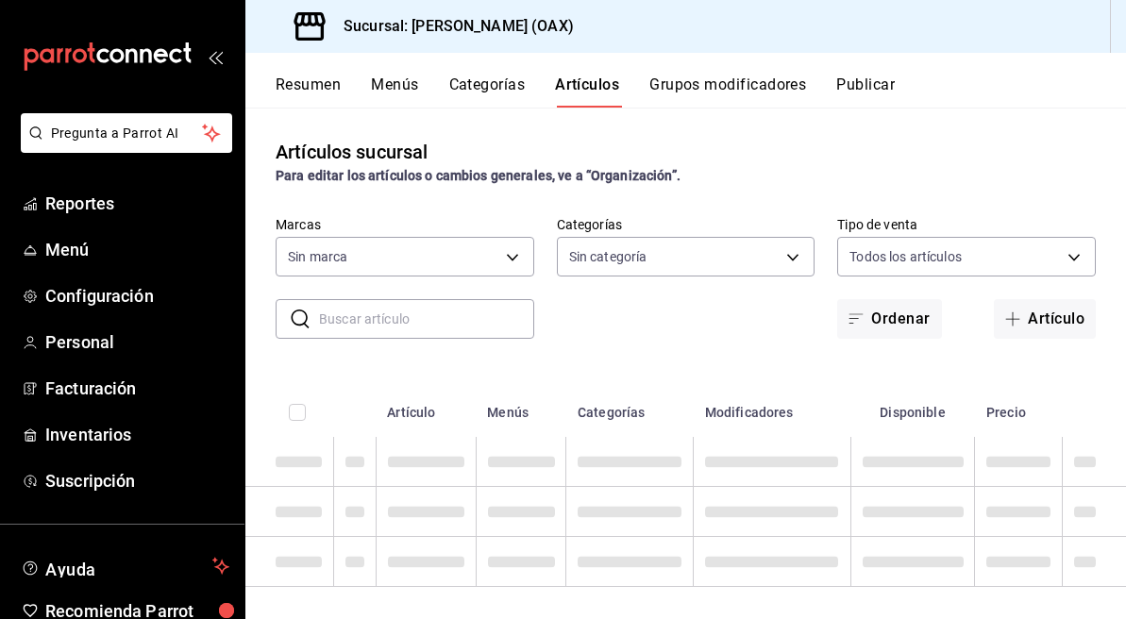
type input "654858c8-f9e8-4674-8848-47898b4d361c"
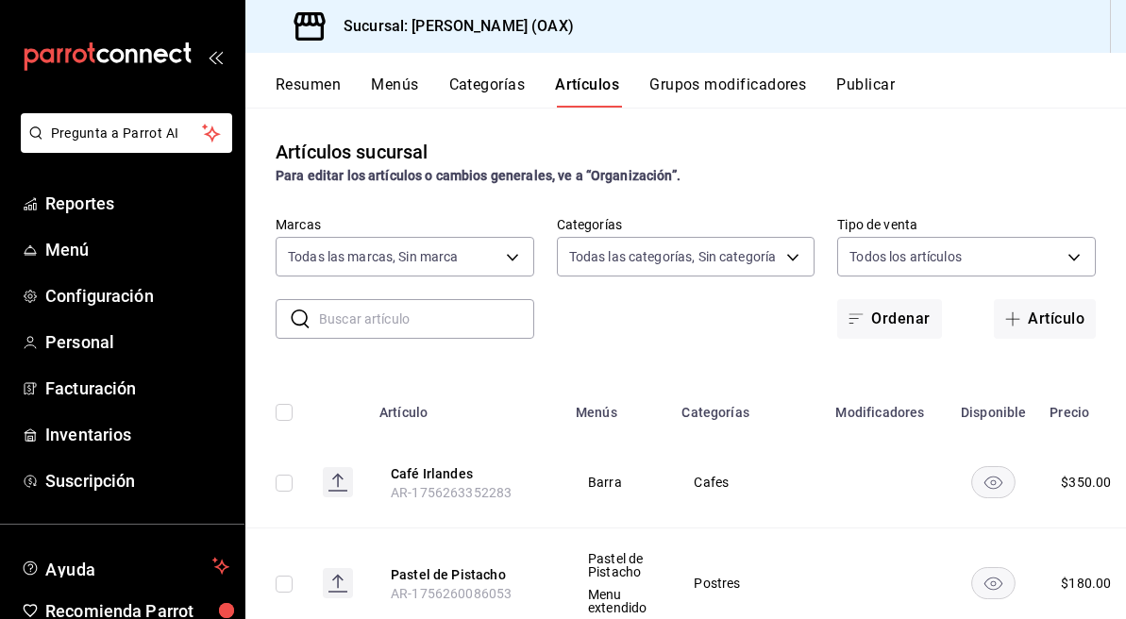
type input "463459c9-37eb-4576-8402-f641077c2631,cf85e954-8913-478f-8e45-d6559c5c5af7,b9b3d…"
click at [1040, 112] on div "Artículos sucursal Para editar los artículos o cambios generales, ve a “Organiz…" at bounding box center [685, 363] width 880 height 510
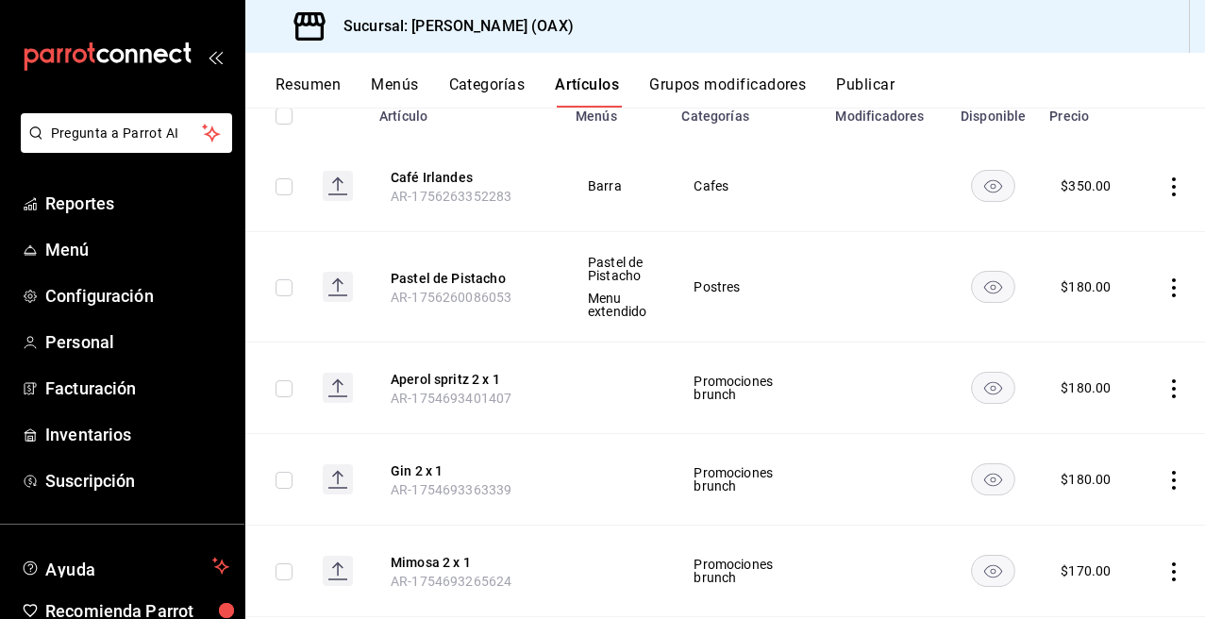
scroll to position [172, 0]
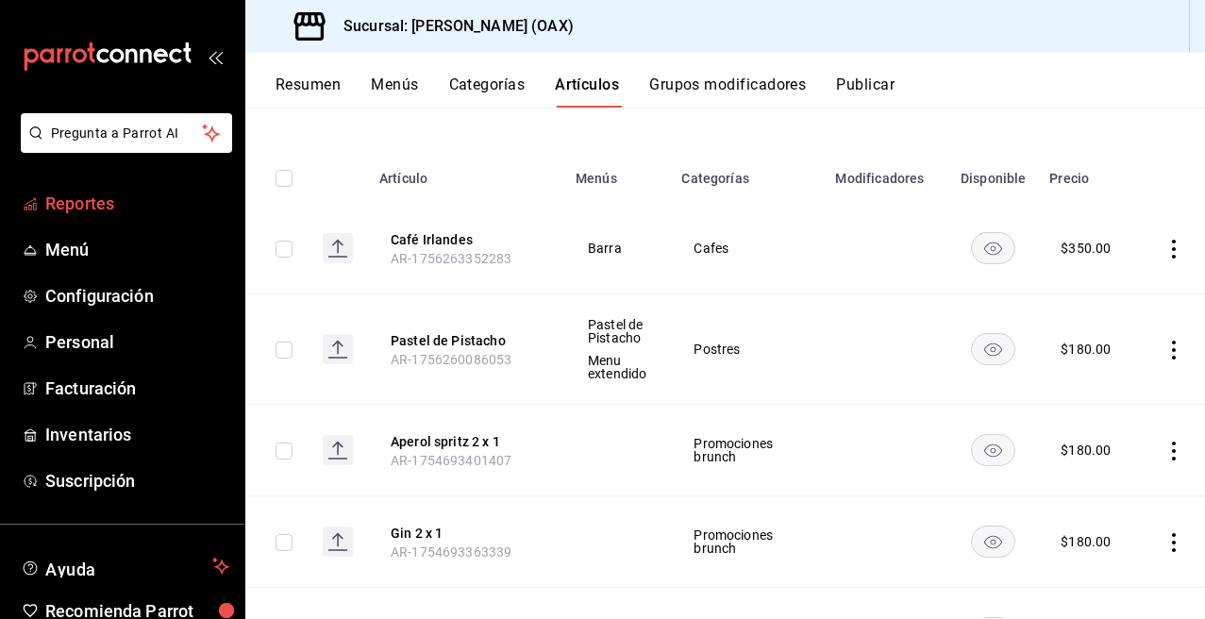
click at [92, 197] on span "Reportes" at bounding box center [137, 203] width 184 height 25
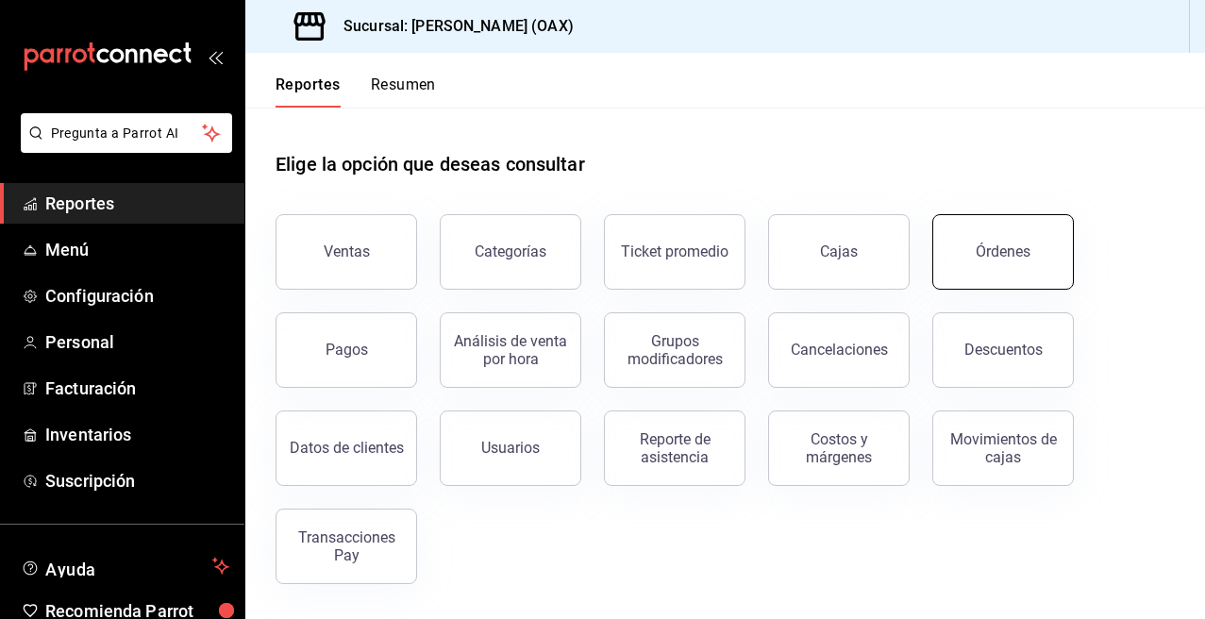
click at [1042, 258] on button "Órdenes" at bounding box center [1003, 251] width 142 height 75
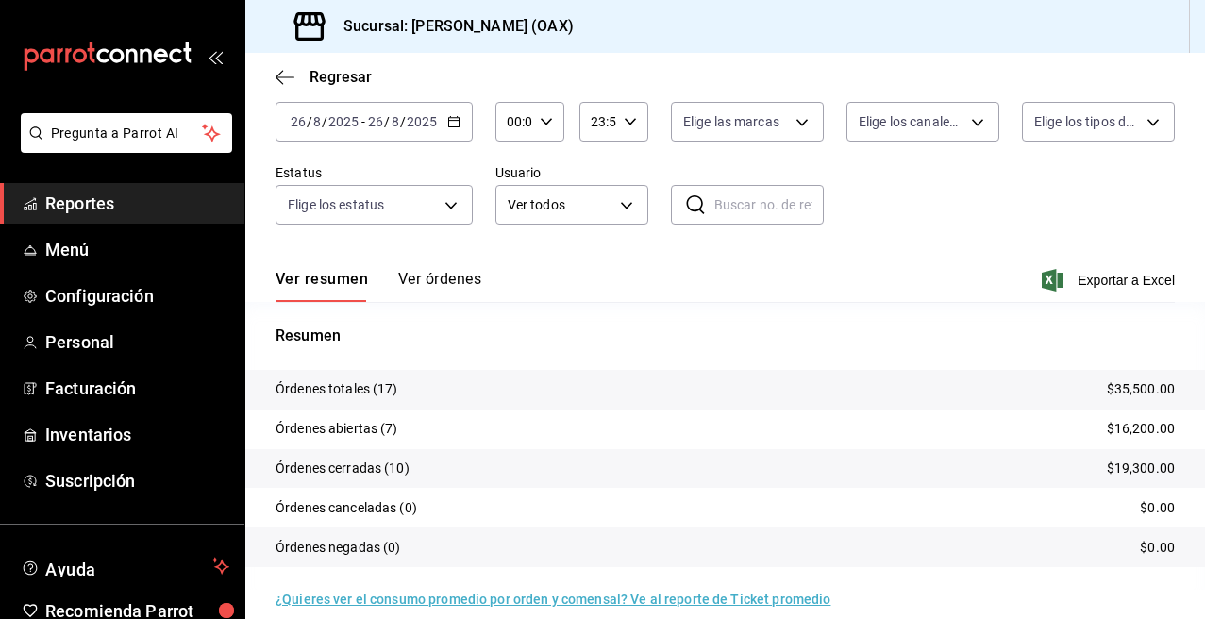
scroll to position [122, 0]
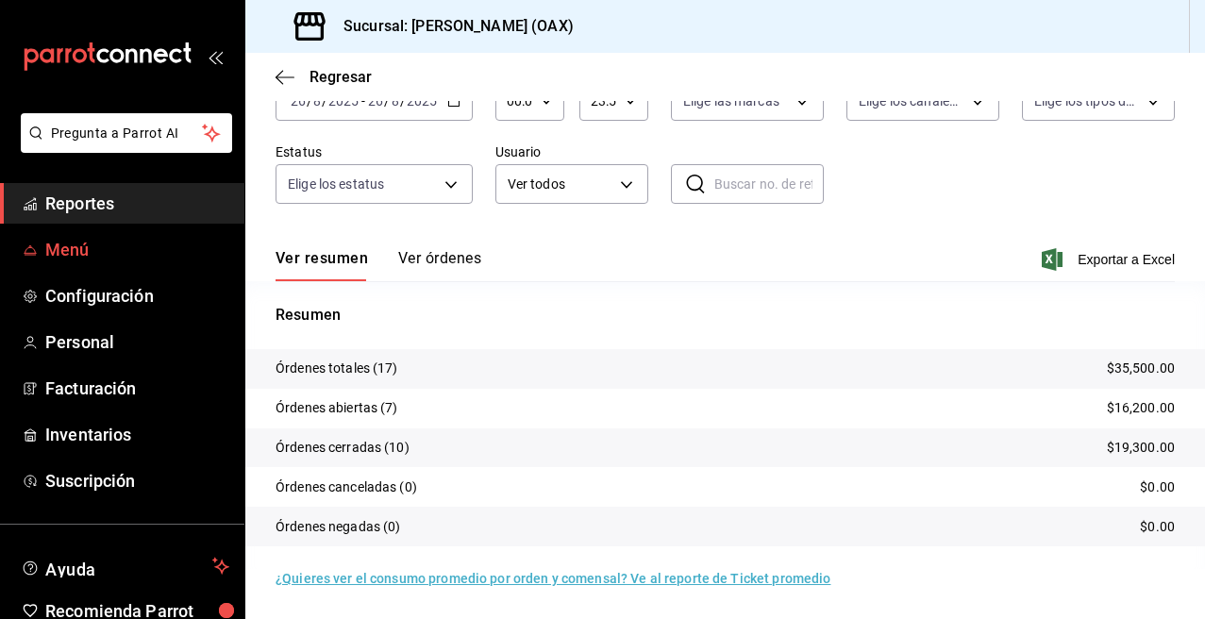
click at [75, 259] on span "Menú" at bounding box center [137, 249] width 184 height 25
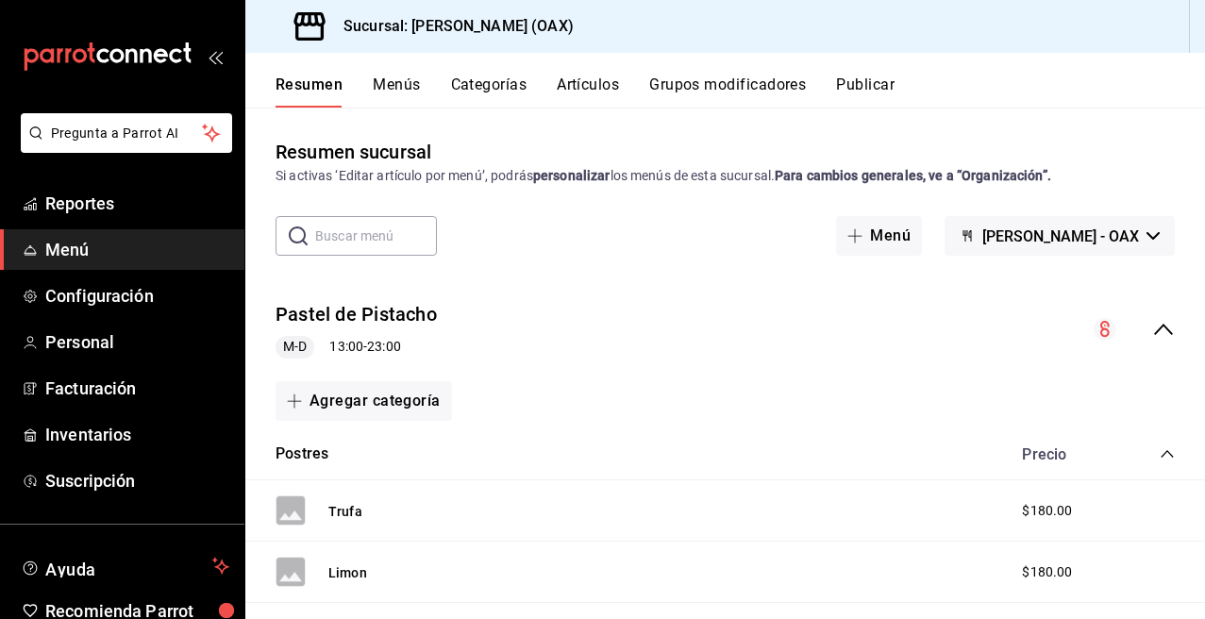
click at [75, 250] on span "Menú" at bounding box center [137, 249] width 184 height 25
click at [96, 192] on span "Reportes" at bounding box center [137, 203] width 184 height 25
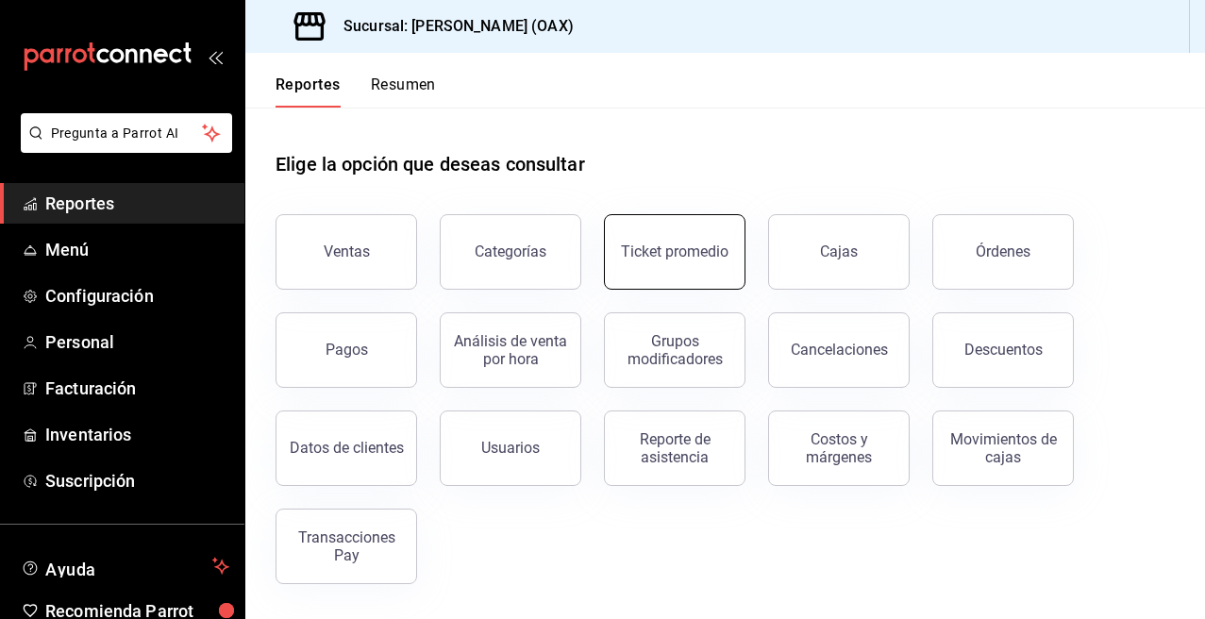
click at [668, 243] on div "Ticket promedio" at bounding box center [675, 251] width 108 height 18
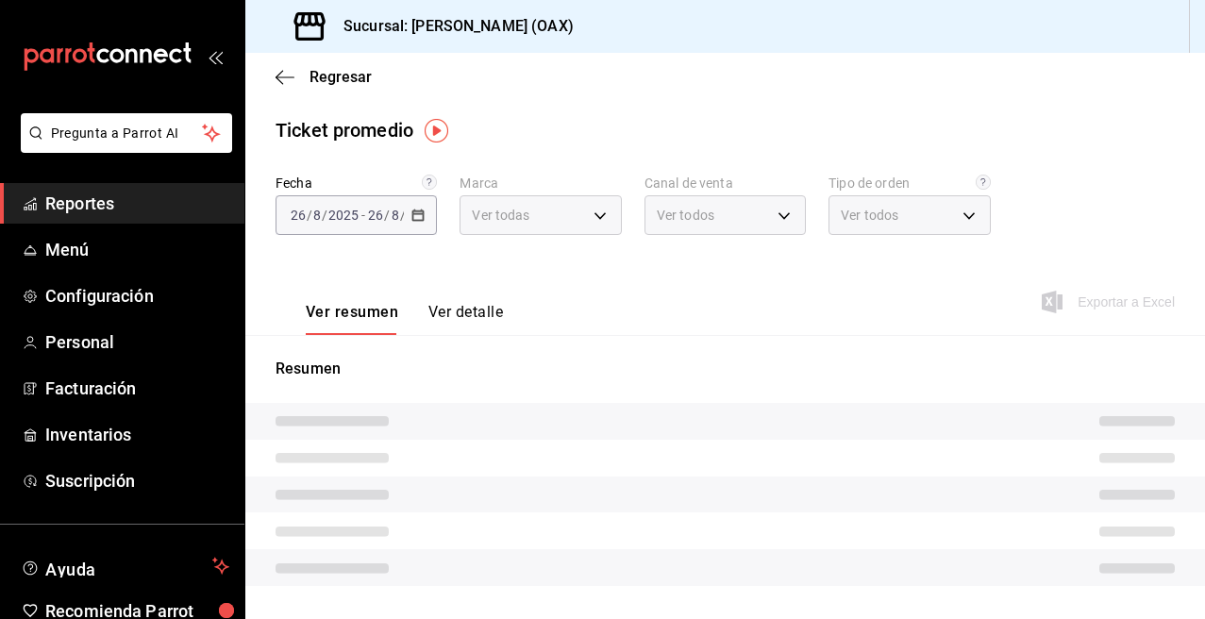
type input "654858c8-f9e8-4674-8848-47898b4d361c"
type input "PARROT,UBER_EATS,RAPPI,DIDI_FOOD,ONLINE"
type input "d2b0190f-28f6-4e1a-94d6-34bf61c13857,5a78c330-5d84-4f54-bef5-5f2ead8df113,EXTER…"
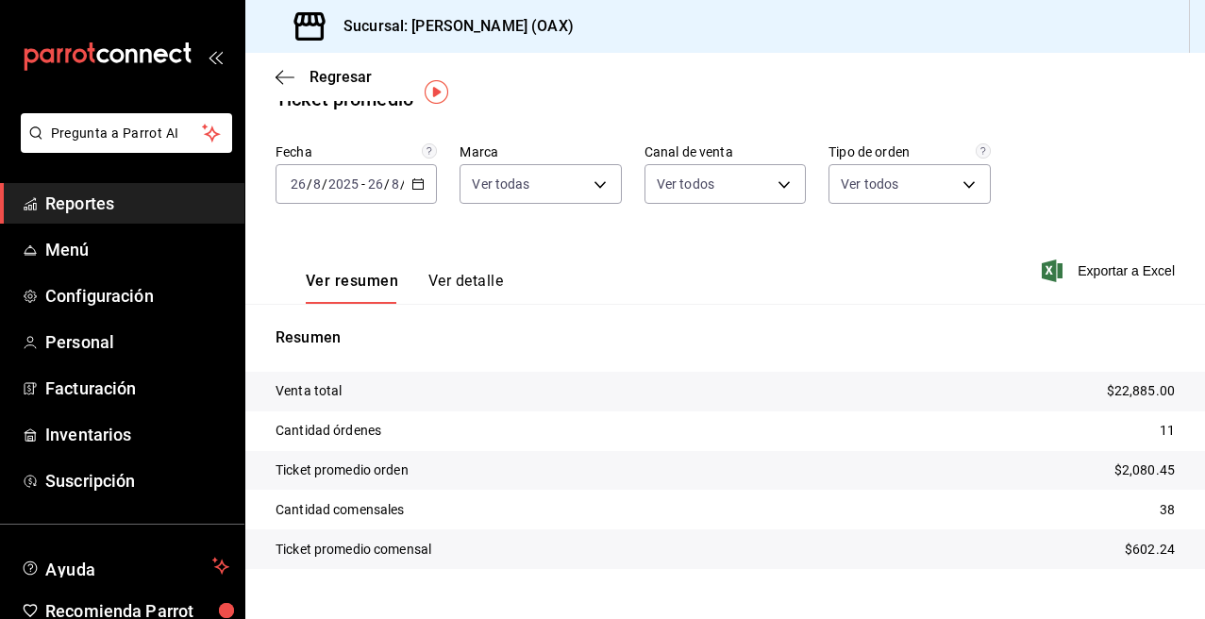
scroll to position [64, 0]
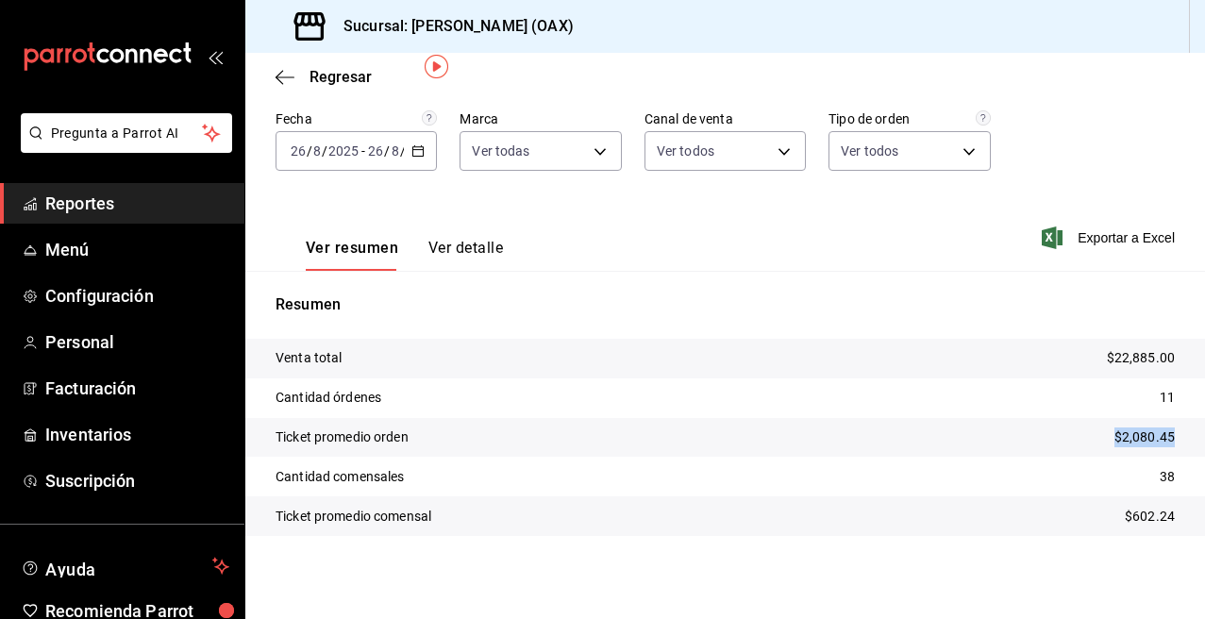
drag, startPoint x: 1100, startPoint y: 433, endPoint x: 1182, endPoint y: 432, distance: 82.1
click at [1125, 432] on tr "Ticket promedio orden $2,080.45" at bounding box center [724, 438] width 959 height 40
drag, startPoint x: 1140, startPoint y: 475, endPoint x: 1165, endPoint y: 474, distance: 25.5
click at [1125, 474] on tr "Cantidad comensales 38" at bounding box center [724, 477] width 959 height 40
drag, startPoint x: 342, startPoint y: 442, endPoint x: 435, endPoint y: 439, distance: 92.5
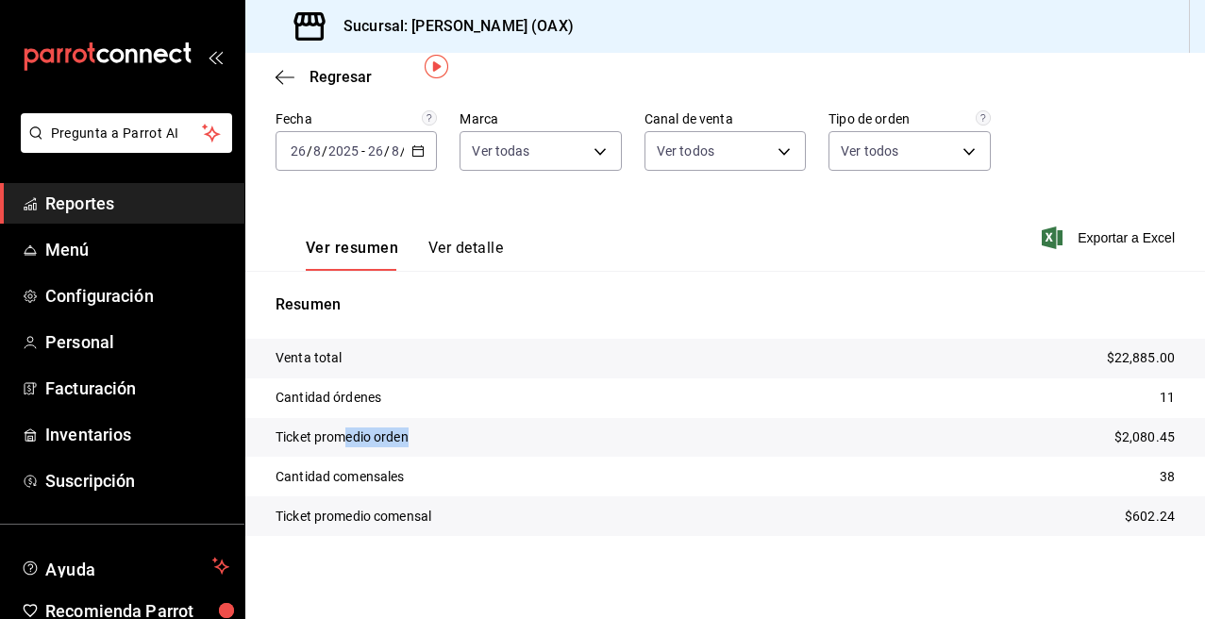
click at [435, 439] on tr "Ticket promedio orden $2,080.45" at bounding box center [724, 438] width 959 height 40
drag, startPoint x: 1113, startPoint y: 519, endPoint x: 1185, endPoint y: 512, distance: 72.0
click at [1125, 512] on tr "Ticket promedio comensal $602.24" at bounding box center [724, 516] width 959 height 40
click at [904, 594] on main "Regresar Ticket promedio Fecha 2025-08-26 26 / 8 / 2025 - 2025-08-26 26 / 8 / 2…" at bounding box center [724, 304] width 959 height 630
drag, startPoint x: 1095, startPoint y: 435, endPoint x: 1165, endPoint y: 430, distance: 70.0
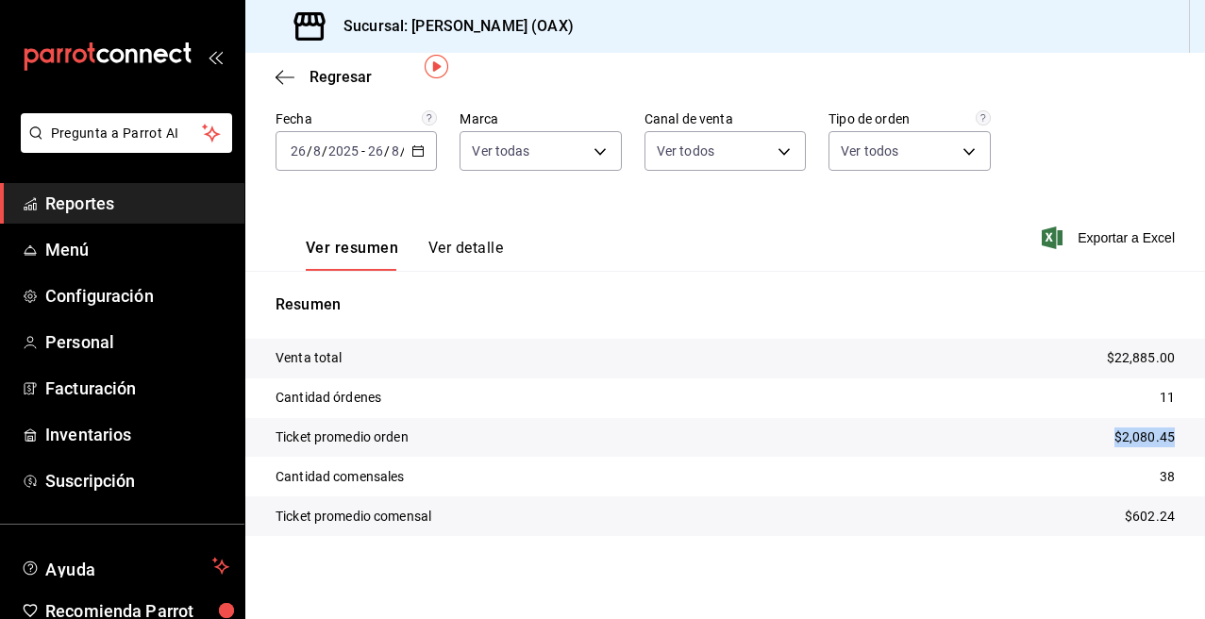
click at [1125, 430] on tr "Ticket promedio orden $2,080.45" at bounding box center [724, 438] width 959 height 40
drag, startPoint x: 1097, startPoint y: 518, endPoint x: 1176, endPoint y: 506, distance: 79.3
click at [1125, 506] on tr "Ticket promedio comensal $602.24" at bounding box center [724, 516] width 959 height 40
click at [80, 210] on span "Reportes" at bounding box center [137, 203] width 184 height 25
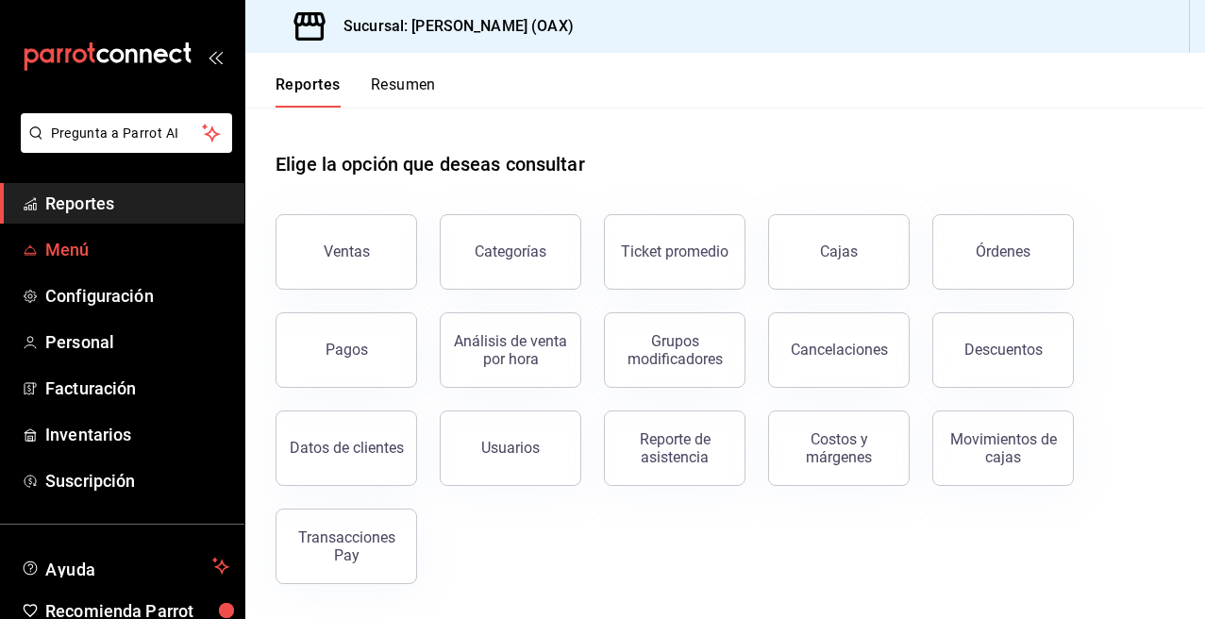
click at [68, 246] on span "Menú" at bounding box center [137, 249] width 184 height 25
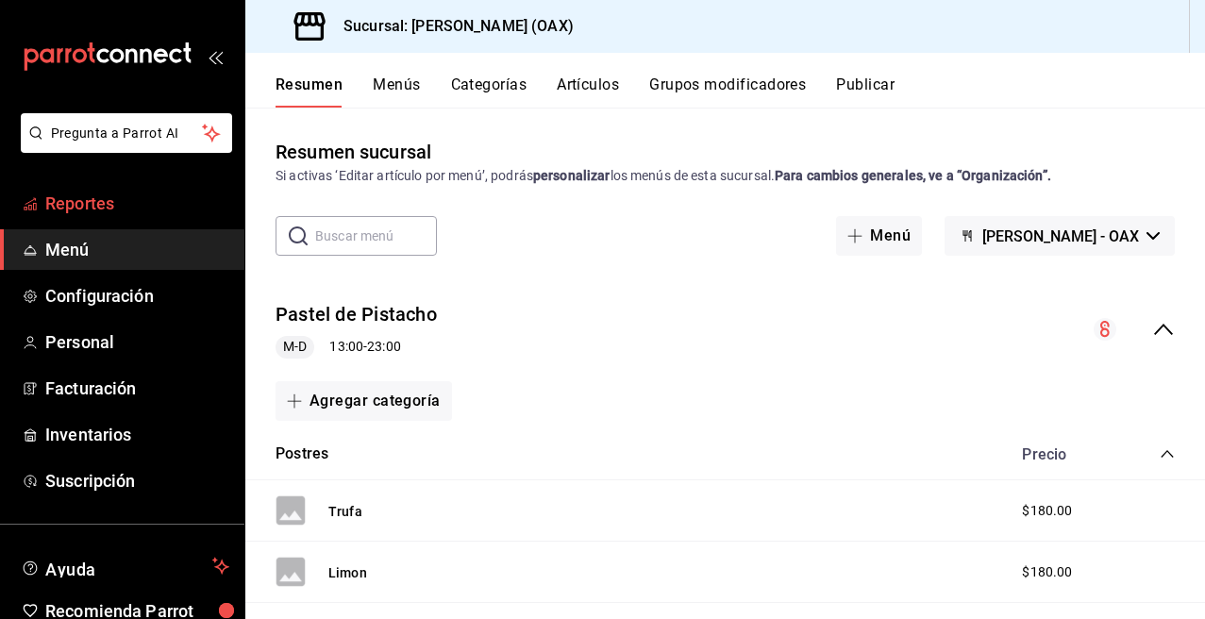
click at [98, 203] on span "Reportes" at bounding box center [137, 203] width 184 height 25
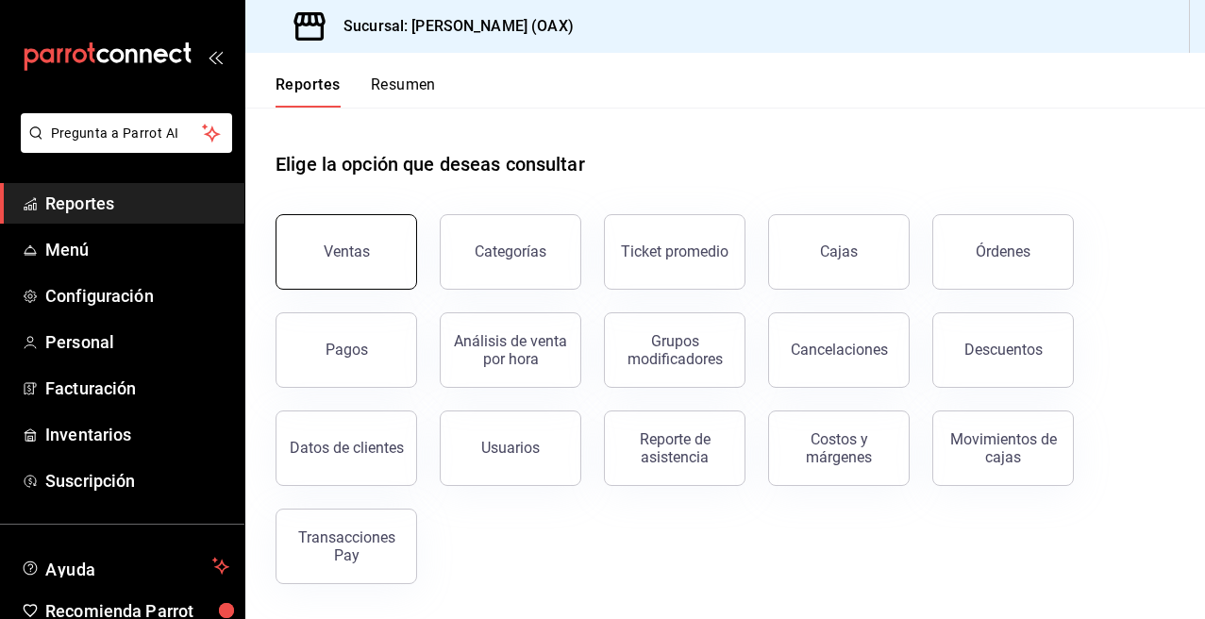
click at [342, 259] on div "Ventas" at bounding box center [347, 251] width 46 height 18
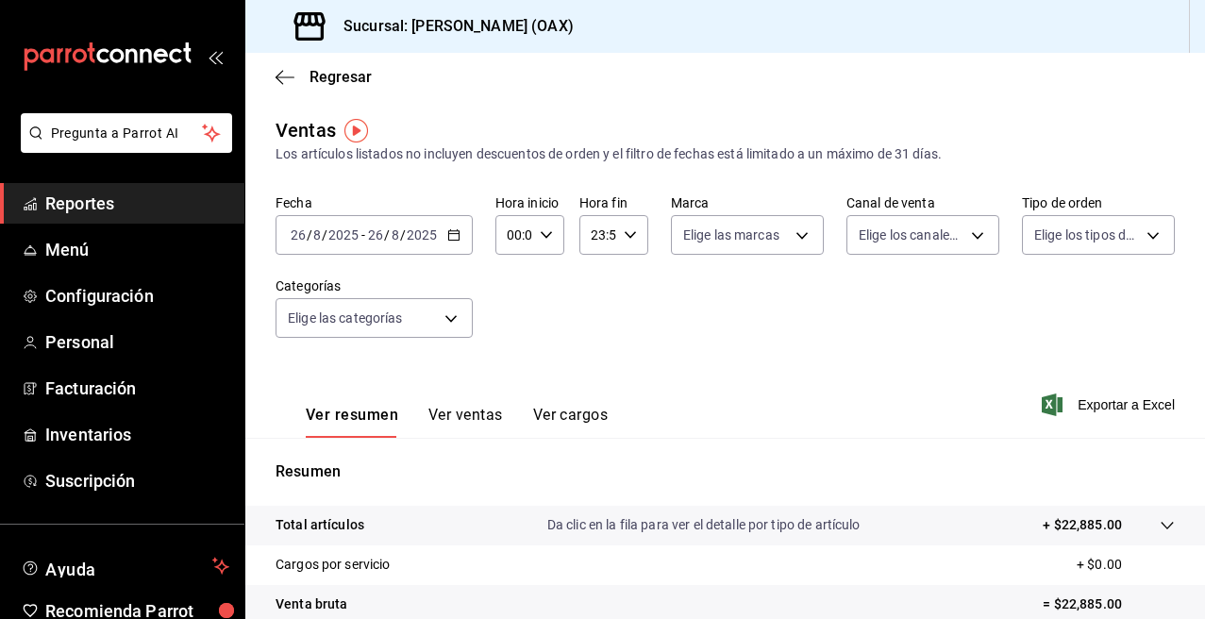
click at [85, 207] on span "Reportes" at bounding box center [137, 203] width 184 height 25
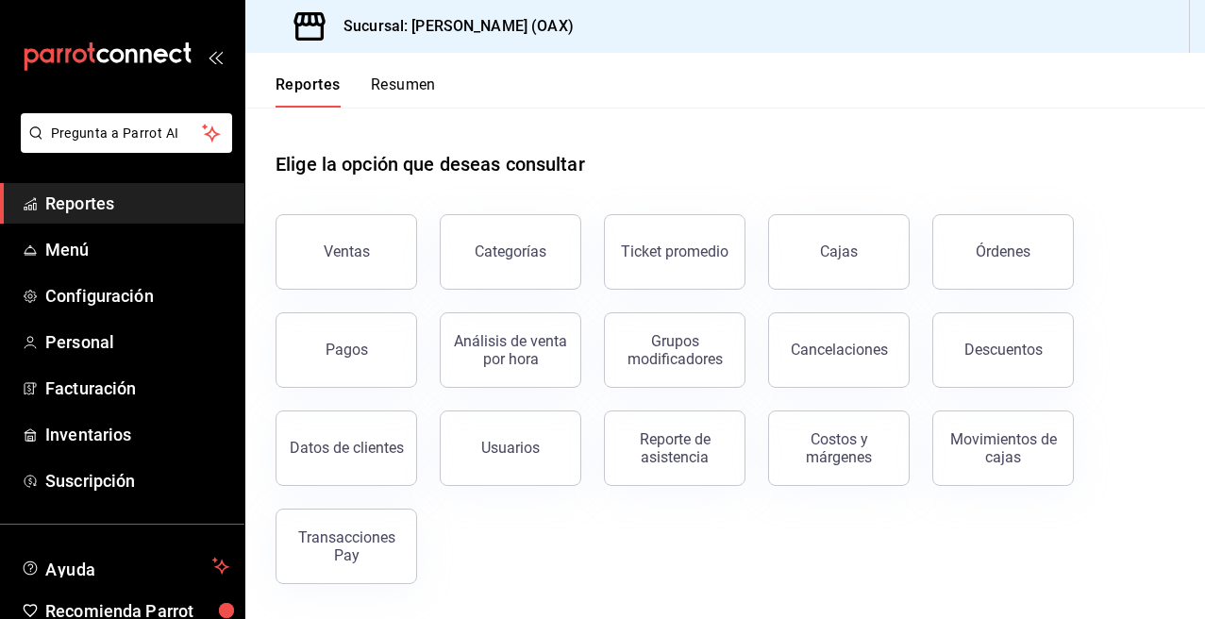
click at [125, 195] on span "Reportes" at bounding box center [137, 203] width 184 height 25
click at [978, 232] on button "Órdenes" at bounding box center [1003, 251] width 142 height 75
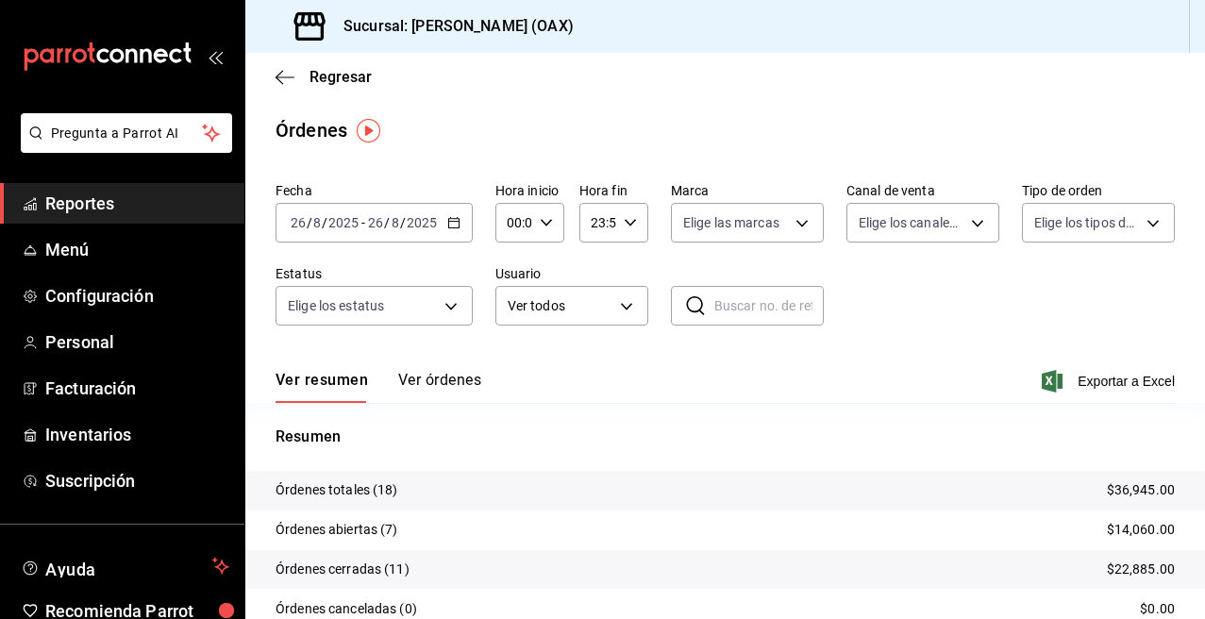
click at [107, 203] on span "Reportes" at bounding box center [137, 203] width 184 height 25
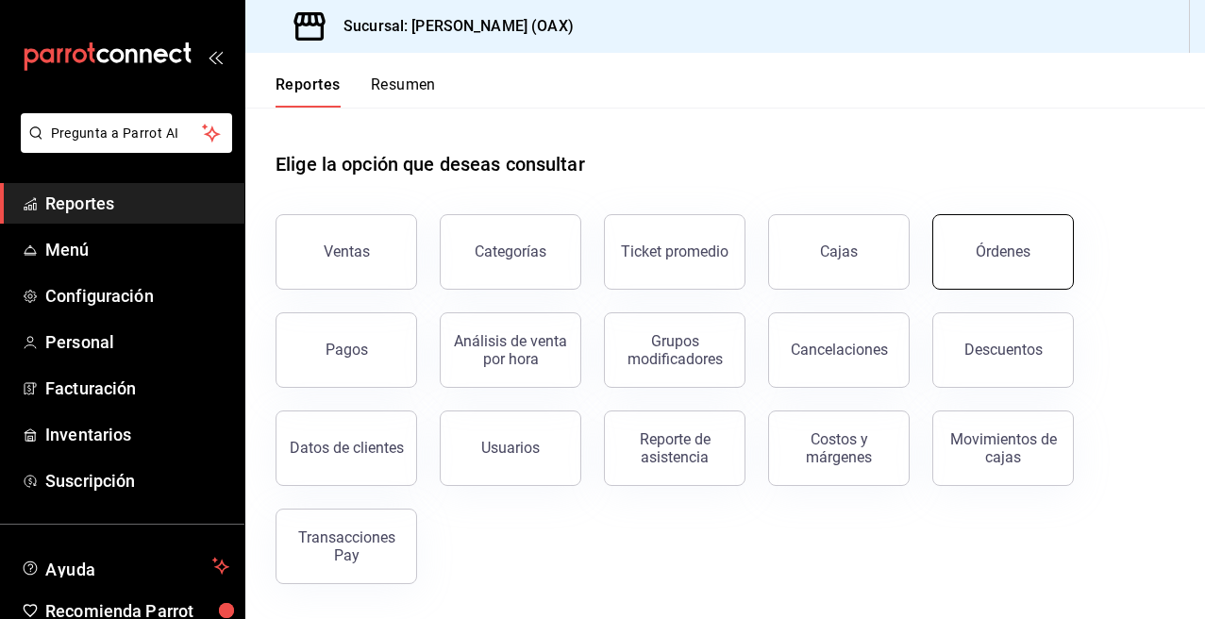
click at [1038, 266] on button "Órdenes" at bounding box center [1003, 251] width 142 height 75
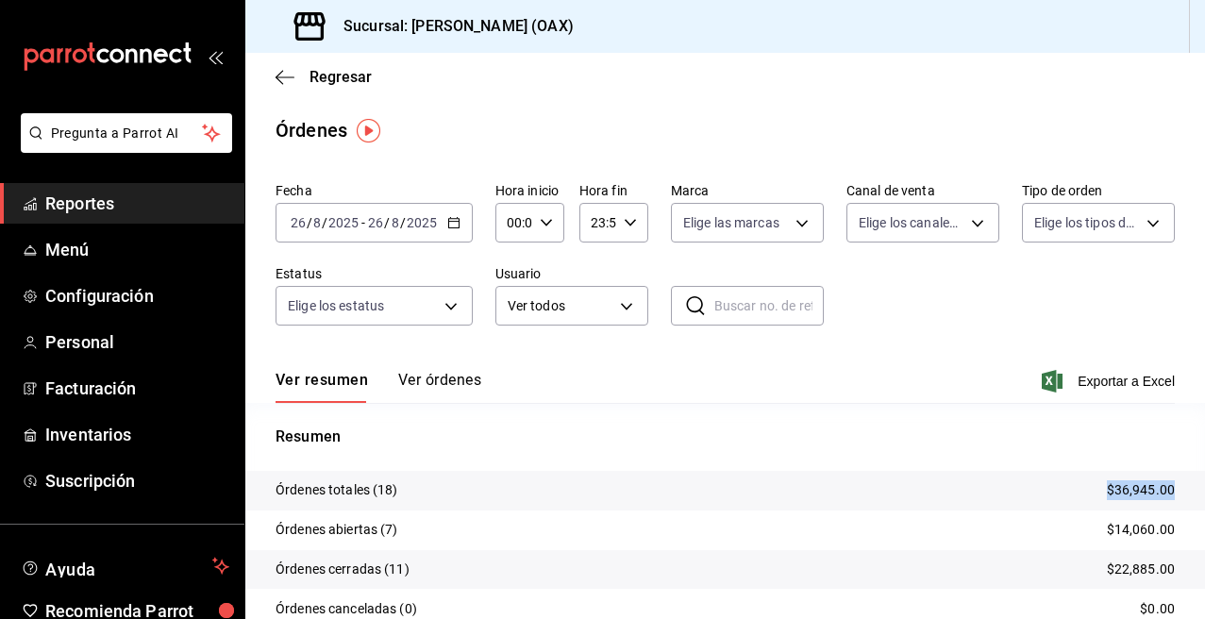
drag, startPoint x: 1098, startPoint y: 495, endPoint x: 1190, endPoint y: 489, distance: 91.8
click at [1125, 489] on div "Regresar Órdenes Fecha 2025-08-26 26 / 8 / 2025 - 2025-08-26 26 / 8 / 2025 Hora…" at bounding box center [724, 336] width 959 height 566
click at [921, 344] on div "Fecha 2025-08-26 26 / 8 / 2025 - 2025-08-26 26 / 8 / 2025 Hora inicio 00:00 Hor…" at bounding box center [724, 262] width 899 height 174
click at [103, 204] on span "Reportes" at bounding box center [137, 203] width 184 height 25
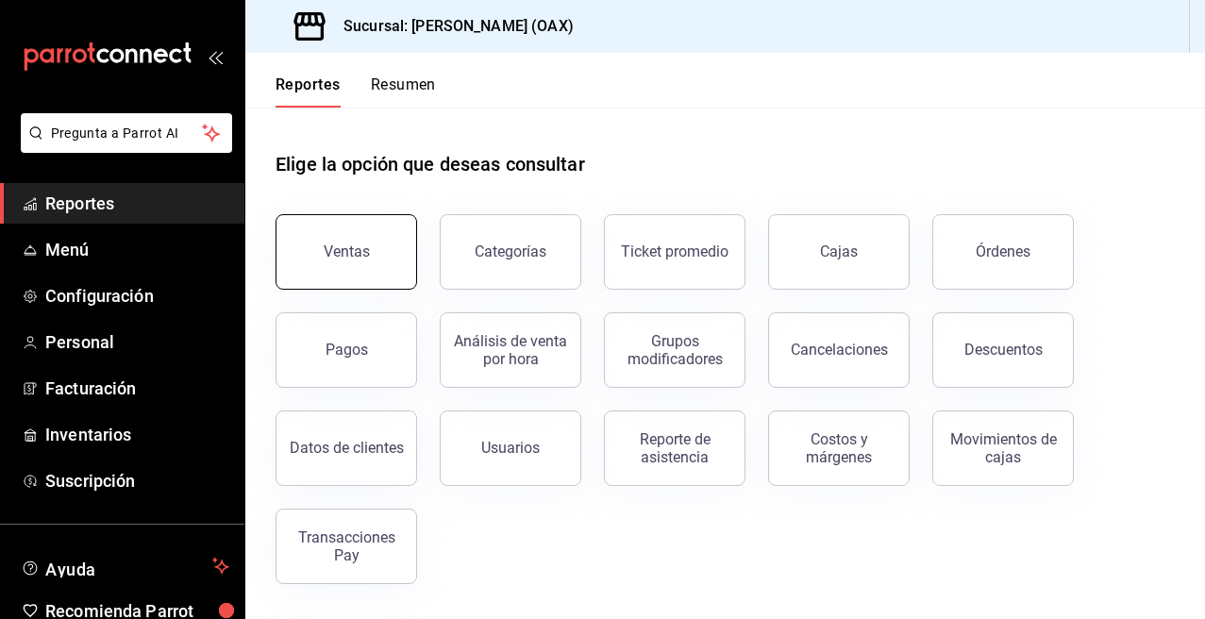
click at [364, 250] on div "Ventas" at bounding box center [347, 251] width 46 height 18
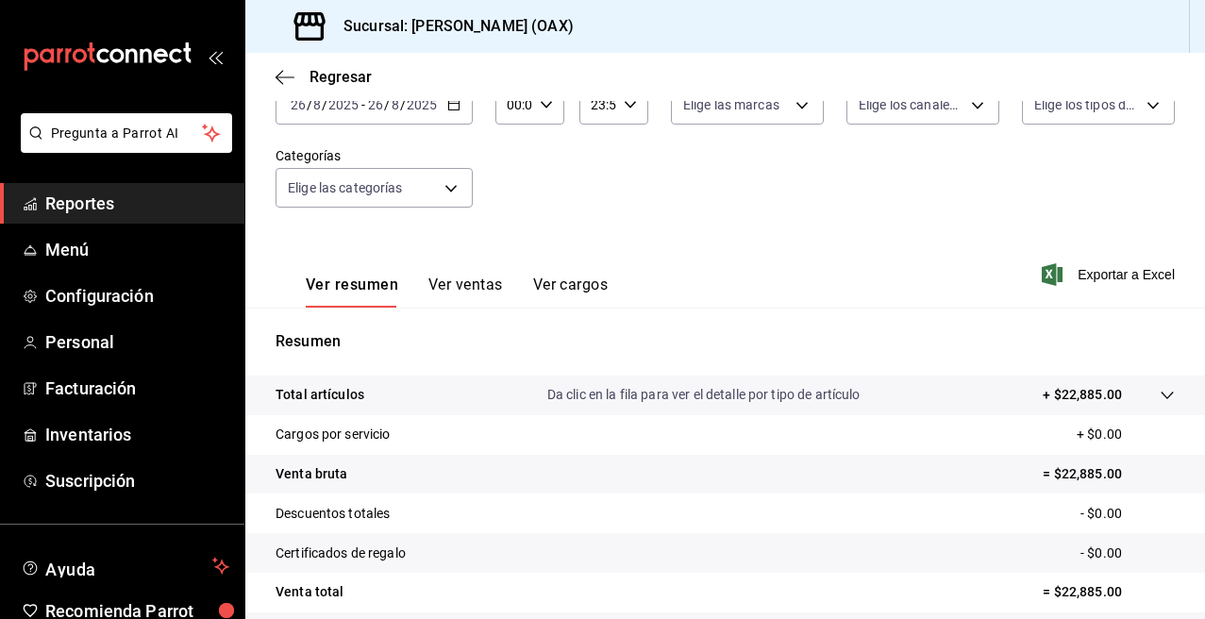
scroll to position [45, 0]
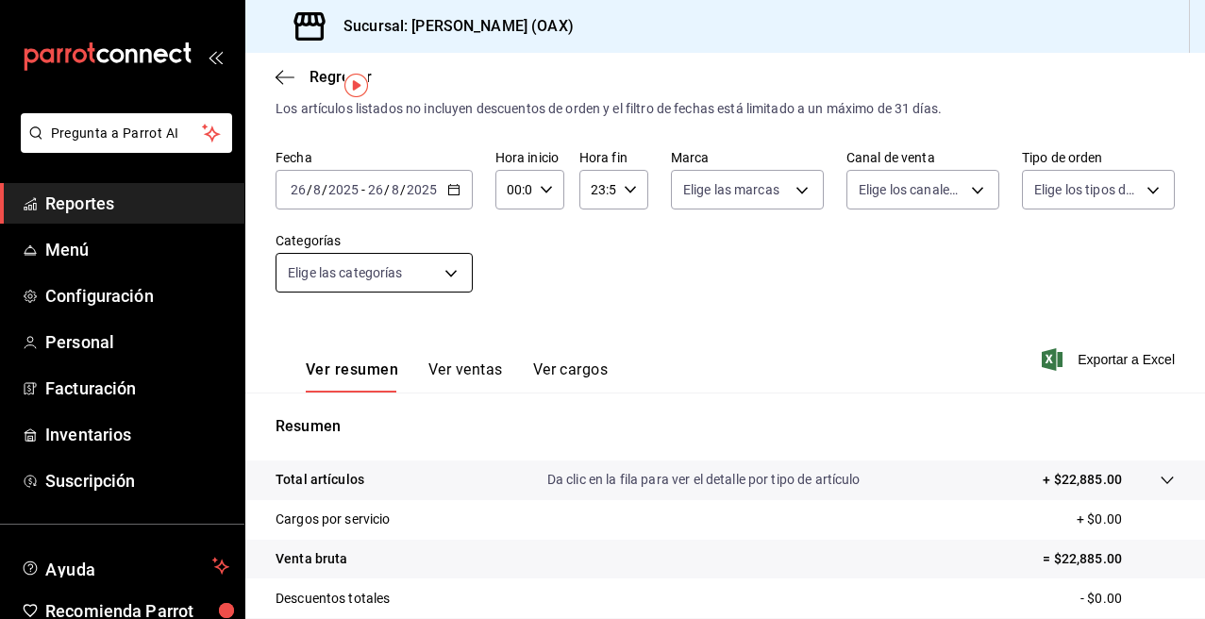
click at [450, 275] on body "Pregunta a Parrot AI Reportes Menú Configuración Personal Facturación Inventari…" at bounding box center [602, 309] width 1205 height 619
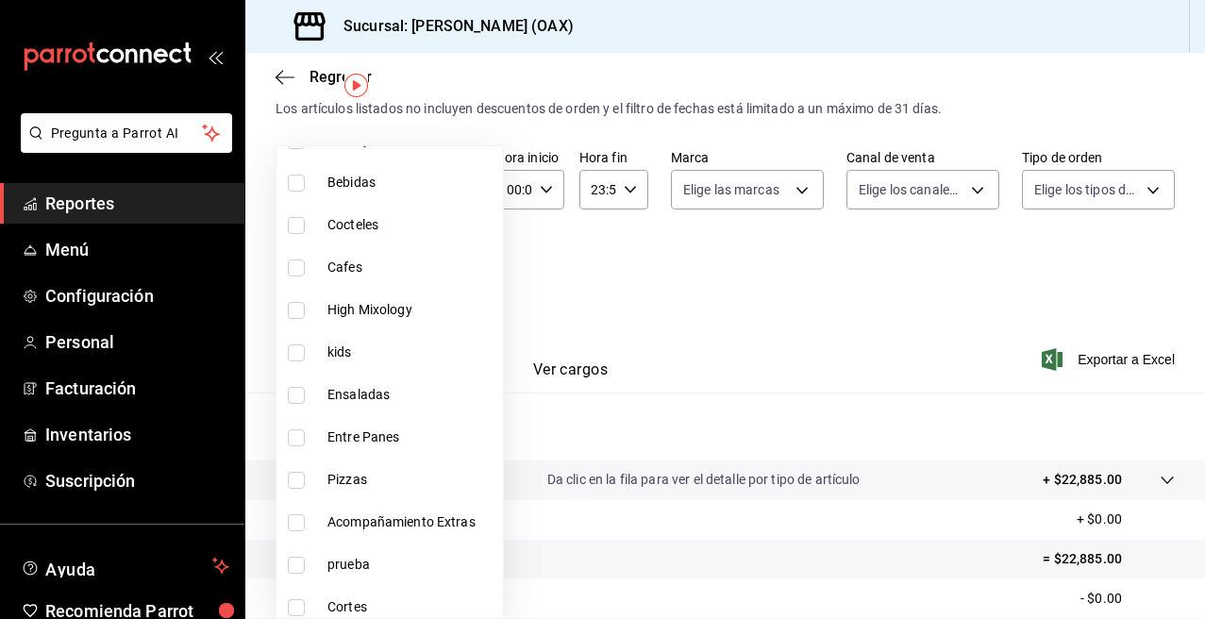
scroll to position [1335, 0]
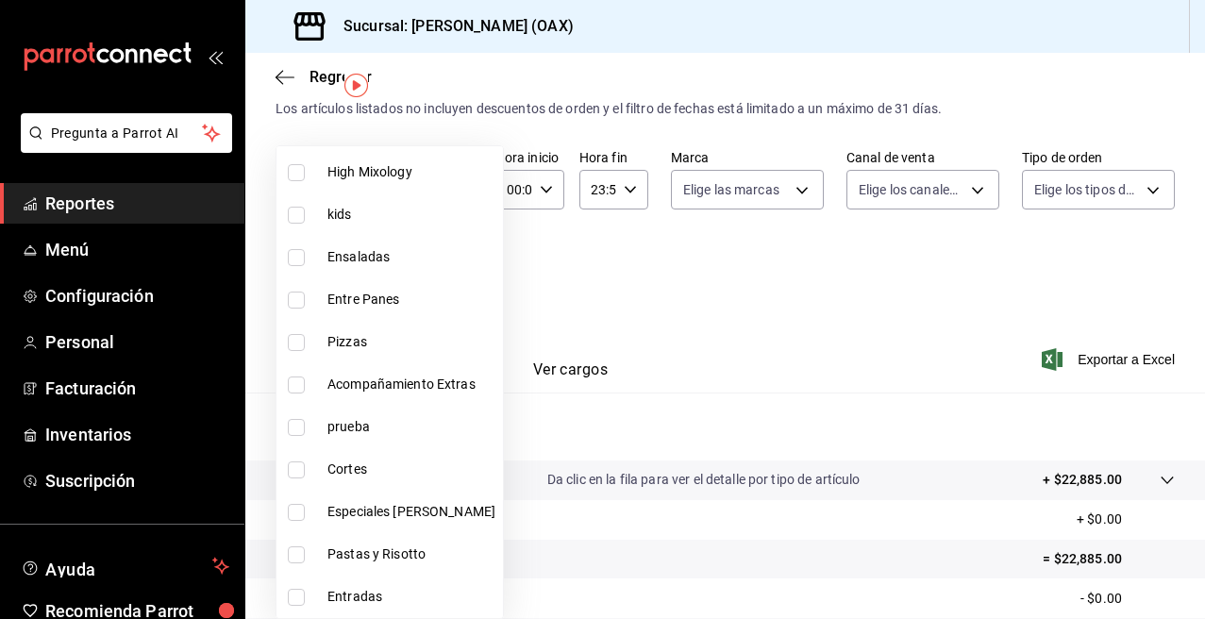
click at [297, 259] on input "checkbox" at bounding box center [296, 257] width 17 height 17
checkbox input "true"
type input "14ffab58-311d-40ab-b238-4686b4c6b2fc"
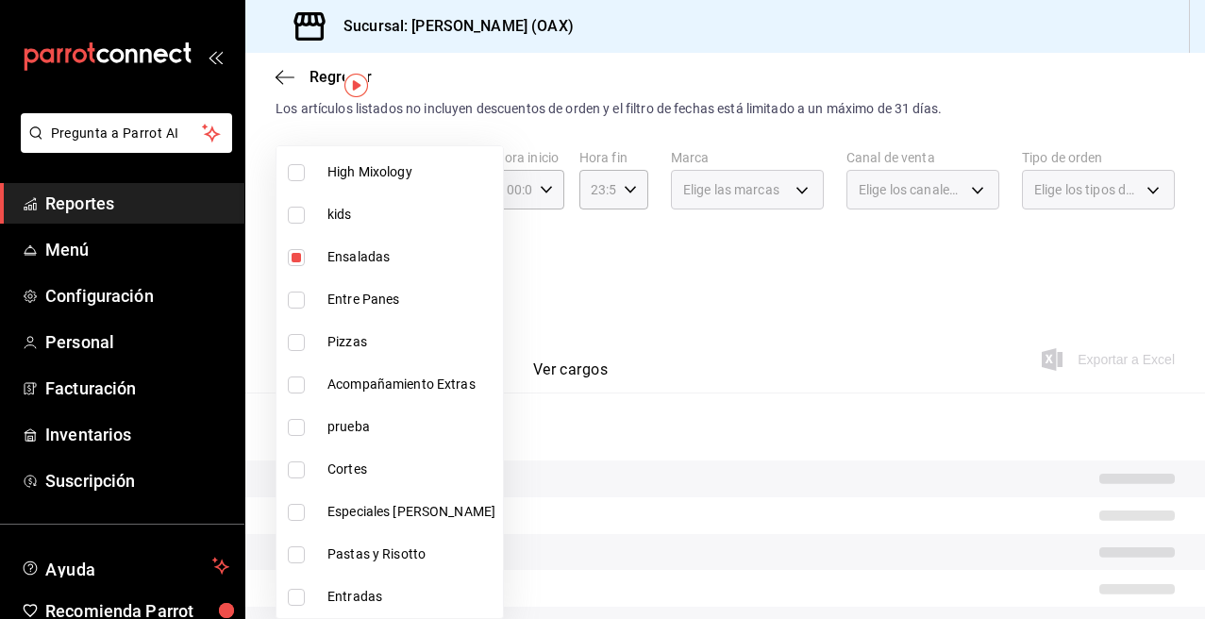
click at [301, 302] on input "checkbox" at bounding box center [296, 300] width 17 height 17
checkbox input "true"
type input "14ffab58-311d-40ab-b238-4686b4c6b2fc,673886ed-4a1d-45b4-88cd-c398094285de"
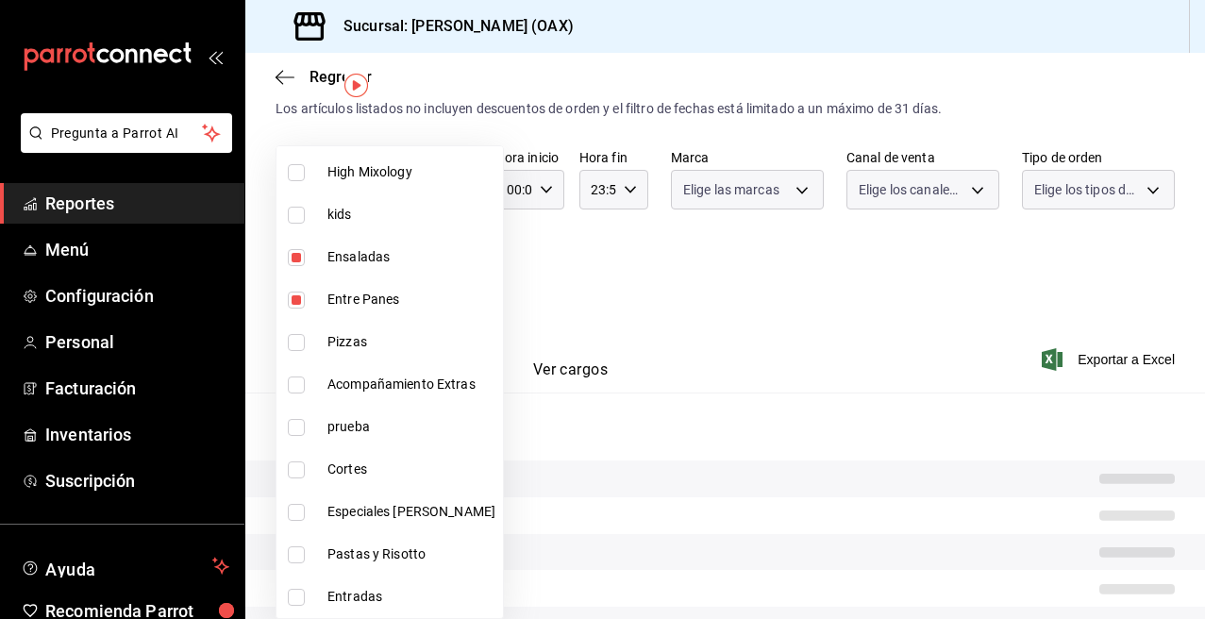
click at [296, 347] on input "checkbox" at bounding box center [296, 342] width 17 height 17
checkbox input "true"
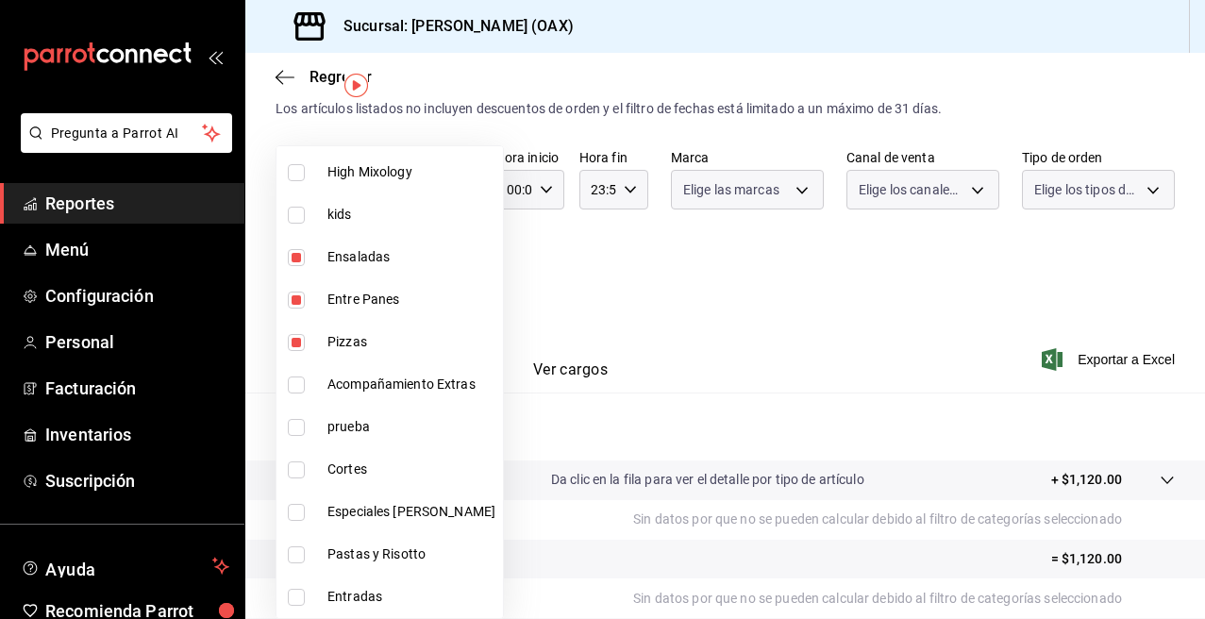
type input "14ffab58-311d-40ab-b238-4686b4c6b2fc,673886ed-4a1d-45b4-88cd-c398094285de,e7a37…"
click at [294, 472] on input "checkbox" at bounding box center [296, 469] width 17 height 17
checkbox input "true"
click at [355, 520] on span "Especiales [PERSON_NAME]" at bounding box center [411, 512] width 168 height 20
type input "14ffab58-311d-40ab-b238-4686b4c6b2fc,673886ed-4a1d-45b4-88cd-c398094285de,e7a37…"
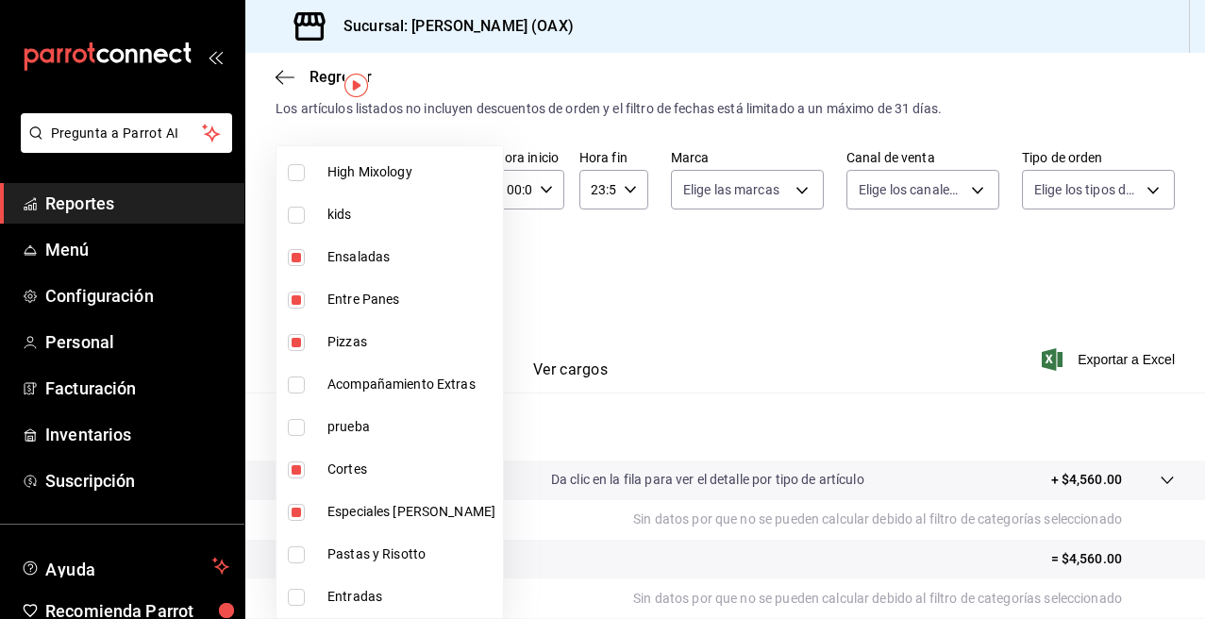
checkbox input "true"
click at [339, 553] on span "Pastas y Risotto" at bounding box center [411, 554] width 168 height 20
type input "14ffab58-311d-40ab-b238-4686b4c6b2fc,673886ed-4a1d-45b4-88cd-c398094285de,e7a37…"
checkbox input "true"
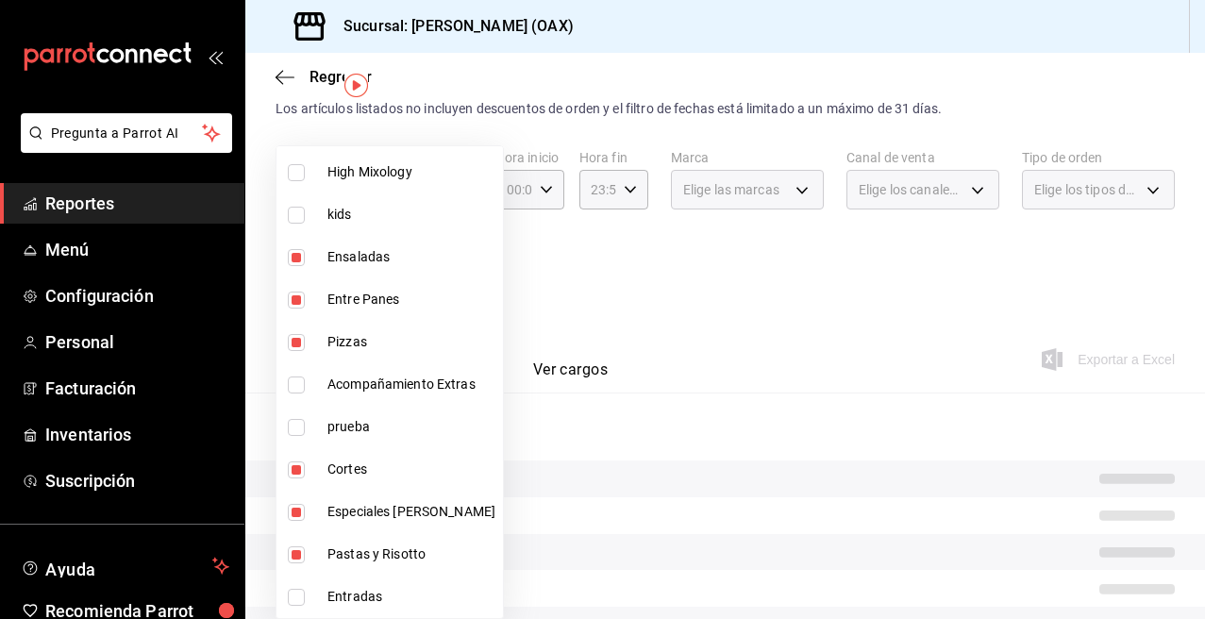
click at [298, 597] on input "checkbox" at bounding box center [296, 597] width 17 height 17
checkbox input "true"
type input "14ffab58-311d-40ab-b238-4686b4c6b2fc,673886ed-4a1d-45b4-88cd-c398094285de,e7a37…"
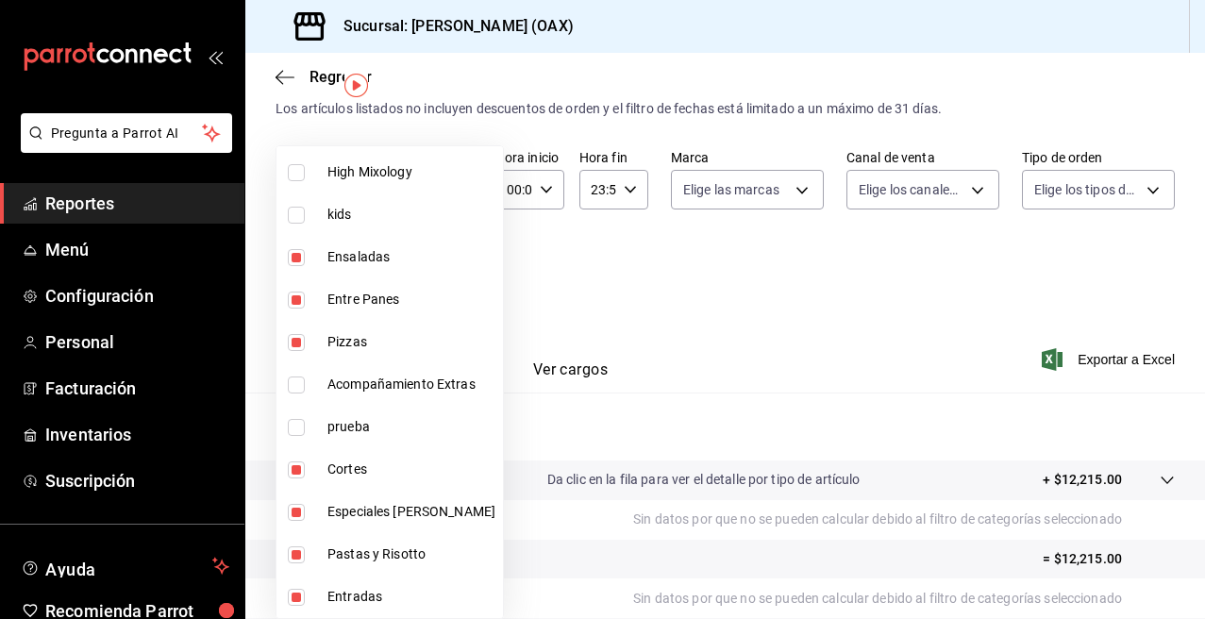
click at [907, 325] on div at bounding box center [602, 309] width 1205 height 619
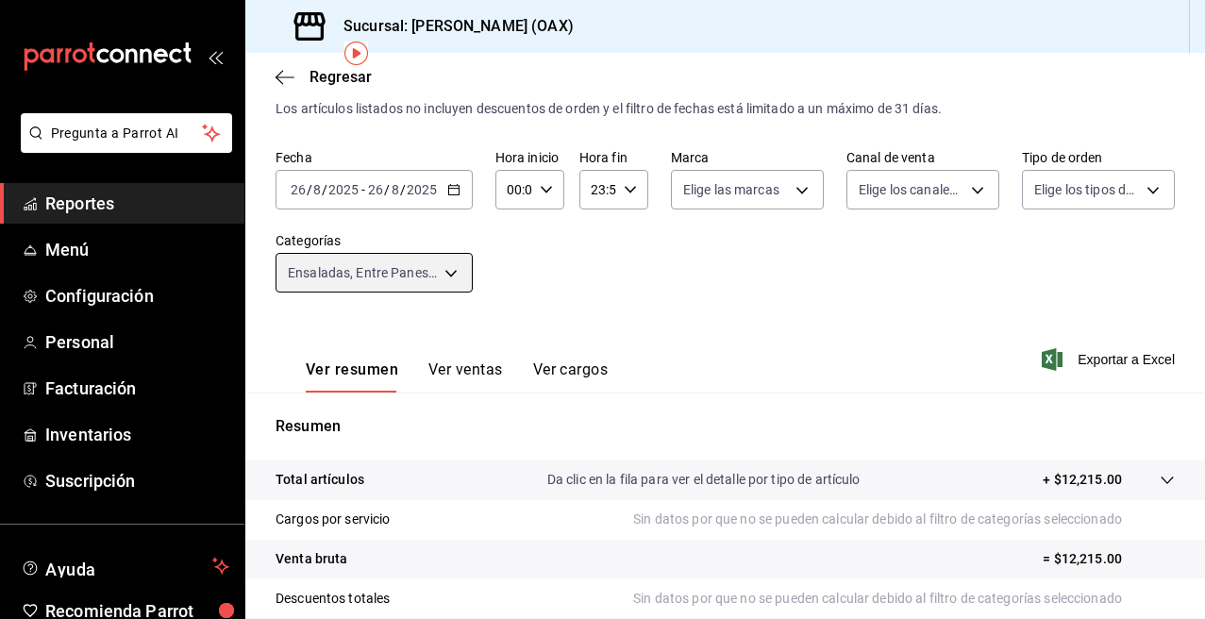
scroll to position [149, 0]
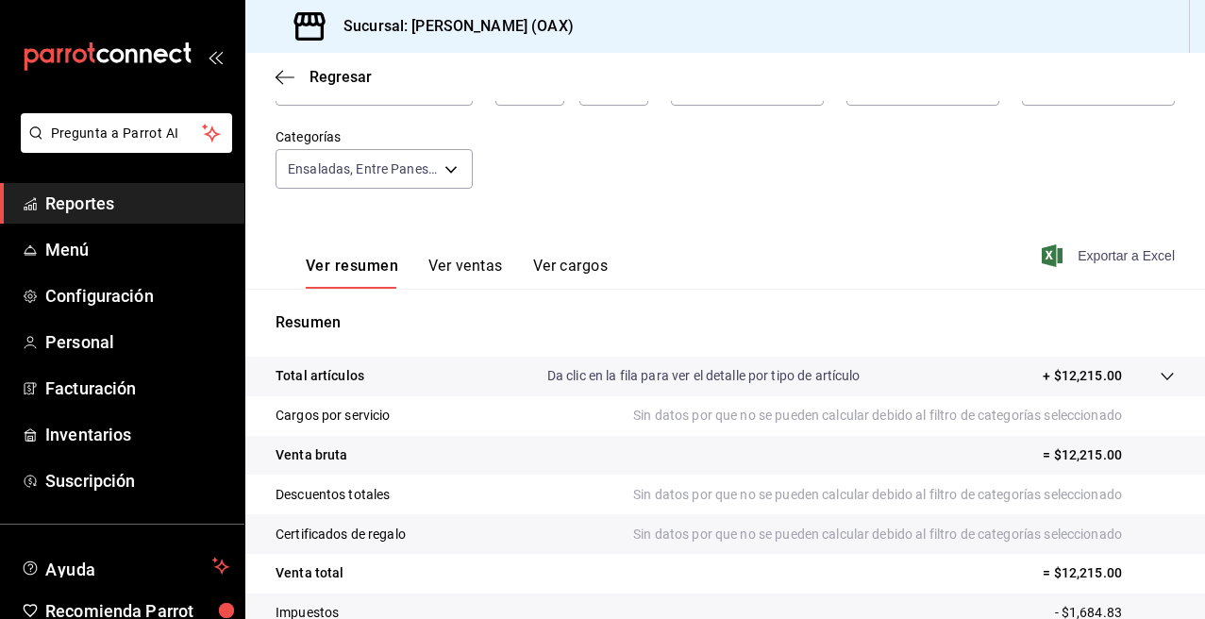
click at [1109, 256] on span "Exportar a Excel" at bounding box center [1109, 255] width 129 height 23
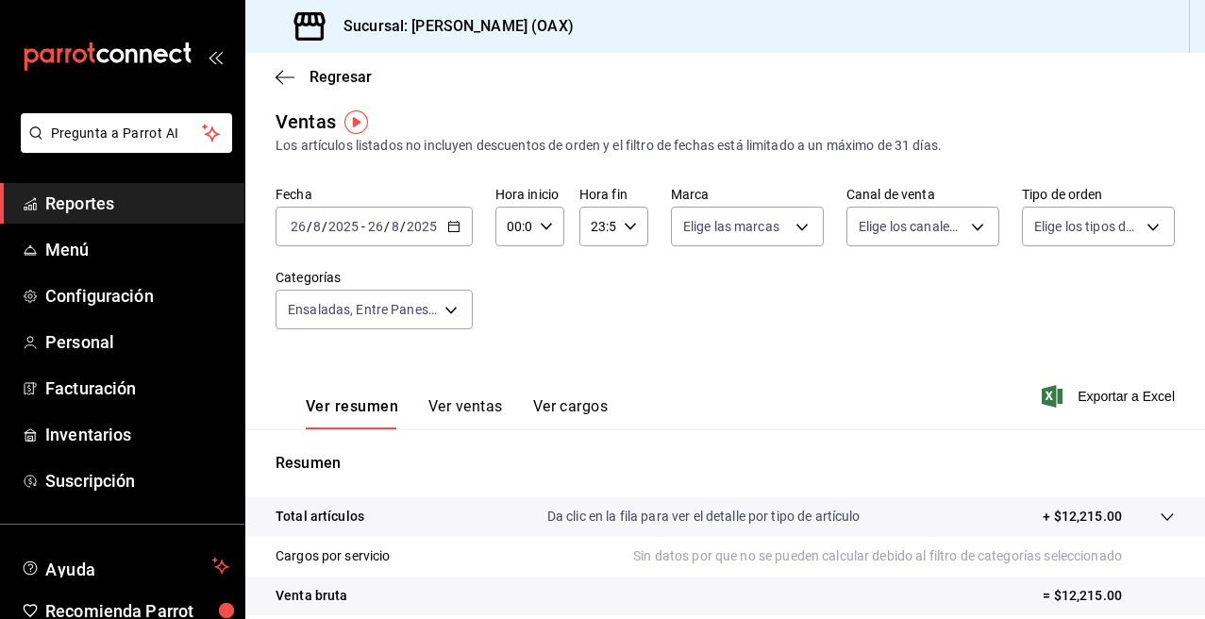
scroll to position [0, 0]
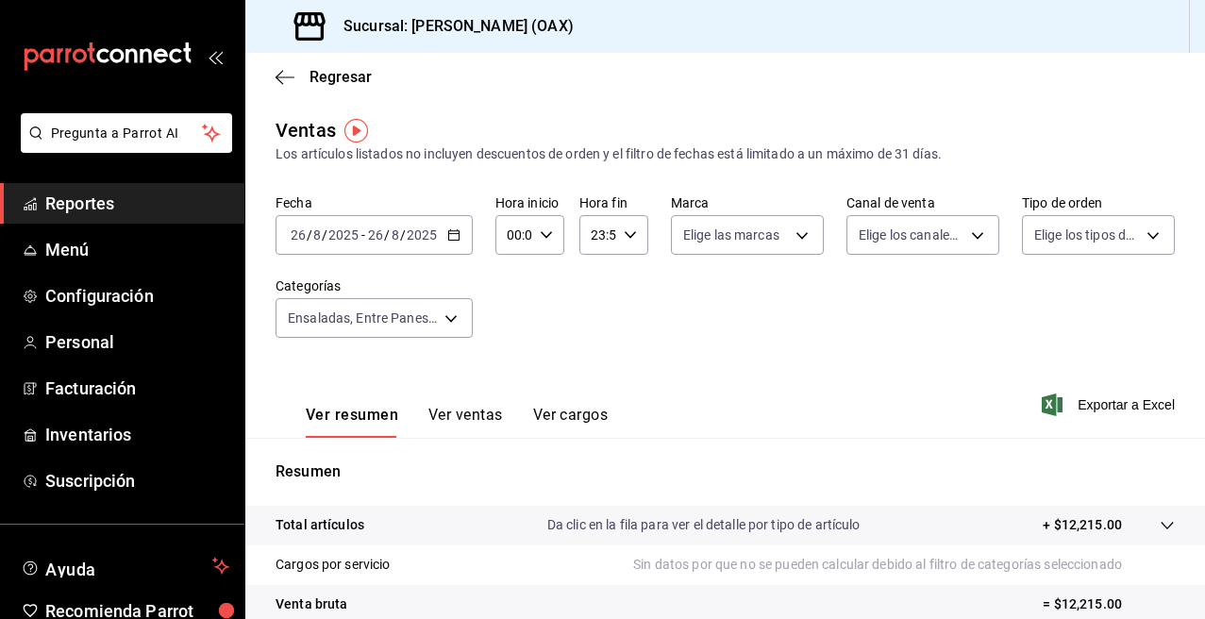
click at [426, 233] on input "2025" at bounding box center [422, 234] width 32 height 15
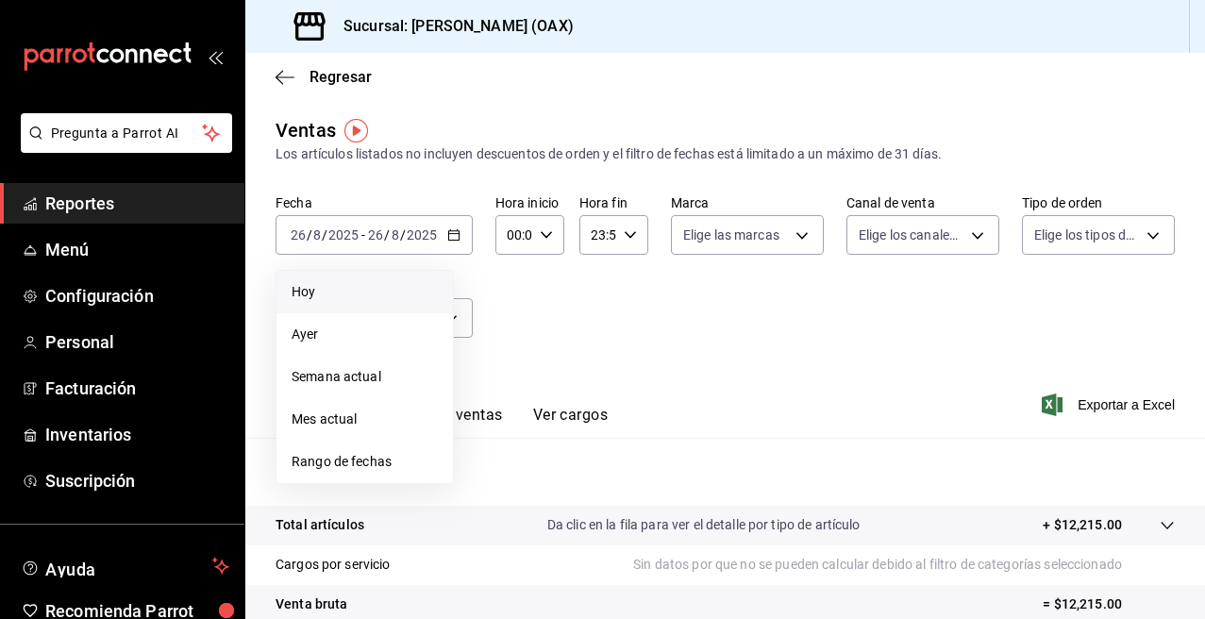
click at [293, 298] on span "Hoy" at bounding box center [365, 292] width 146 height 20
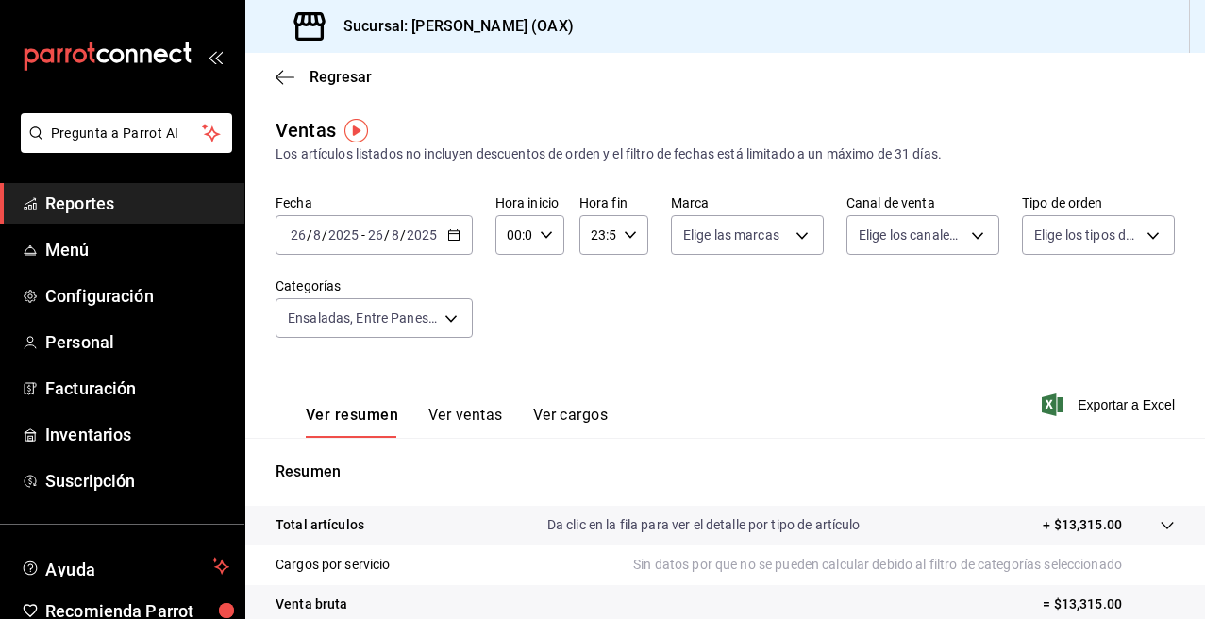
click at [449, 262] on div "Fecha 2025-08-26 26 / 8 / 2025 - 2025-08-26 26 / 8 / 2025 Hora inicio 00:00 Hor…" at bounding box center [724, 277] width 899 height 166
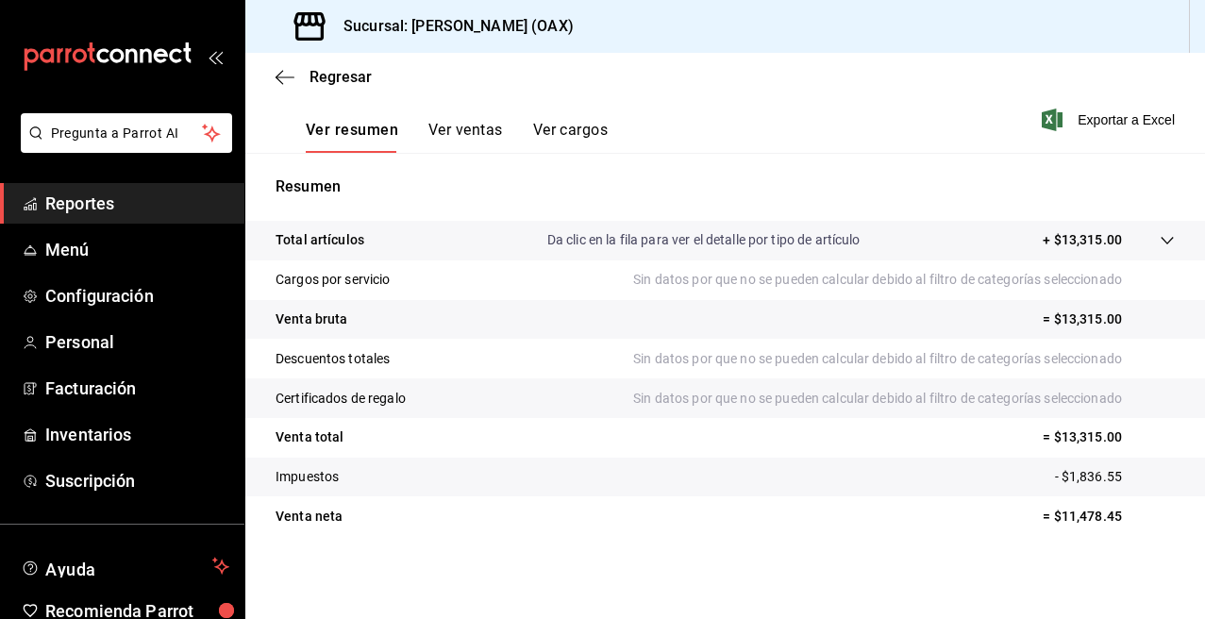
scroll to position [109, 0]
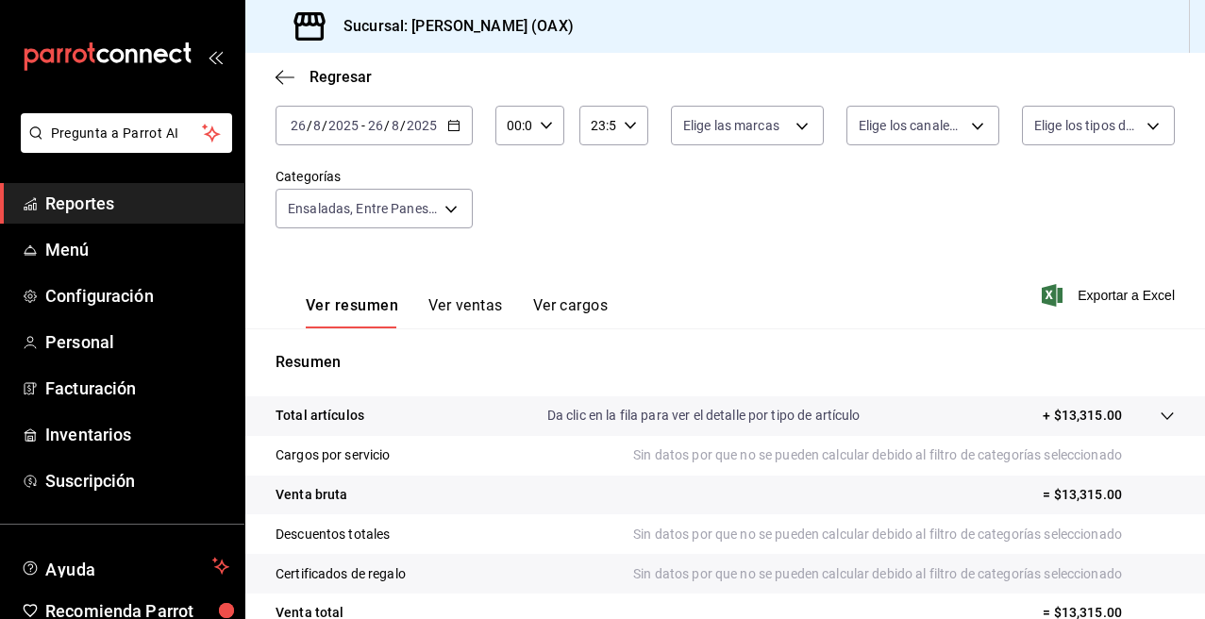
click at [459, 309] on button "Ver ventas" at bounding box center [465, 312] width 75 height 32
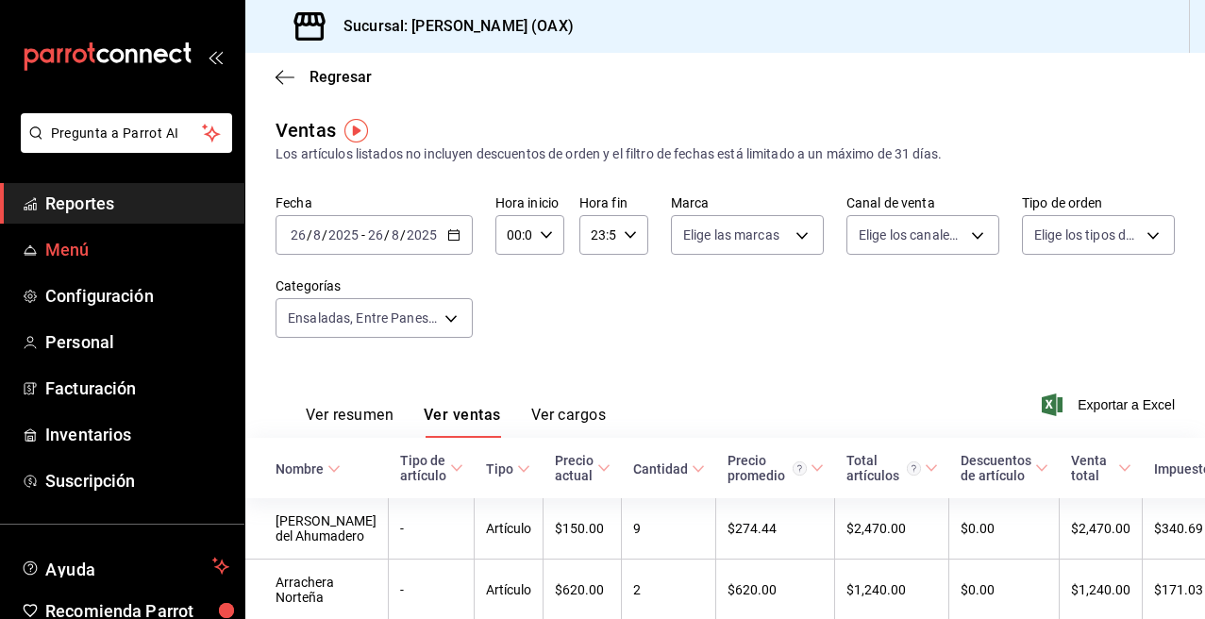
drag, startPoint x: 101, startPoint y: 204, endPoint x: 91, endPoint y: 244, distance: 41.9
click at [102, 204] on span "Reportes" at bounding box center [137, 203] width 184 height 25
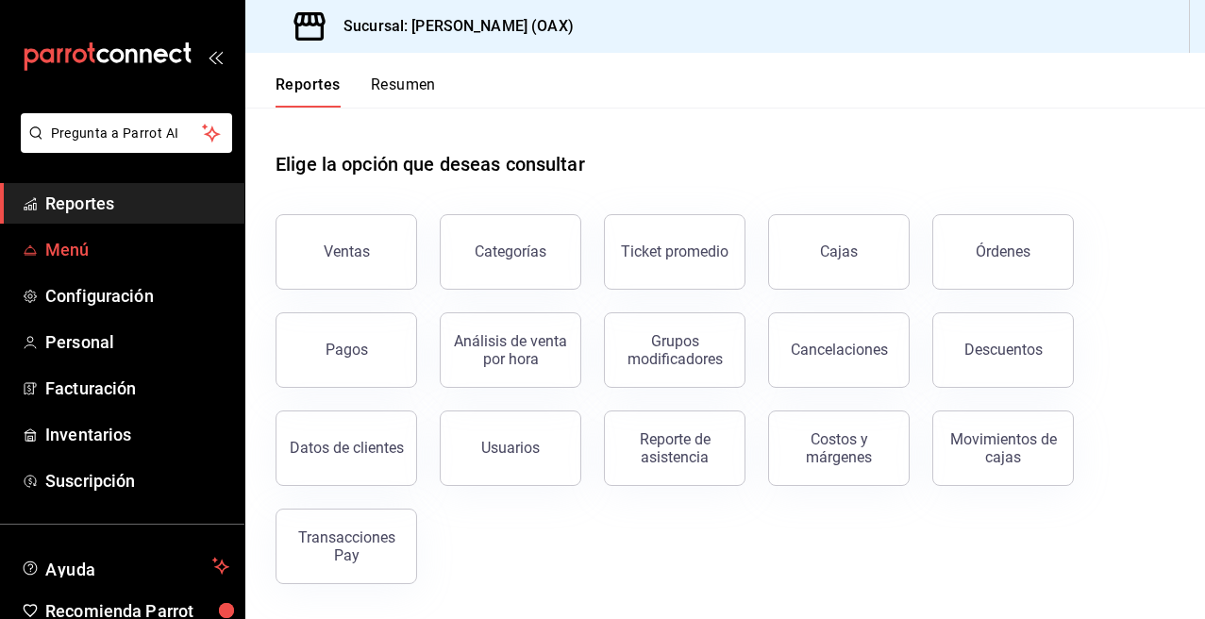
click at [87, 247] on span "Menú" at bounding box center [137, 249] width 184 height 25
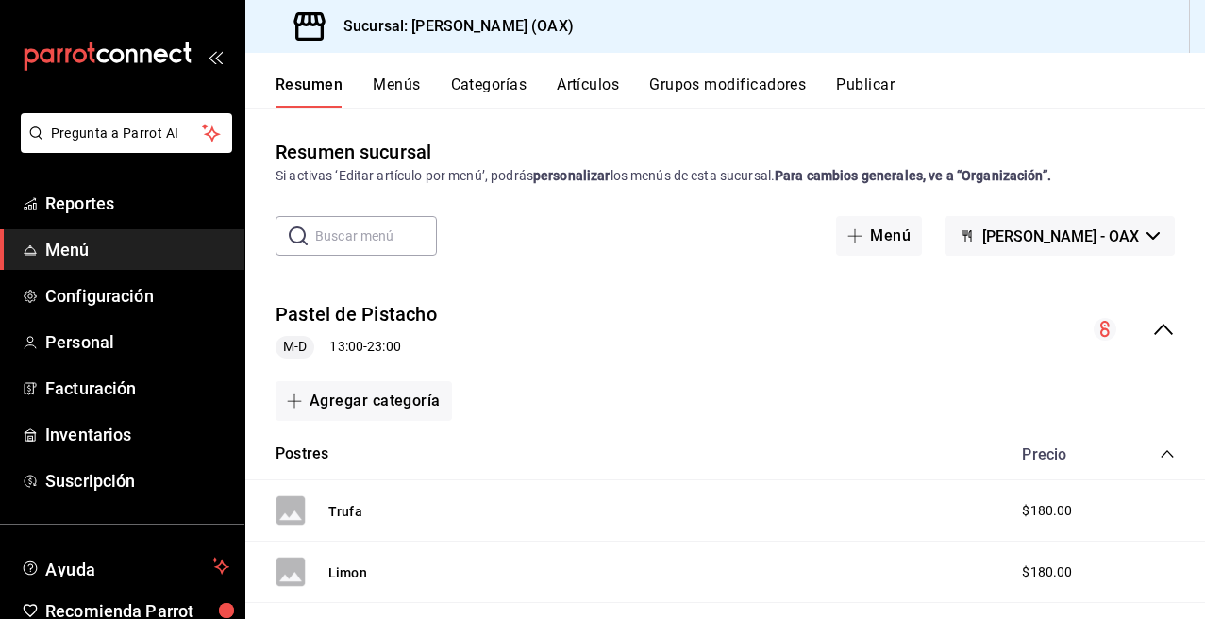
click at [107, 244] on span "Menú" at bounding box center [137, 249] width 184 height 25
click at [72, 206] on span "Reportes" at bounding box center [137, 203] width 184 height 25
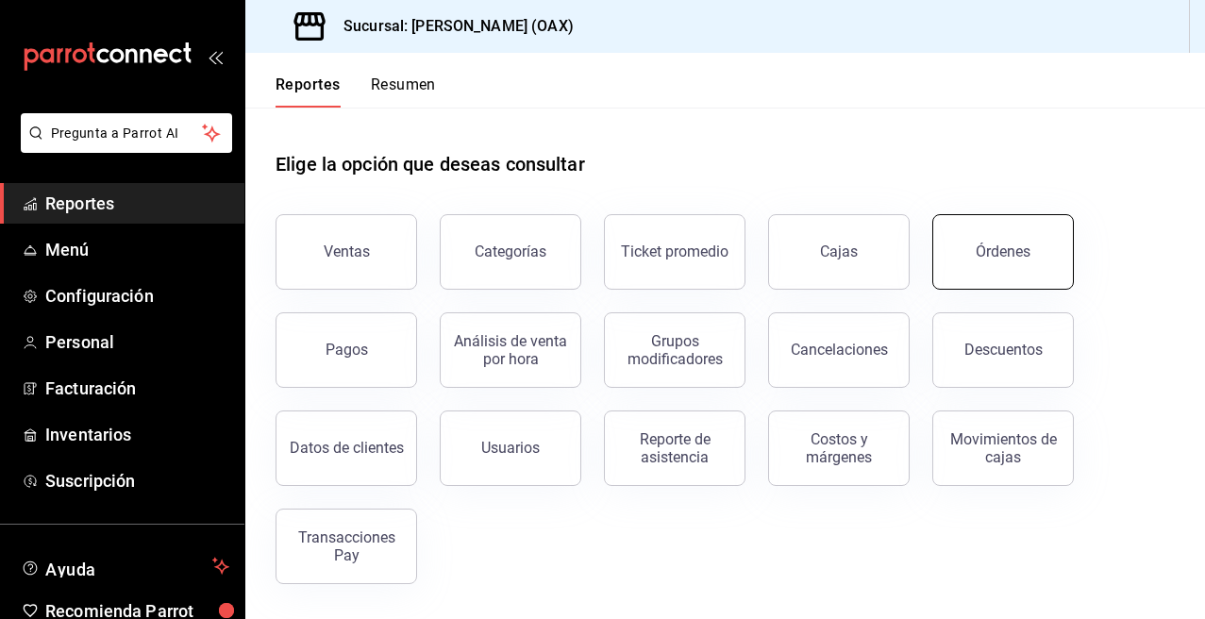
click at [992, 234] on button "Órdenes" at bounding box center [1003, 251] width 142 height 75
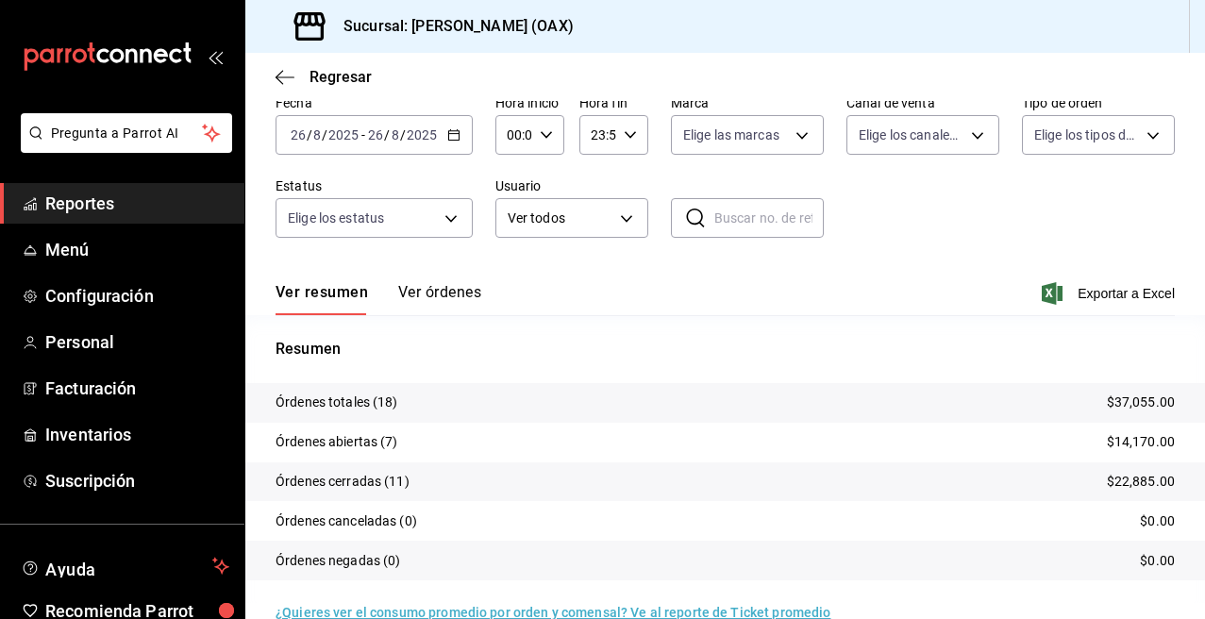
scroll to position [104, 0]
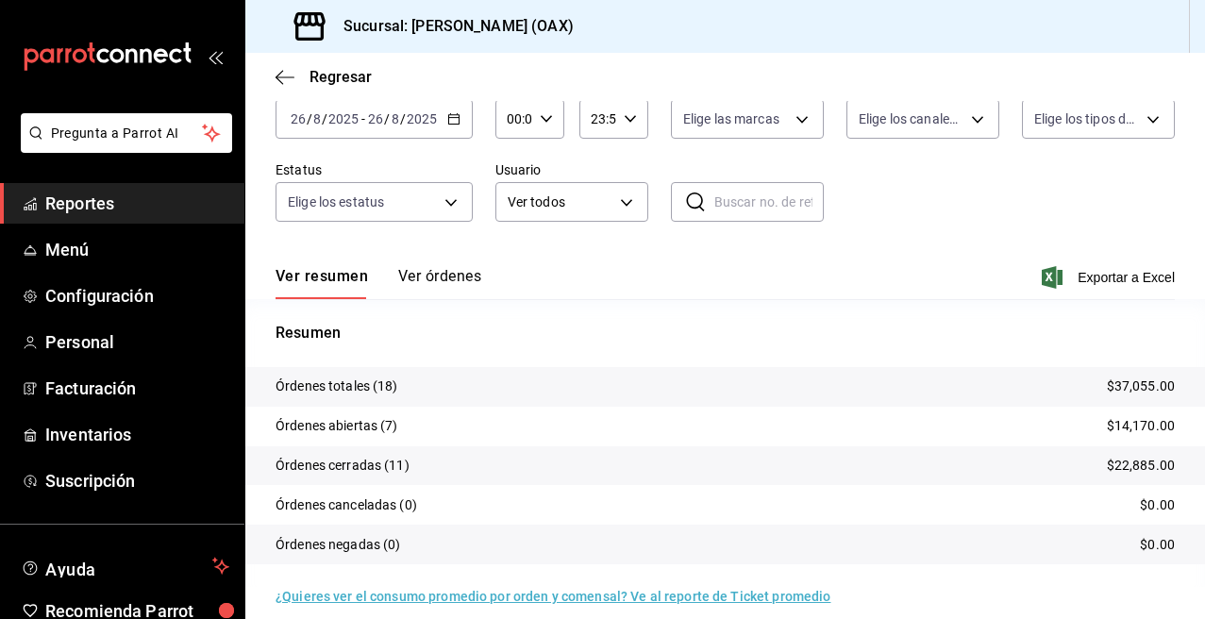
click at [92, 191] on span "Reportes" at bounding box center [137, 203] width 184 height 25
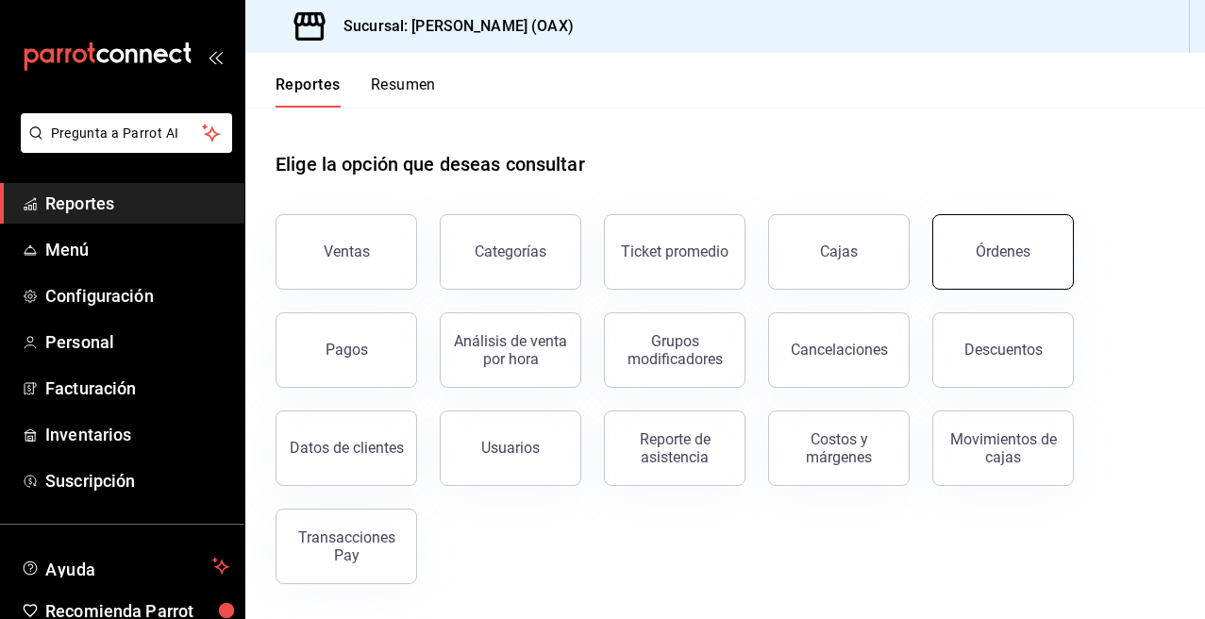
click at [968, 259] on button "Órdenes" at bounding box center [1003, 251] width 142 height 75
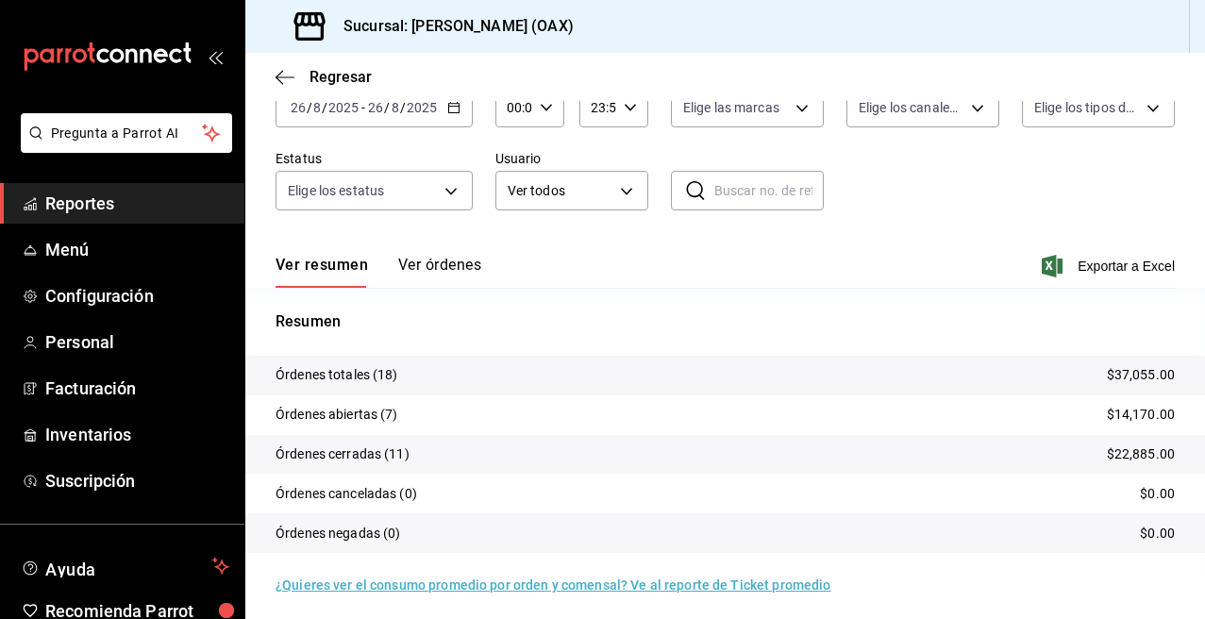
scroll to position [122, 0]
